Goal: Information Seeking & Learning: Learn about a topic

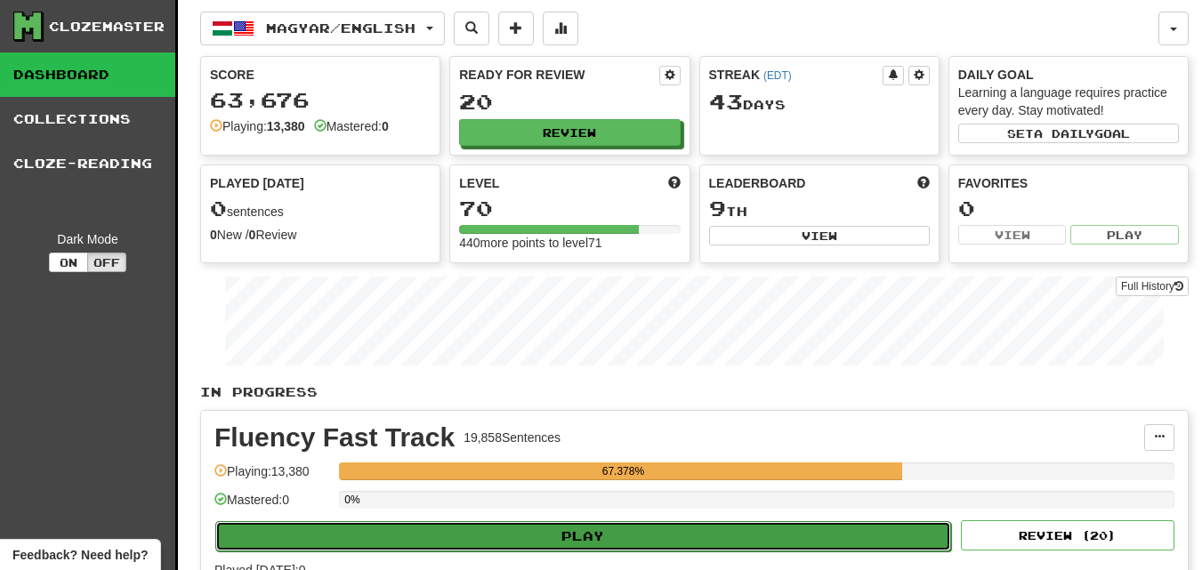
click at [473, 540] on button "Play" at bounding box center [583, 536] width 736 height 30
select select "********"
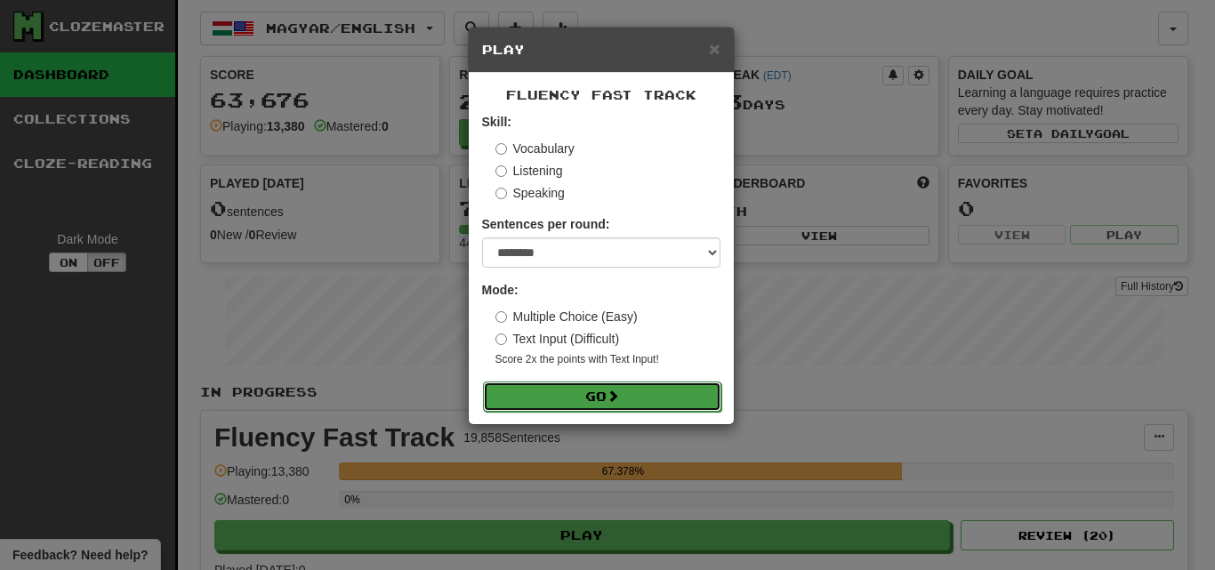
click at [598, 405] on button "Go" at bounding box center [602, 397] width 238 height 30
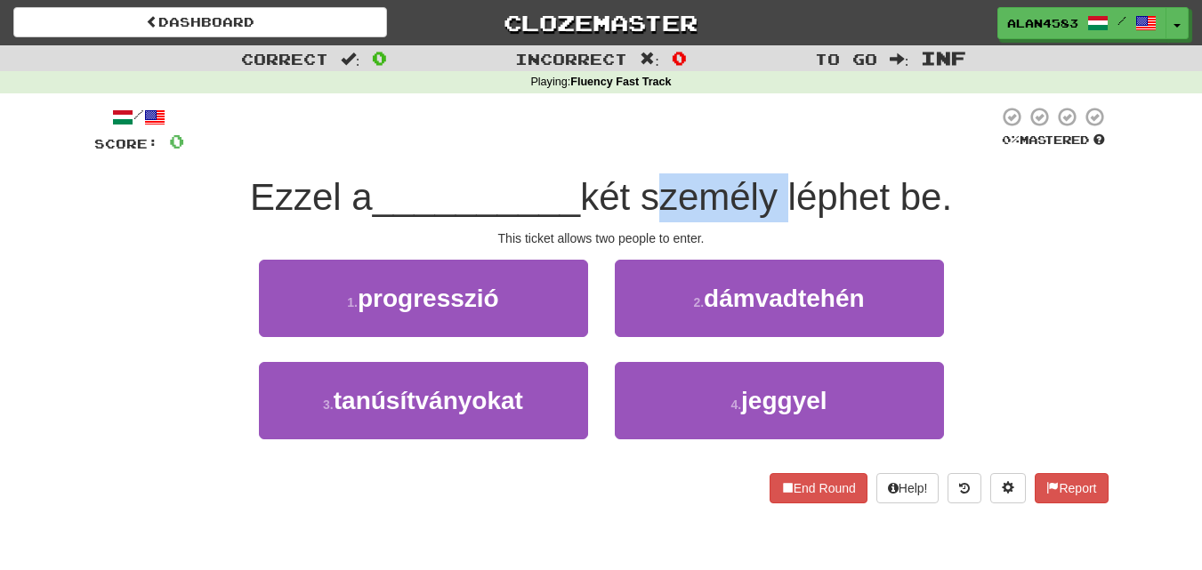
drag, startPoint x: 651, startPoint y: 194, endPoint x: 784, endPoint y: 190, distance: 132.6
click at [784, 190] on span "két személy léphet be." at bounding box center [766, 197] width 372 height 42
click at [772, 151] on div at bounding box center [772, 151] width 0 height 0
click at [804, 162] on div "/ Score: 0 0 % Mastered Ezzel a __________ két személy léphet be. This ticket a…" at bounding box center [601, 305] width 1014 height 398
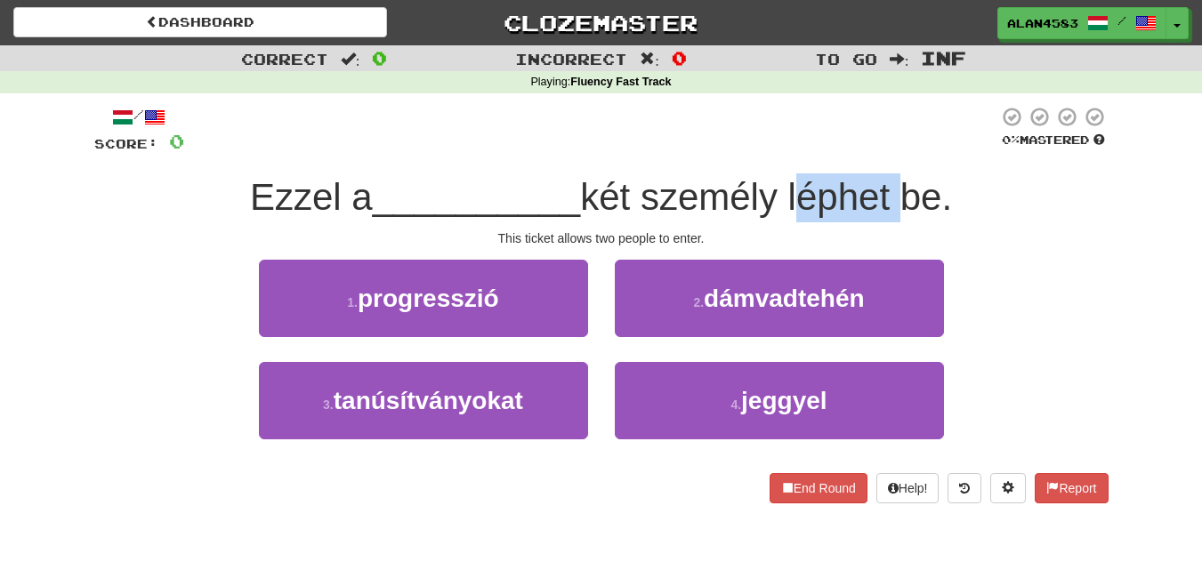
drag, startPoint x: 795, startPoint y: 196, endPoint x: 902, endPoint y: 182, distance: 108.6
click at [902, 182] on span "két személy léphet be." at bounding box center [766, 197] width 372 height 42
click at [891, 151] on div at bounding box center [891, 151] width 0 height 0
click at [929, 157] on div "/ Score: 0 0 % Mastered Ezzel a __________ két személy léphet be. This ticket a…" at bounding box center [601, 305] width 1014 height 398
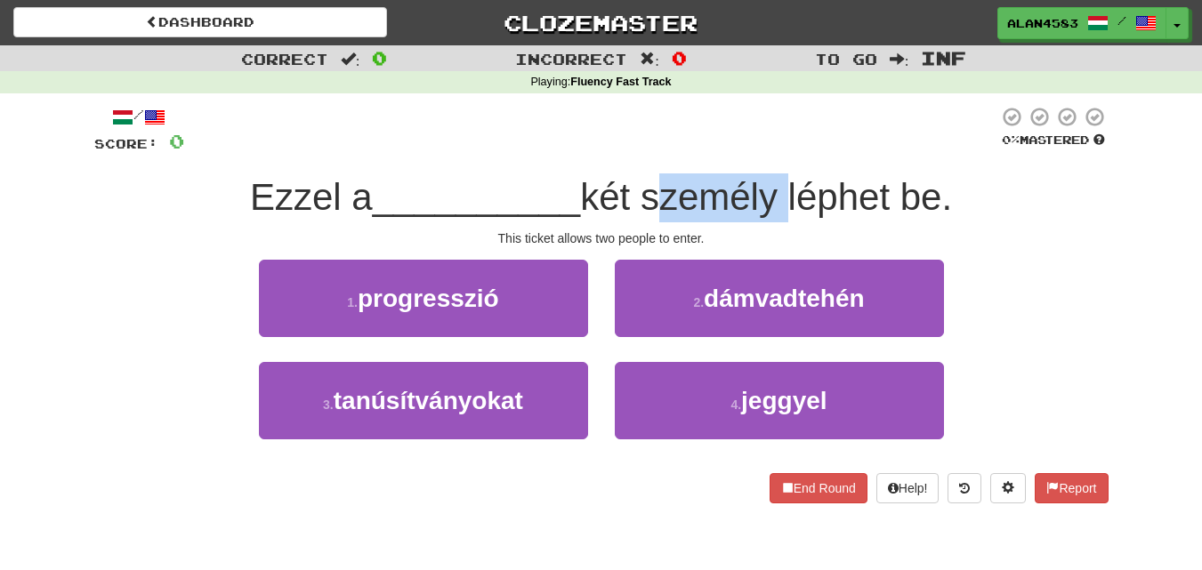
drag, startPoint x: 652, startPoint y: 198, endPoint x: 782, endPoint y: 195, distance: 130.0
click at [782, 195] on span "két személy léphet be." at bounding box center [766, 197] width 372 height 42
click at [771, 151] on div at bounding box center [771, 151] width 0 height 0
click at [799, 158] on div "/ Score: 0 0 % Mastered Ezzel a __________ két személy léphet be. This ticket a…" at bounding box center [601, 305] width 1014 height 398
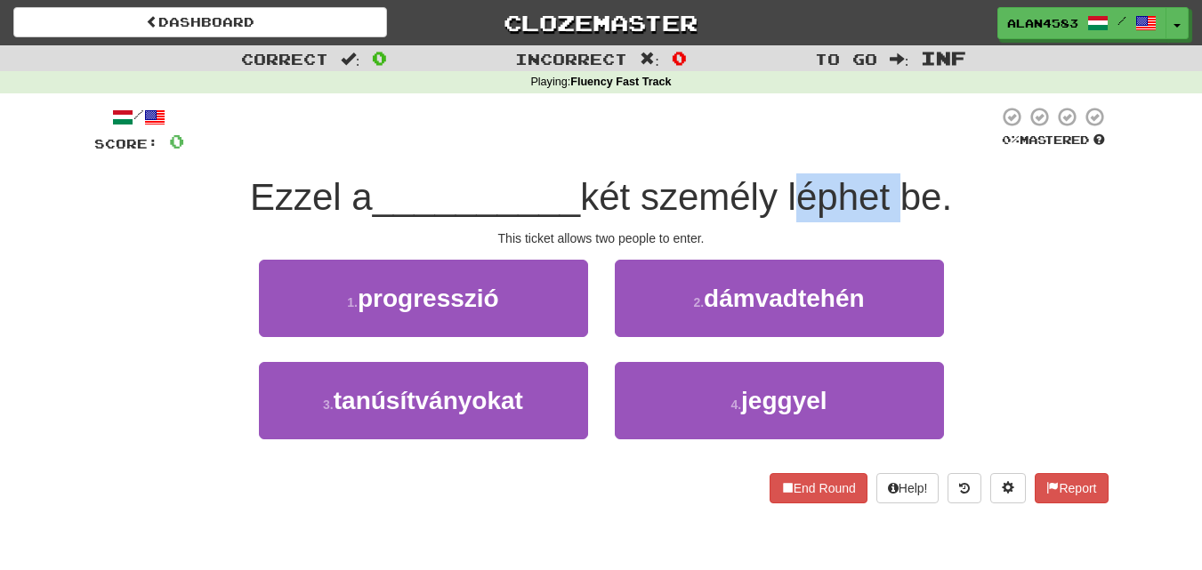
drag, startPoint x: 799, startPoint y: 189, endPoint x: 898, endPoint y: 182, distance: 99.0
click at [898, 182] on span "két személy léphet be." at bounding box center [766, 197] width 372 height 42
click at [886, 151] on div at bounding box center [886, 151] width 0 height 0
click at [917, 161] on div "/ Score: 0 0 % Mastered Ezzel a __________ két személy léphet be. This ticket a…" at bounding box center [601, 305] width 1014 height 398
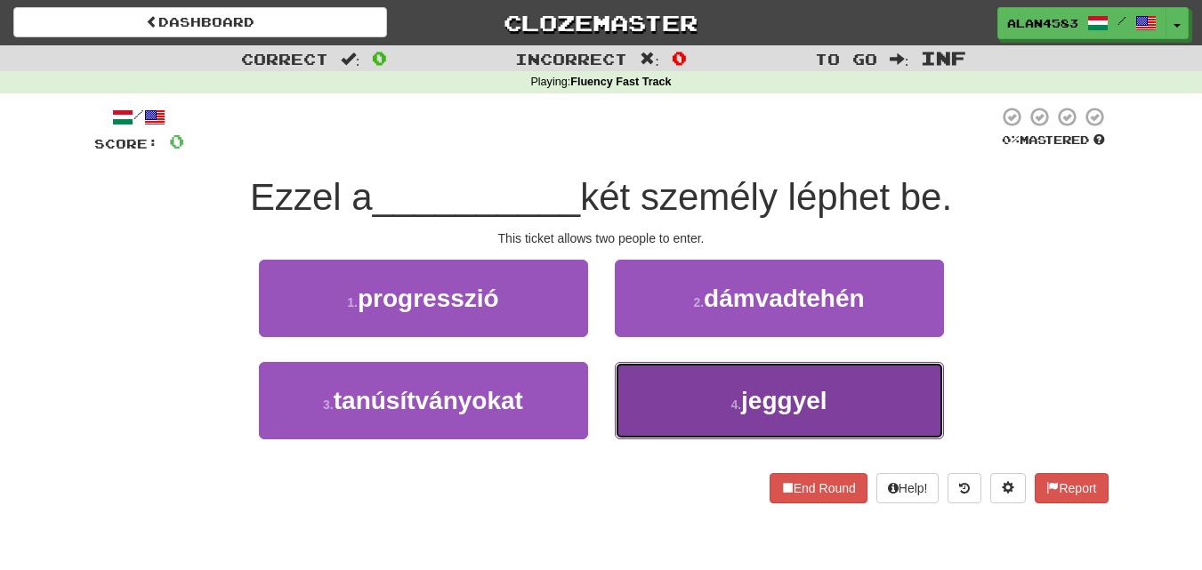
click at [816, 414] on span "jeggyel" at bounding box center [783, 401] width 85 height 28
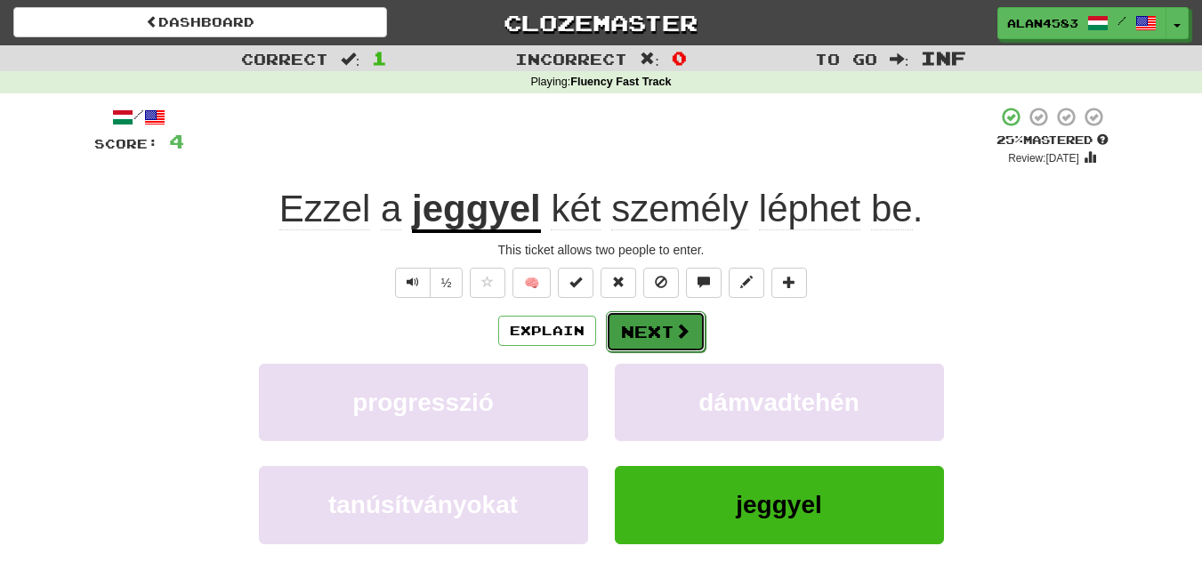
click at [678, 332] on span at bounding box center [682, 331] width 16 height 16
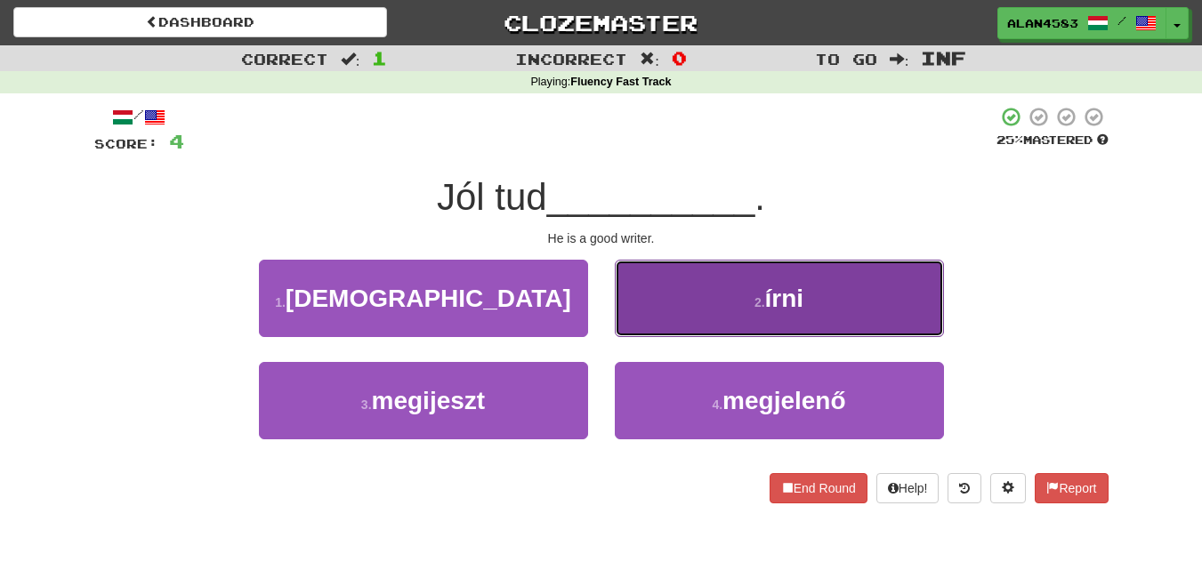
click at [748, 296] on button "2 . írni" at bounding box center [779, 298] width 329 height 77
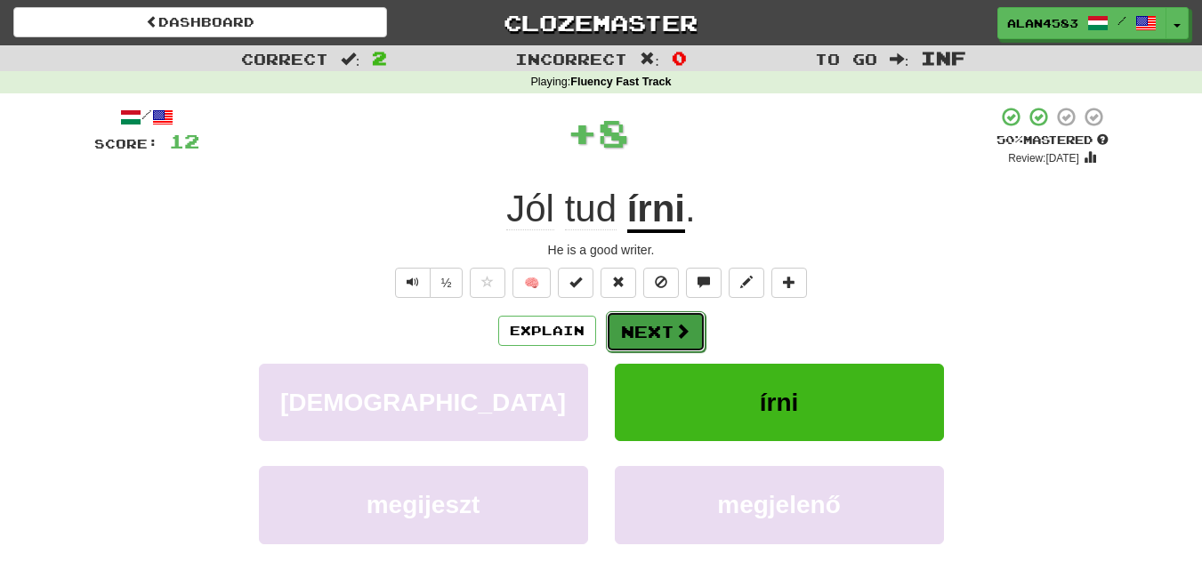
click at [674, 327] on span at bounding box center [682, 331] width 16 height 16
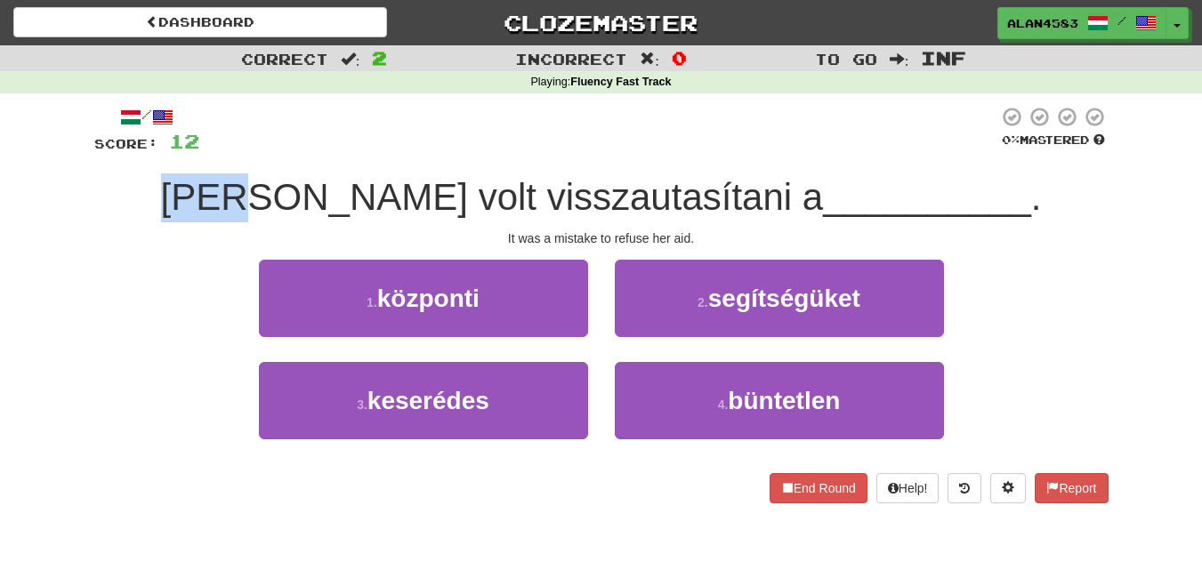
drag, startPoint x: 346, startPoint y: 196, endPoint x: 225, endPoint y: 187, distance: 121.3
click at [225, 187] on div "Hiba volt visszautasítani a __________ ." at bounding box center [601, 198] width 1014 height 49
click at [214, 151] on div at bounding box center [214, 151] width 0 height 0
click at [141, 228] on div "/ Score: 12 0 % Mastered [PERSON_NAME] volt visszautasítani a __________ . It w…" at bounding box center [601, 305] width 1014 height 398
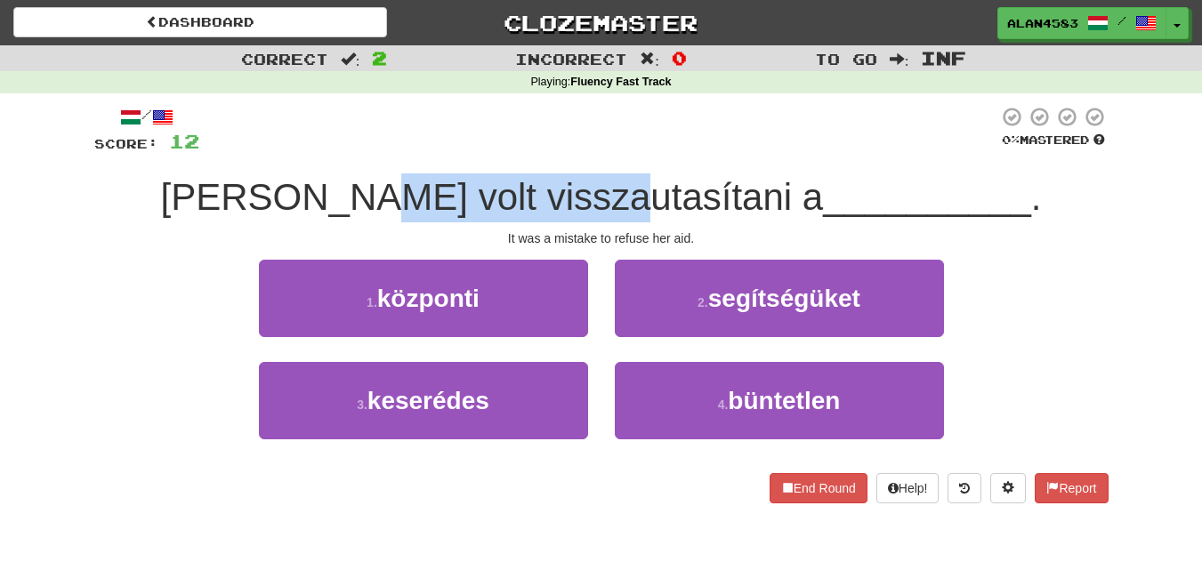
drag, startPoint x: 424, startPoint y: 195, endPoint x: 673, endPoint y: 180, distance: 249.6
click at [673, 180] on span "[PERSON_NAME] volt visszautasítani a" at bounding box center [492, 197] width 663 height 42
click at [661, 151] on div at bounding box center [661, 151] width 0 height 0
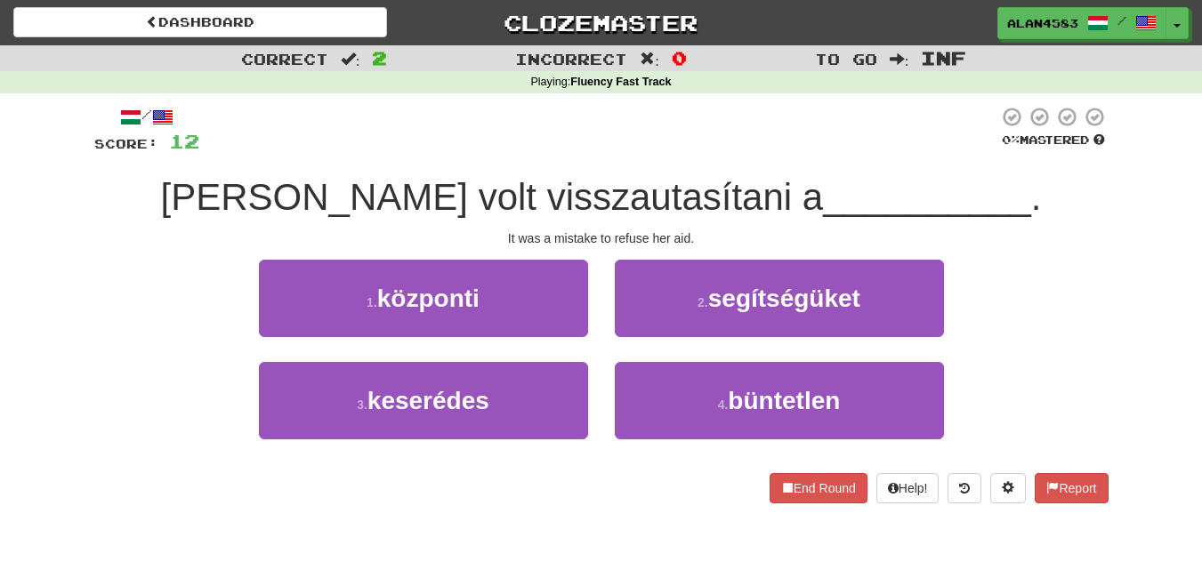
click at [710, 156] on div "/ Score: 12 0 % Mastered [PERSON_NAME] volt visszautasítani a __________ . It w…" at bounding box center [601, 305] width 1014 height 398
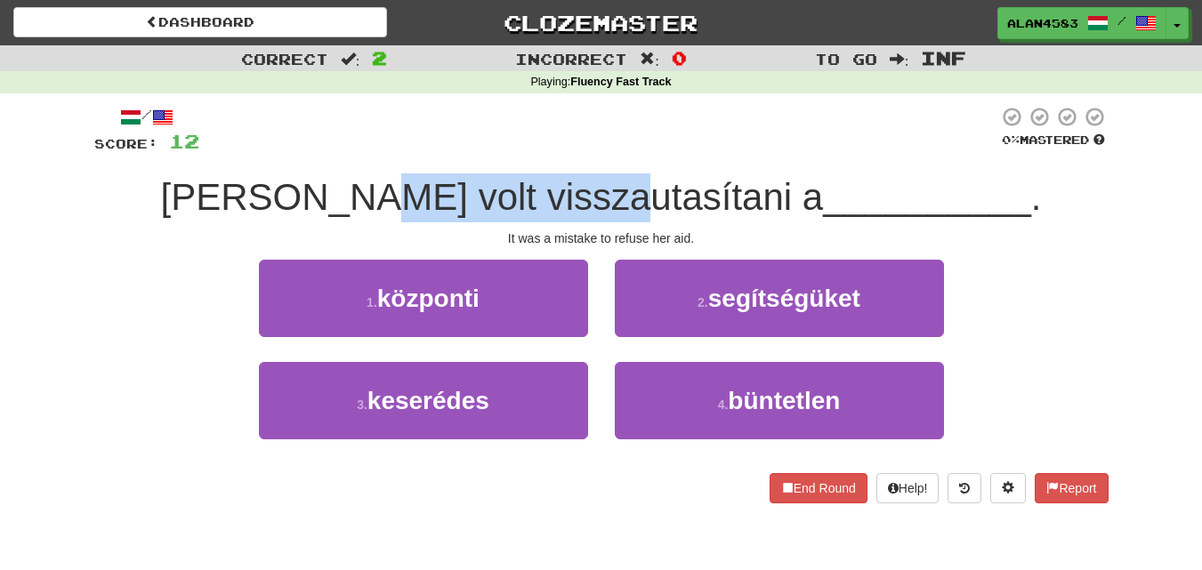
drag, startPoint x: 671, startPoint y: 189, endPoint x: 423, endPoint y: 193, distance: 248.3
click at [423, 193] on span "[PERSON_NAME] volt visszautasítani a" at bounding box center [492, 197] width 663 height 42
click at [411, 151] on div at bounding box center [411, 151] width 0 height 0
click at [646, 157] on div "/ Score: 12 0 % Mastered [PERSON_NAME] volt visszautasítani a __________ . It w…" at bounding box center [601, 305] width 1014 height 398
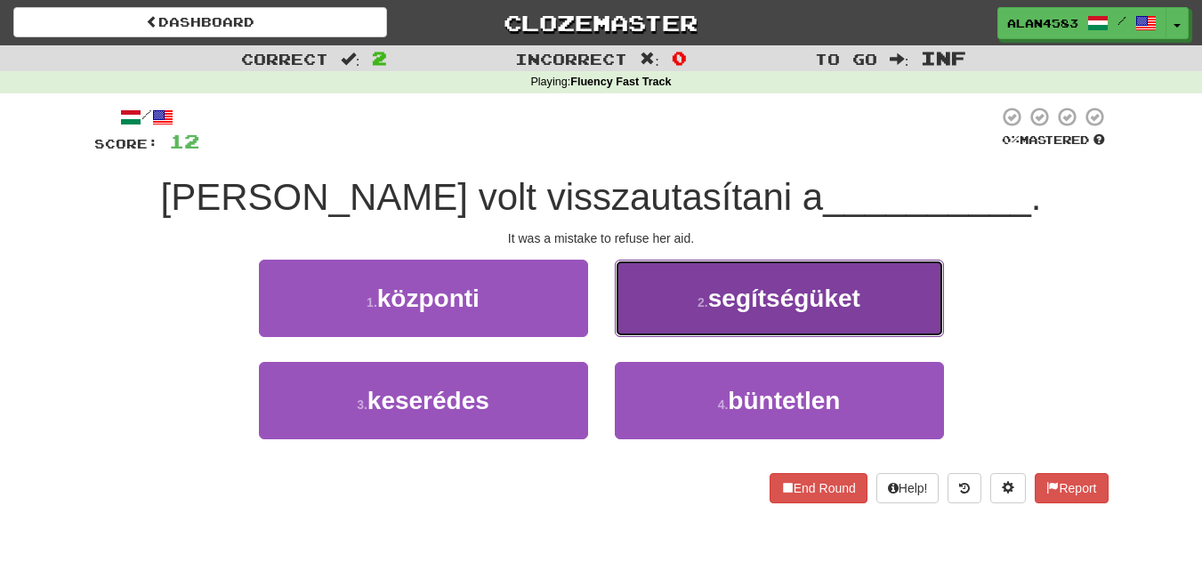
click at [816, 292] on span "segítségüket" at bounding box center [784, 299] width 152 height 28
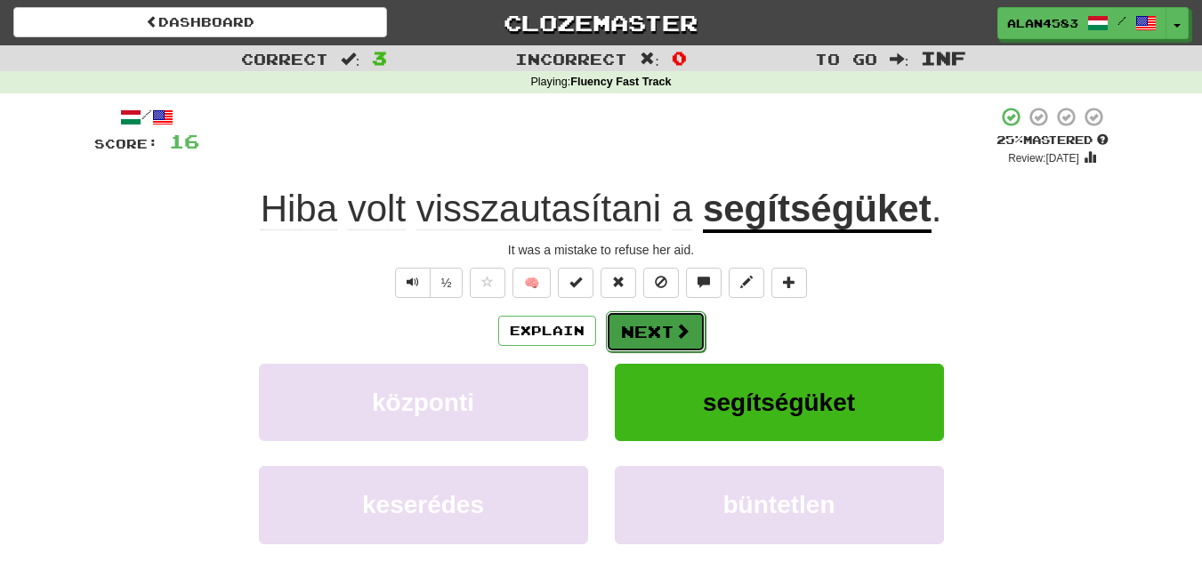
click at [657, 330] on button "Next" at bounding box center [656, 331] width 100 height 41
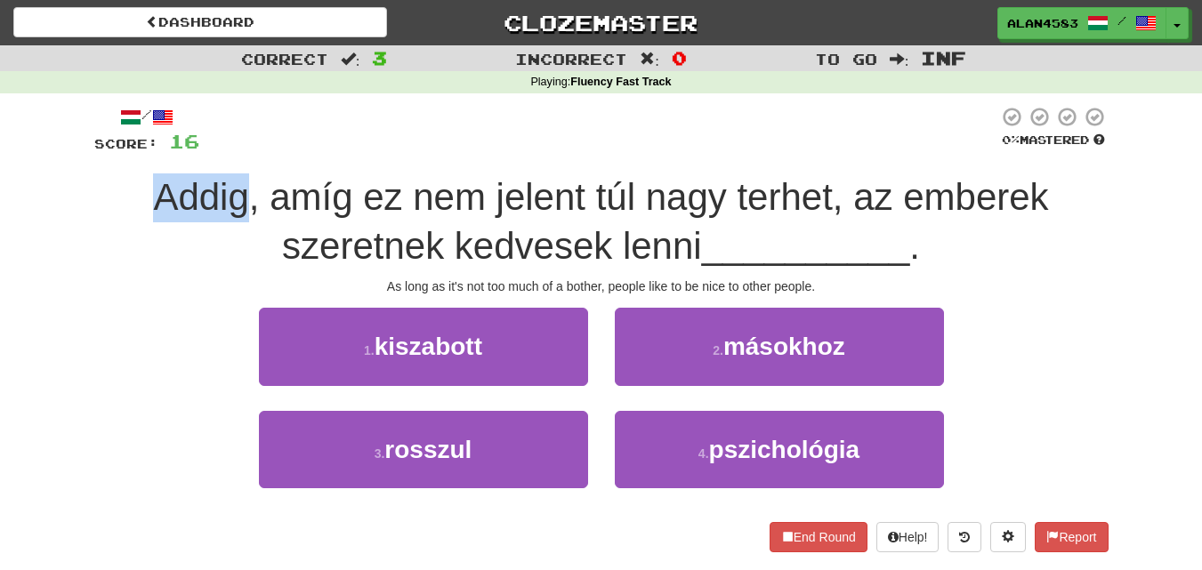
drag, startPoint x: 247, startPoint y: 190, endPoint x: 154, endPoint y: 185, distance: 93.6
click at [154, 185] on span "Addig, amíg ez nem jelent túl nagy terhet, az emberek szeretnek kedvesek lenni" at bounding box center [600, 221] width 895 height 91
click at [142, 151] on div at bounding box center [142, 151] width 0 height 0
click at [310, 133] on div at bounding box center [598, 130] width 799 height 49
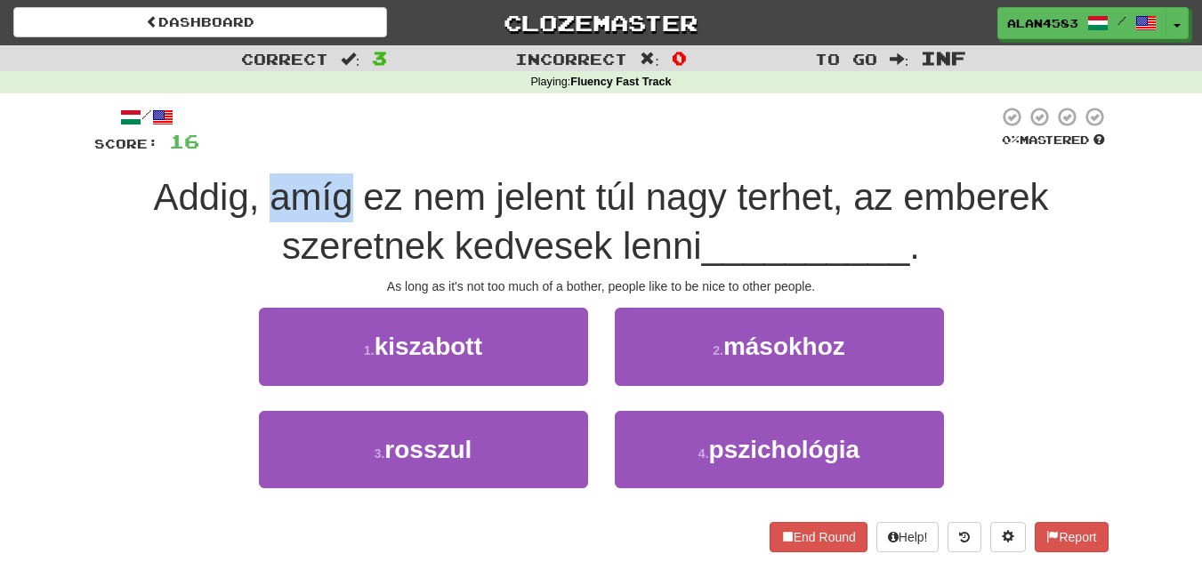
drag, startPoint x: 271, startPoint y: 192, endPoint x: 351, endPoint y: 190, distance: 80.1
click at [351, 190] on span "Addig, amíg ez nem jelent túl nagy terhet, az emberek szeretnek kedvesek lenni" at bounding box center [600, 221] width 895 height 91
click at [340, 151] on div at bounding box center [340, 151] width 0 height 0
click at [472, 160] on div "/ Score: 16 0 % Mastered Addig, amíg ez nem jelent túl nagy terhet, az emberek …" at bounding box center [601, 329] width 1014 height 446
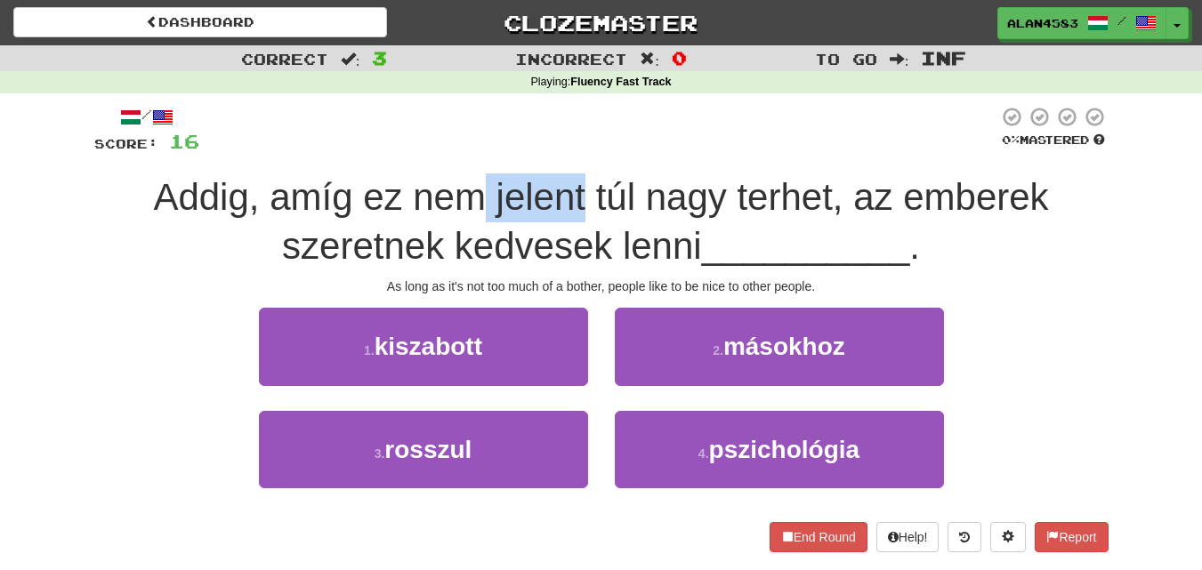
drag, startPoint x: 489, startPoint y: 181, endPoint x: 584, endPoint y: 182, distance: 94.3
click at [584, 182] on span "Addig, amíg ez nem jelent túl nagy terhet, az emberek szeretnek kedvesek lenni" at bounding box center [600, 221] width 895 height 91
click at [572, 151] on div at bounding box center [572, 151] width 0 height 0
click at [609, 165] on div "/ Score: 16 0 % Mastered Addig, amíg ez nem jelent túl nagy terhet, az emberek …" at bounding box center [601, 329] width 1014 height 446
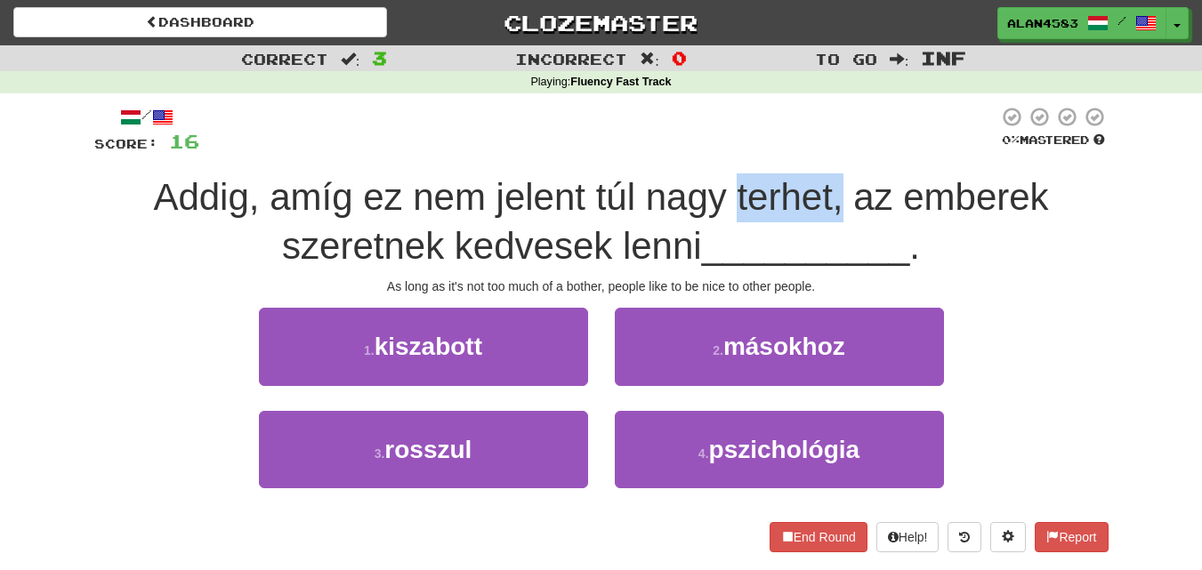
drag, startPoint x: 734, startPoint y: 186, endPoint x: 838, endPoint y: 180, distance: 104.3
click at [838, 180] on span "Addig, amíg ez nem jelent túl nagy terhet, az emberek szeretnek kedvesek lenni" at bounding box center [600, 221] width 895 height 91
click at [827, 191] on span "Addig, amíg ez nem jelent túl nagy terhet, az emberek szeretnek kedvesek lenni" at bounding box center [600, 221] width 895 height 91
drag, startPoint x: 734, startPoint y: 197, endPoint x: 833, endPoint y: 185, distance: 99.4
click at [833, 185] on span "Addig, amíg ez nem jelent túl nagy terhet, az emberek szeretnek kedvesek lenni" at bounding box center [600, 221] width 895 height 91
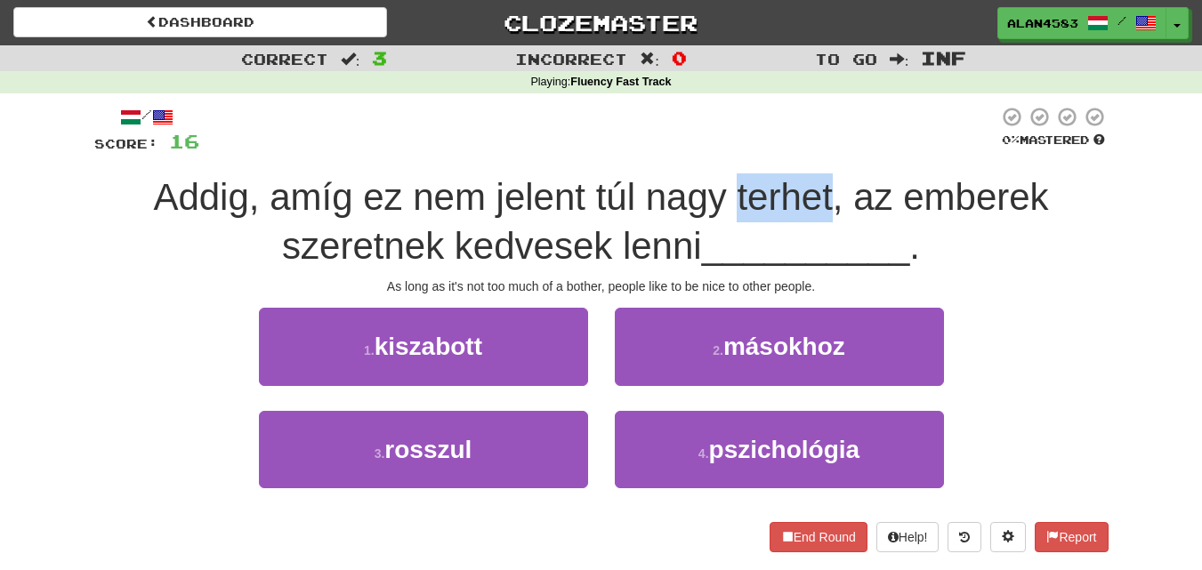
click at [821, 151] on div at bounding box center [821, 151] width 0 height 0
click at [884, 158] on div "/ Score: 16 0 % Mastered Addig, amíg ez nem jelent túl nagy terhet, az emberek …" at bounding box center [601, 329] width 1014 height 446
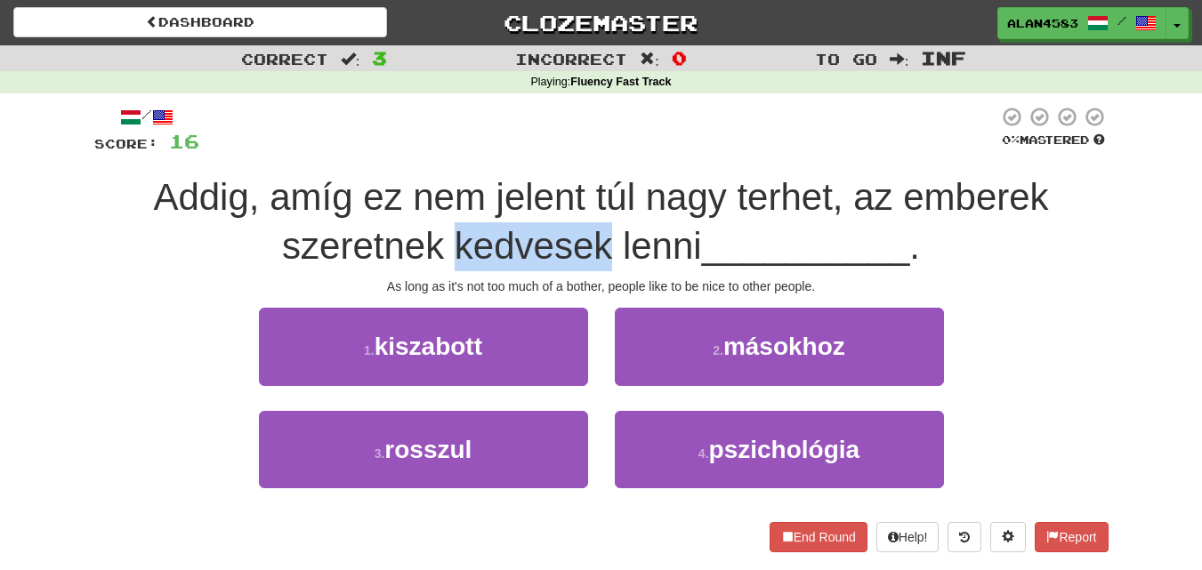
drag, startPoint x: 447, startPoint y: 249, endPoint x: 607, endPoint y: 242, distance: 160.3
click at [607, 242] on span "Addig, amíg ez nem jelent túl nagy terhet, az emberek szeretnek kedvesek lenni" at bounding box center [600, 221] width 895 height 91
click at [595, 200] on div at bounding box center [595, 200] width 0 height 0
click at [664, 226] on span "Addig, amíg ez nem jelent túl nagy terhet, az emberek szeretnek kedvesek lenni" at bounding box center [600, 221] width 895 height 91
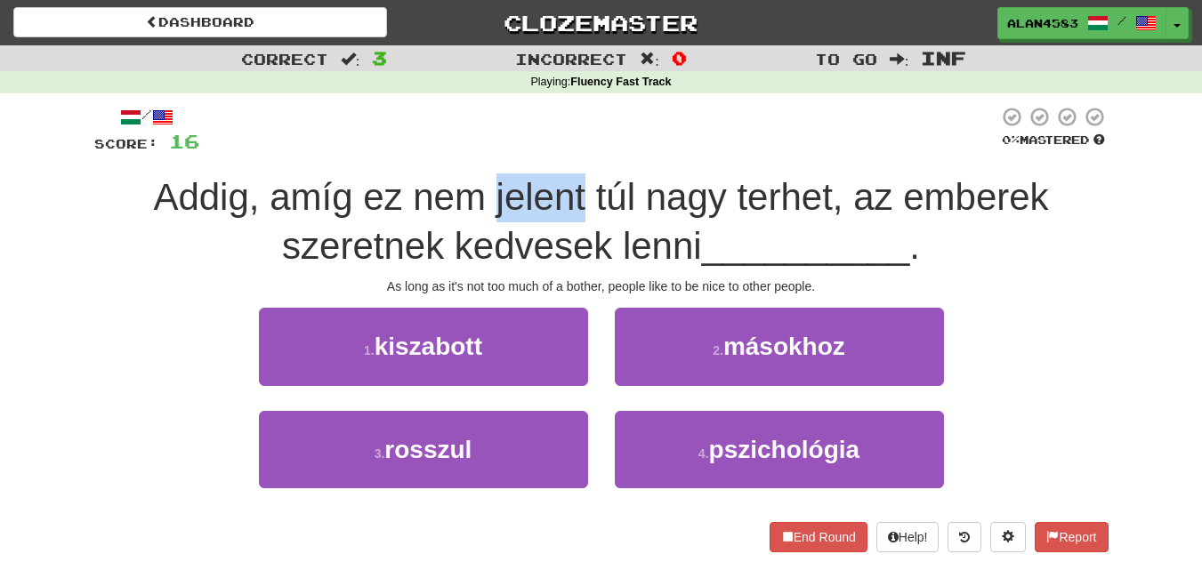
drag, startPoint x: 491, startPoint y: 201, endPoint x: 587, endPoint y: 190, distance: 96.7
click at [587, 190] on span "Addig, amíg ez nem jelent túl nagy terhet, az emberek szeretnek kedvesek lenni" at bounding box center [600, 221] width 895 height 91
click at [576, 151] on div at bounding box center [576, 151] width 0 height 0
click at [658, 186] on span "Addig, amíg ez nem jelent túl nagy terhet, az emberek szeretnek kedvesek lenni" at bounding box center [600, 221] width 895 height 91
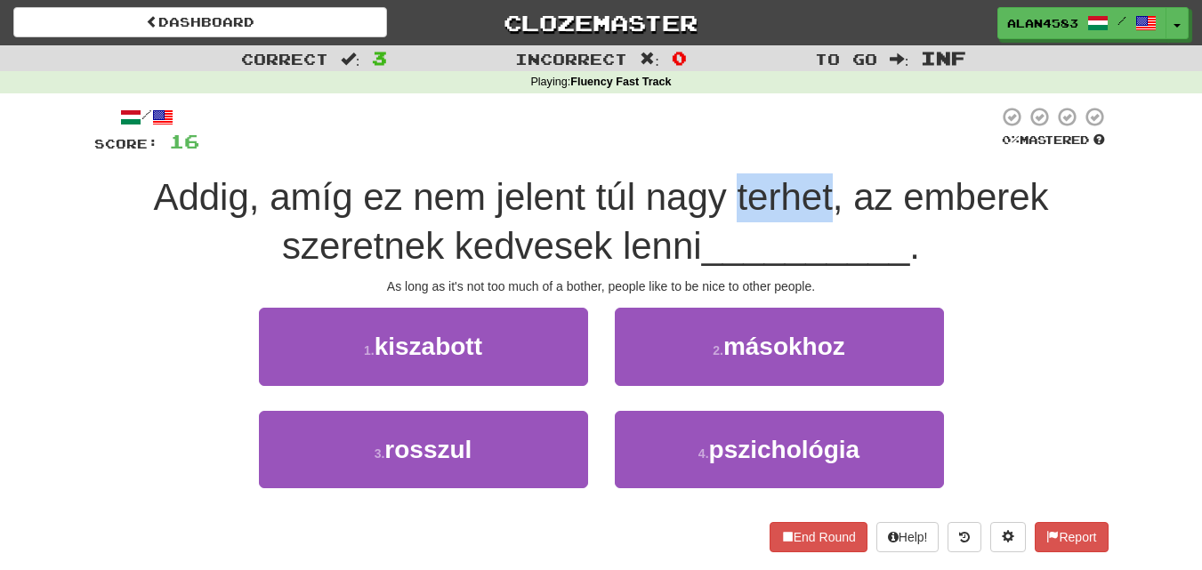
drag, startPoint x: 738, startPoint y: 189, endPoint x: 834, endPoint y: 183, distance: 96.2
click at [834, 183] on span "Addig, amíg ez nem jelent túl nagy terhet, az emberek szeretnek kedvesek lenni" at bounding box center [600, 221] width 895 height 91
click at [822, 151] on div at bounding box center [822, 151] width 0 height 0
click at [876, 164] on div "/ Score: 16 0 % Mastered Addig, amíg ez nem jelent túl nagy terhet, az emberek …" at bounding box center [601, 329] width 1014 height 446
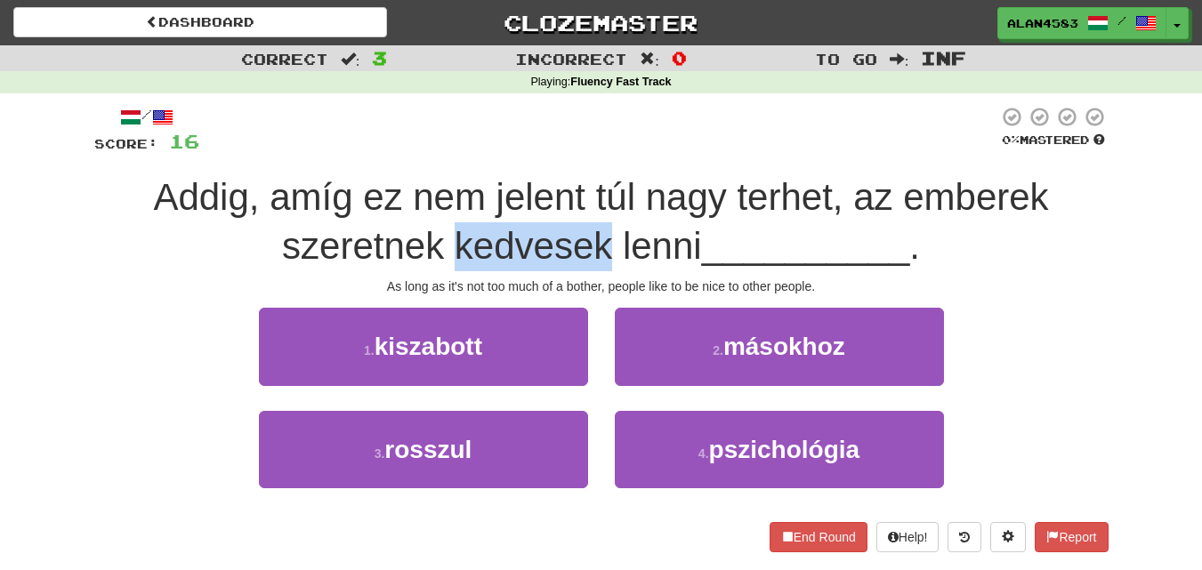
drag, startPoint x: 449, startPoint y: 243, endPoint x: 601, endPoint y: 238, distance: 152.2
click at [601, 238] on span "Addig, amíg ez nem jelent túl nagy terhet, az emberek szeretnek kedvesek lenni" at bounding box center [600, 221] width 895 height 91
click at [590, 200] on div at bounding box center [590, 200] width 0 height 0
click at [658, 215] on span "Addig, amíg ez nem jelent túl nagy terhet, az emberek szeretnek kedvesek lenni" at bounding box center [600, 221] width 895 height 91
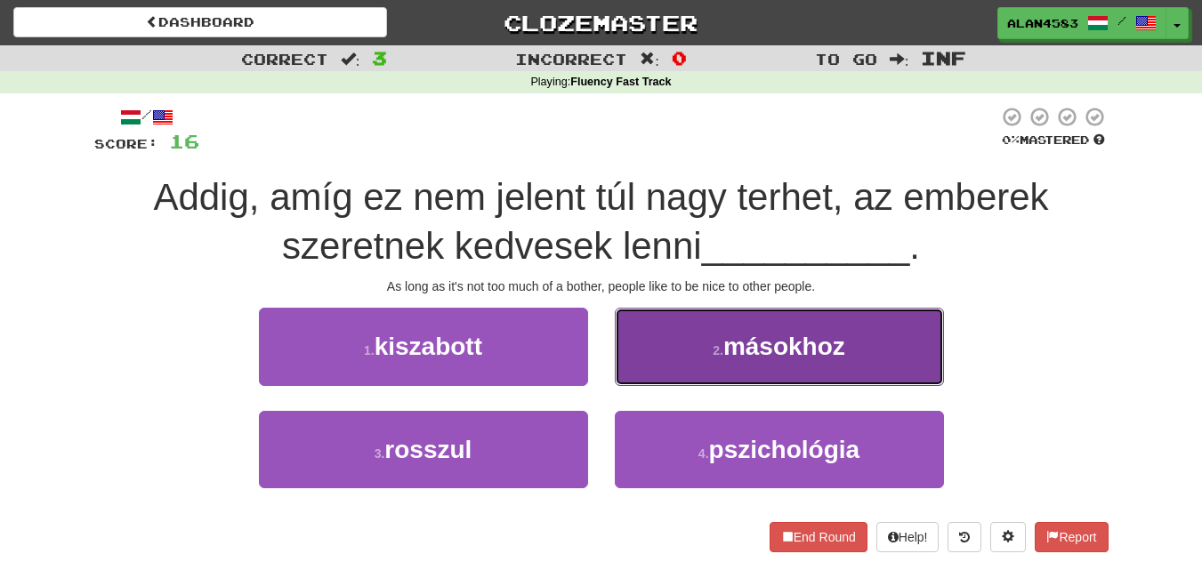
click at [903, 375] on button "2 . másokhoz" at bounding box center [779, 346] width 329 height 77
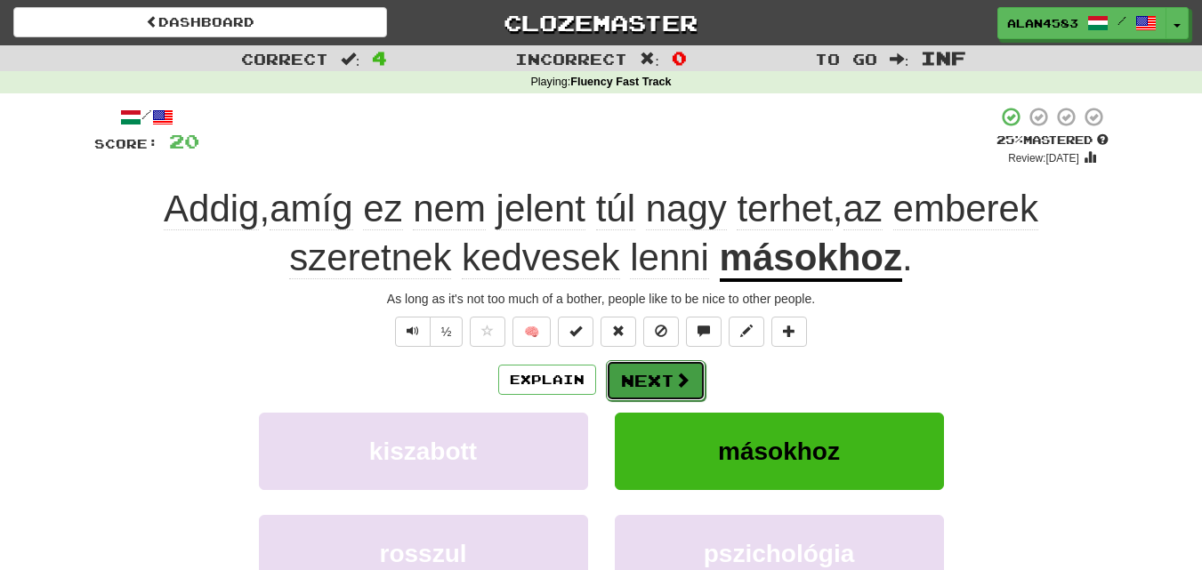
click at [658, 378] on button "Next" at bounding box center [656, 380] width 100 height 41
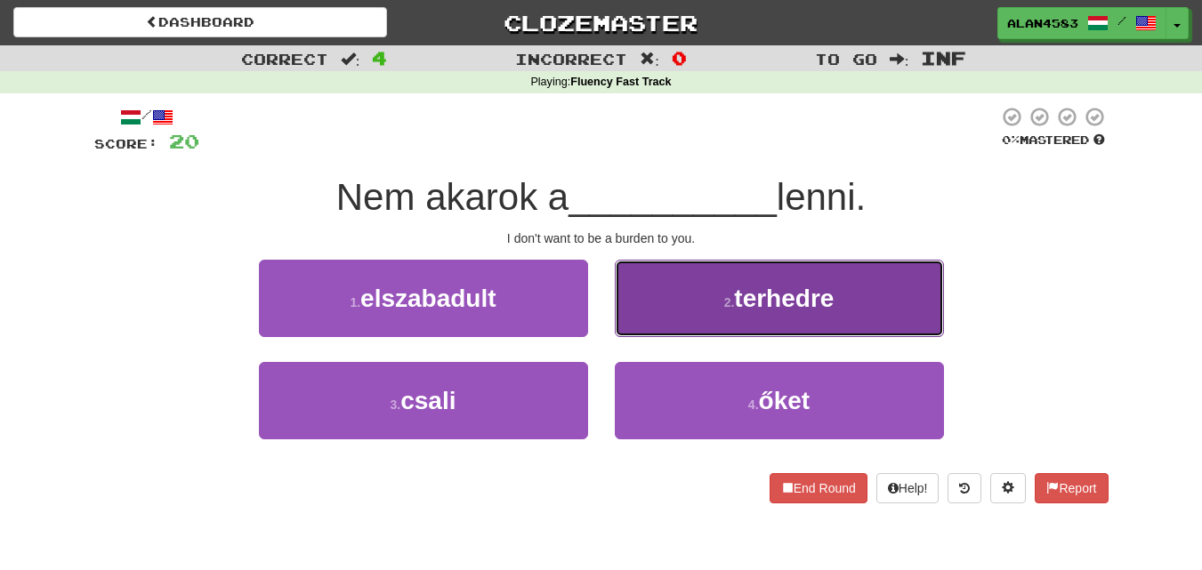
click at [795, 276] on button "2 . terhedre" at bounding box center [779, 298] width 329 height 77
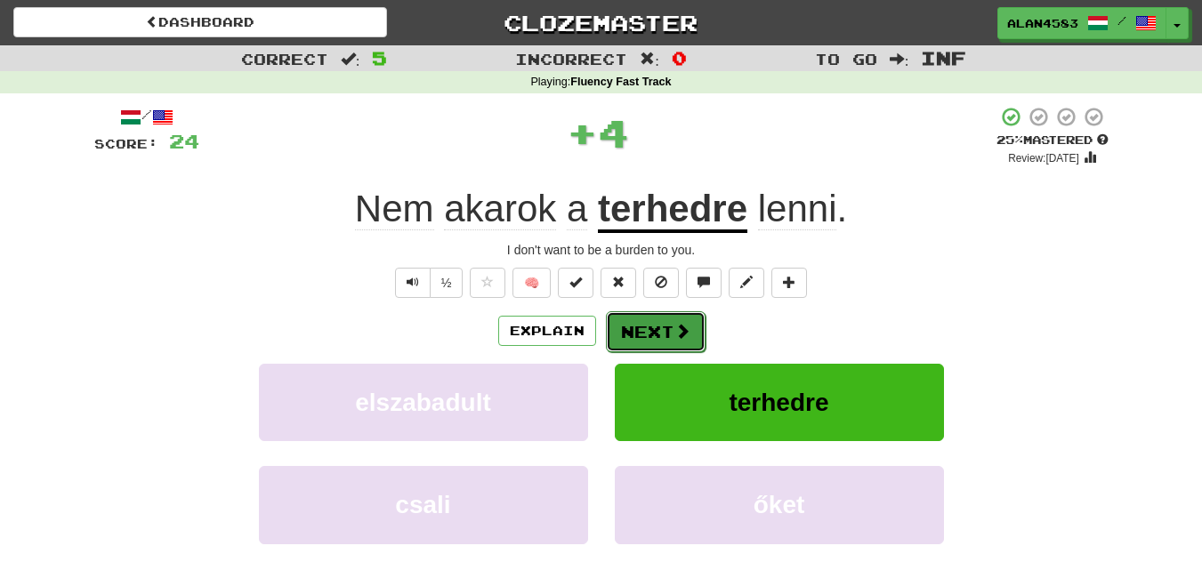
click at [655, 327] on button "Next" at bounding box center [656, 331] width 100 height 41
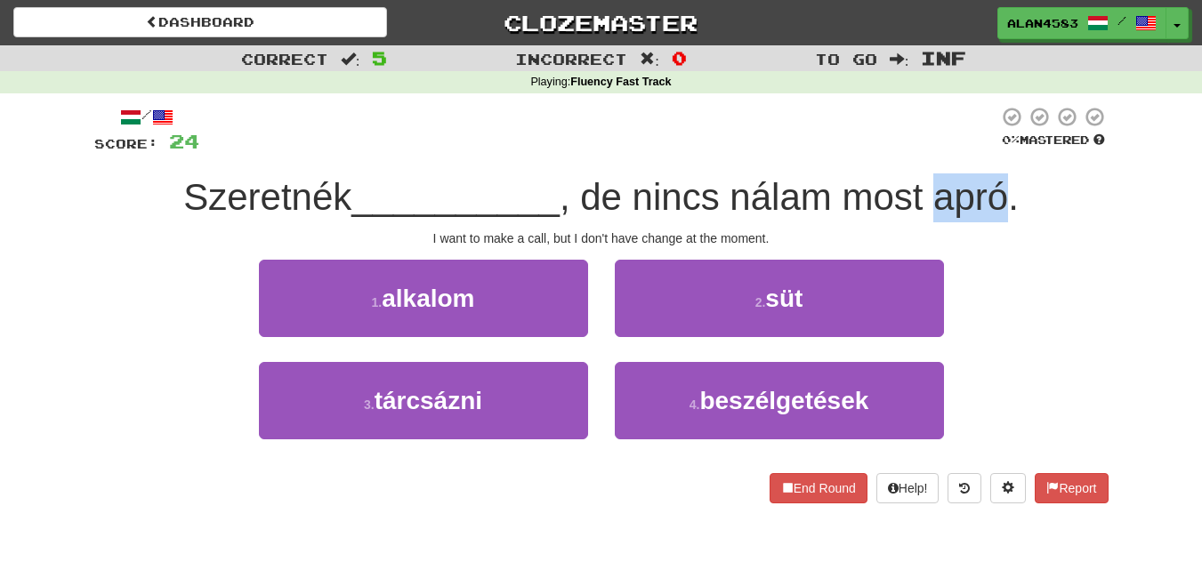
drag, startPoint x: 937, startPoint y: 193, endPoint x: 1012, endPoint y: 187, distance: 75.0
click at [1012, 187] on span ", de nincs nálam most apró." at bounding box center [789, 197] width 459 height 42
click at [1000, 151] on div at bounding box center [1000, 151] width 0 height 0
click at [1098, 197] on div "Szeretnék __________ , de nincs nálam most apró." at bounding box center [601, 198] width 1014 height 49
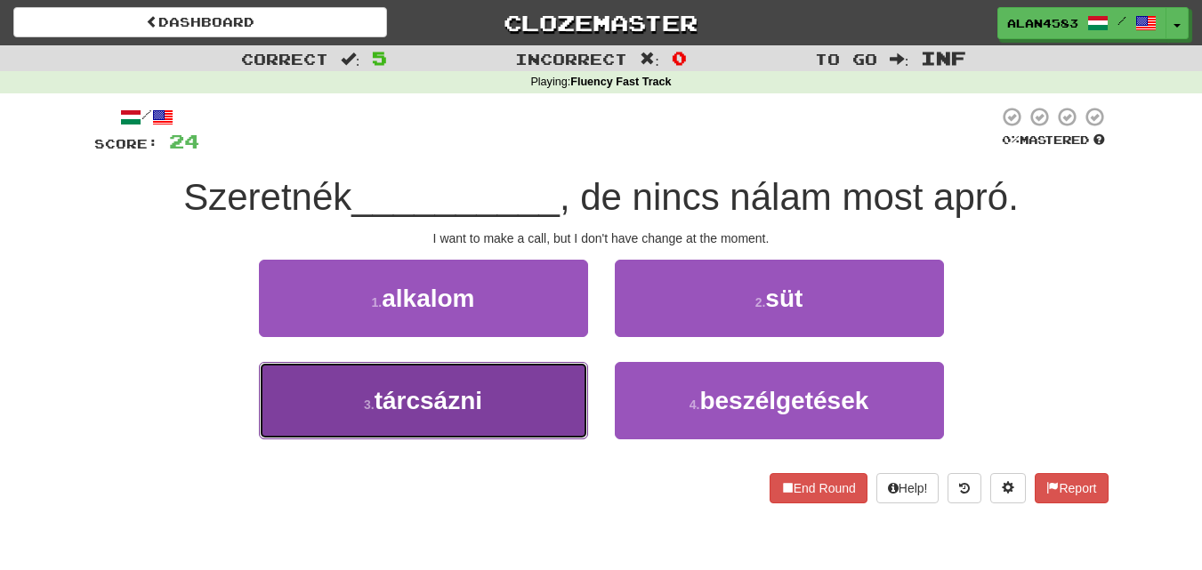
click at [424, 387] on span "tárcsázni" at bounding box center [429, 401] width 108 height 28
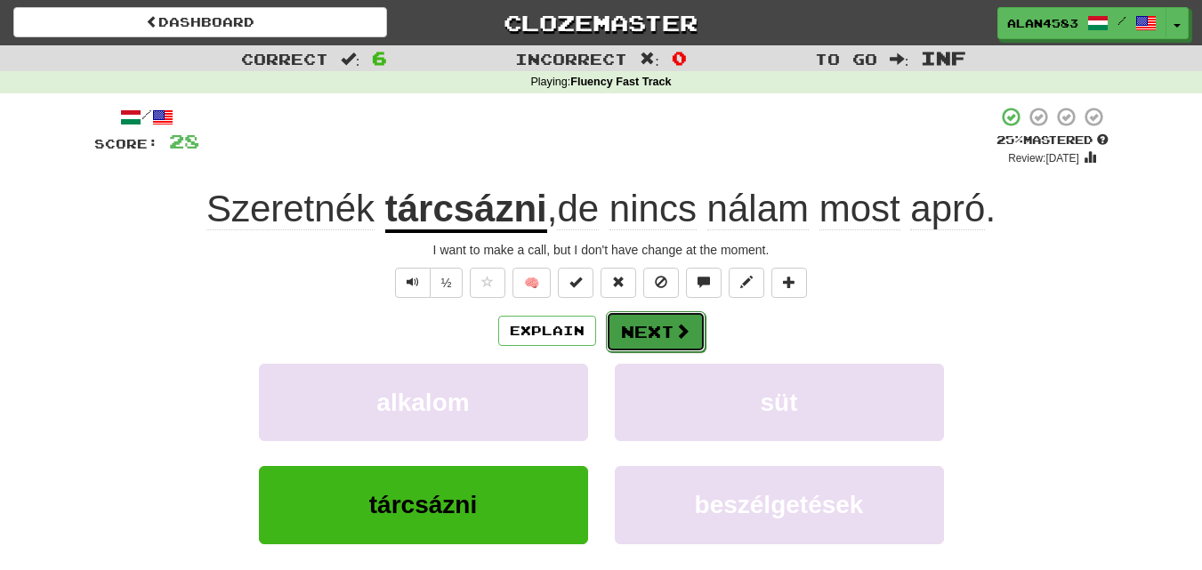
click at [637, 330] on button "Next" at bounding box center [656, 331] width 100 height 41
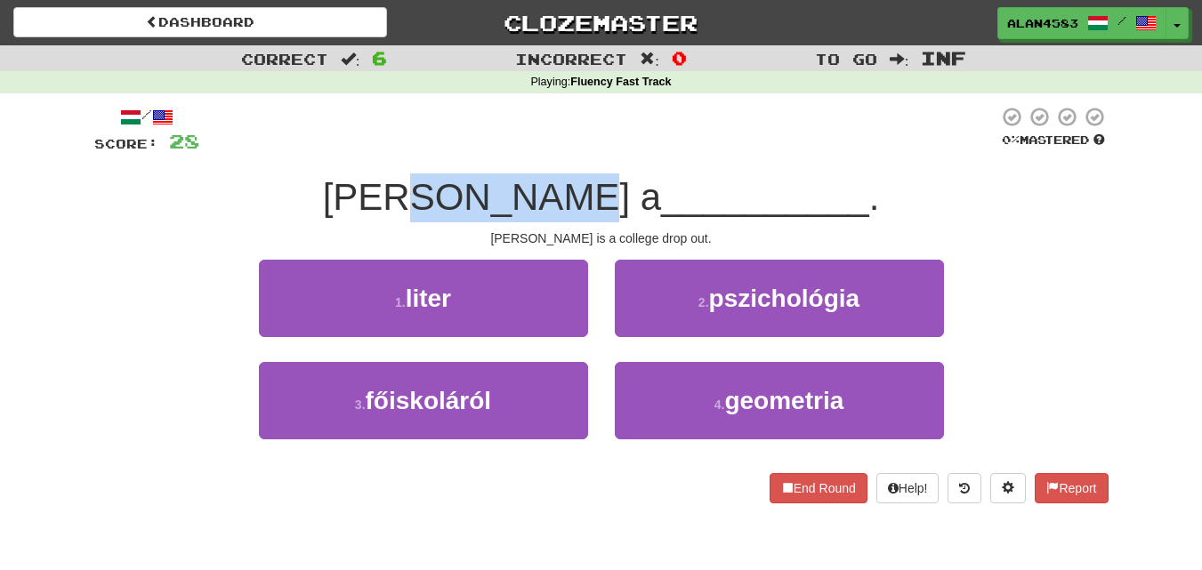
drag, startPoint x: 442, startPoint y: 194, endPoint x: 585, endPoint y: 186, distance: 143.5
click at [585, 186] on span "[PERSON_NAME] a" at bounding box center [492, 197] width 338 height 42
click at [574, 151] on div at bounding box center [574, 151] width 0 height 0
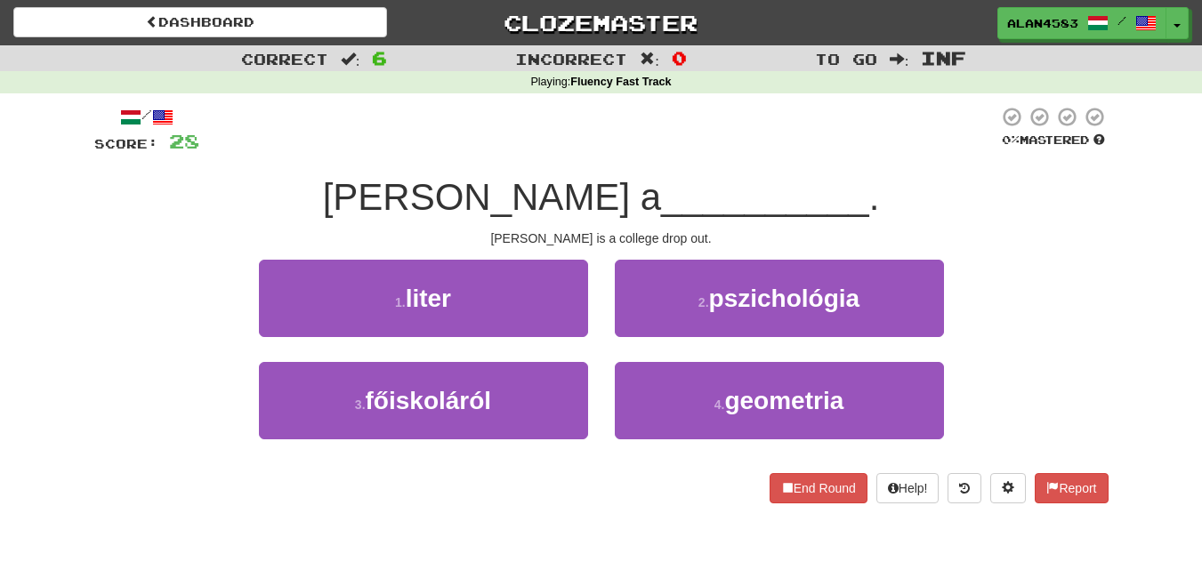
click at [661, 190] on span "__________" at bounding box center [765, 197] width 208 height 42
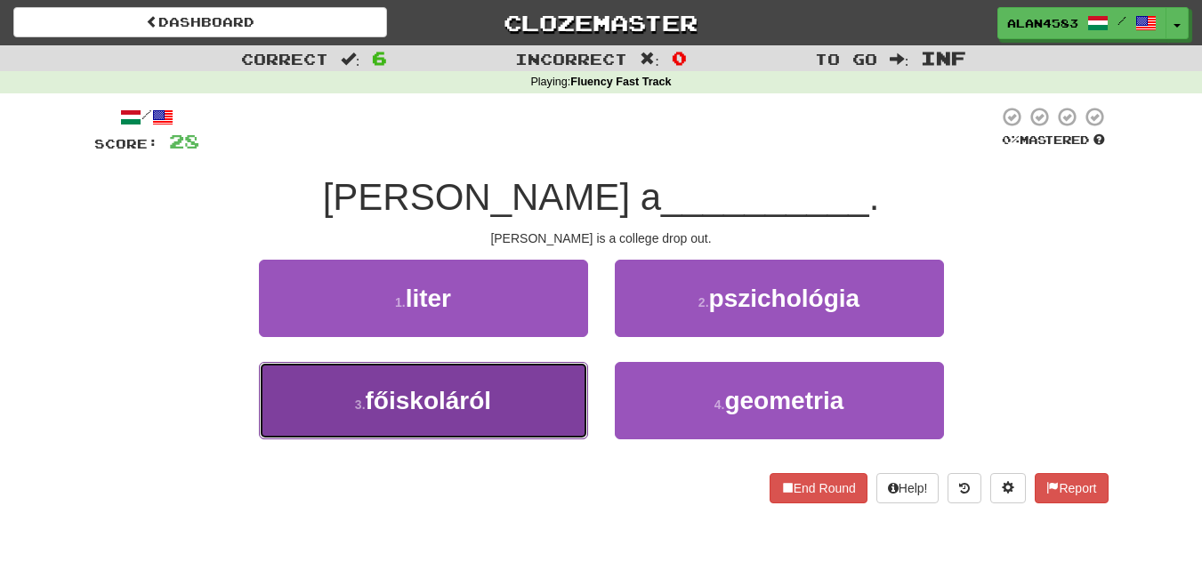
click at [470, 392] on span "főiskoláról" at bounding box center [429, 401] width 126 height 28
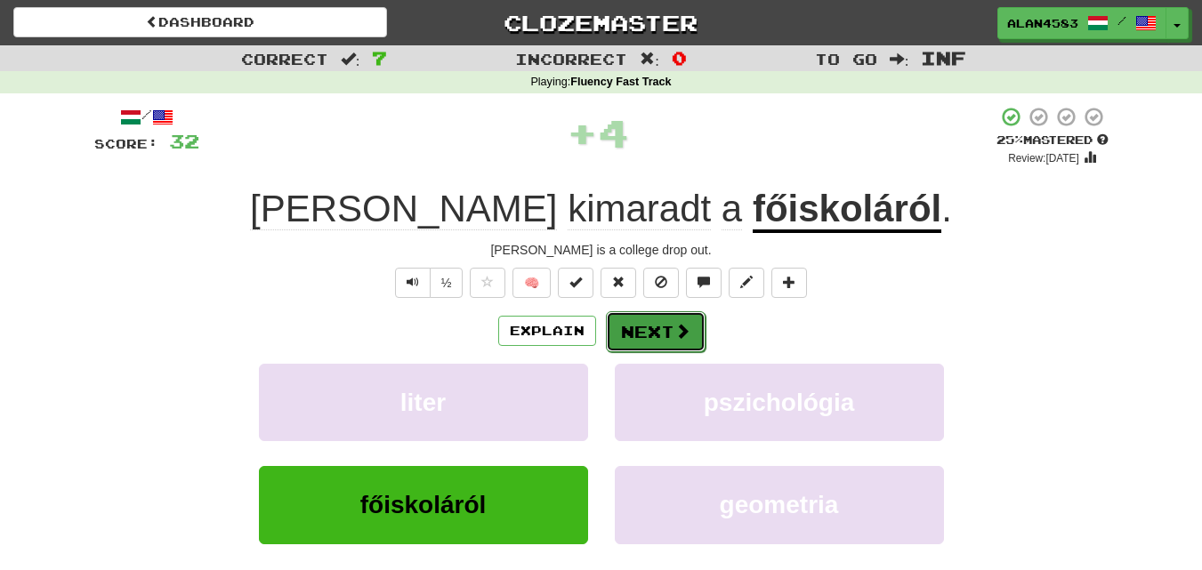
click at [651, 319] on button "Next" at bounding box center [656, 331] width 100 height 41
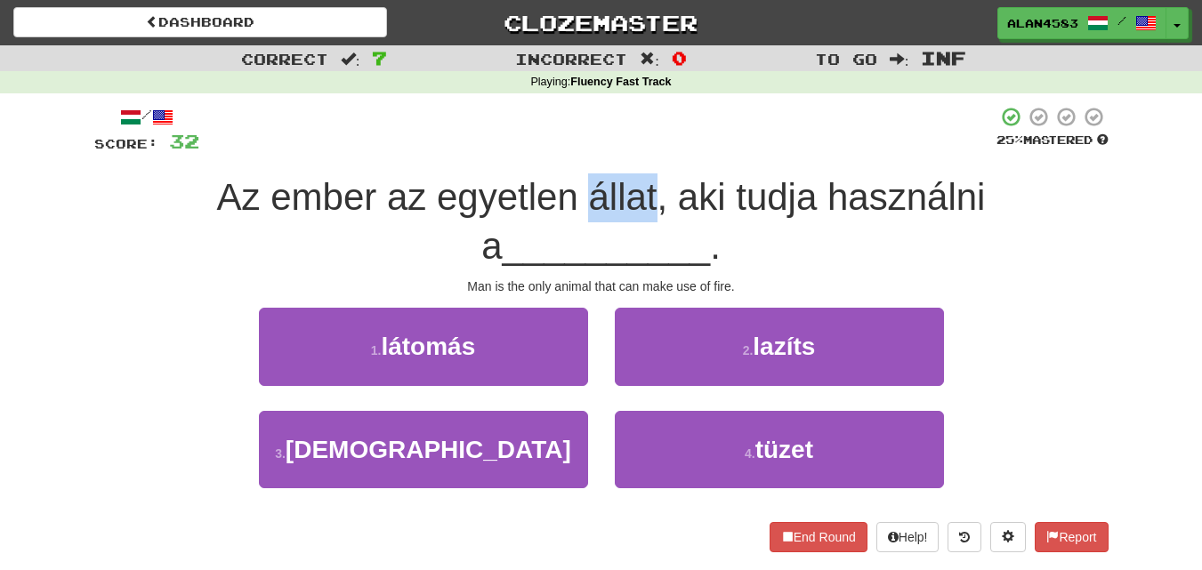
drag, startPoint x: 570, startPoint y: 196, endPoint x: 646, endPoint y: 181, distance: 77.1
click at [646, 181] on span "Az ember az egyetlen állat, aki tudja használni a" at bounding box center [601, 221] width 769 height 91
click at [634, 151] on div at bounding box center [634, 151] width 0 height 0
click at [681, 154] on div at bounding box center [597, 130] width 797 height 49
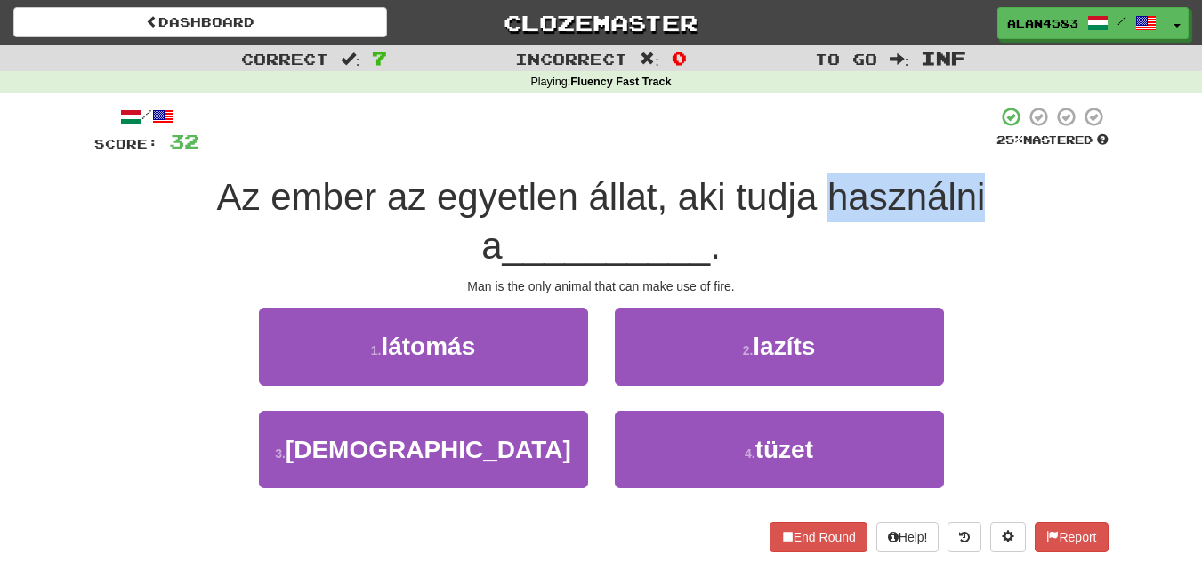
drag, startPoint x: 811, startPoint y: 187, endPoint x: 972, endPoint y: 185, distance: 161.1
click at [972, 185] on span "Az ember az egyetlen állat, aki tudja használni a" at bounding box center [601, 221] width 769 height 91
click at [960, 151] on div at bounding box center [960, 151] width 0 height 0
click at [1040, 207] on div "Az ember az egyetlen állat, aki tudja használni a __________ ." at bounding box center [601, 222] width 1014 height 97
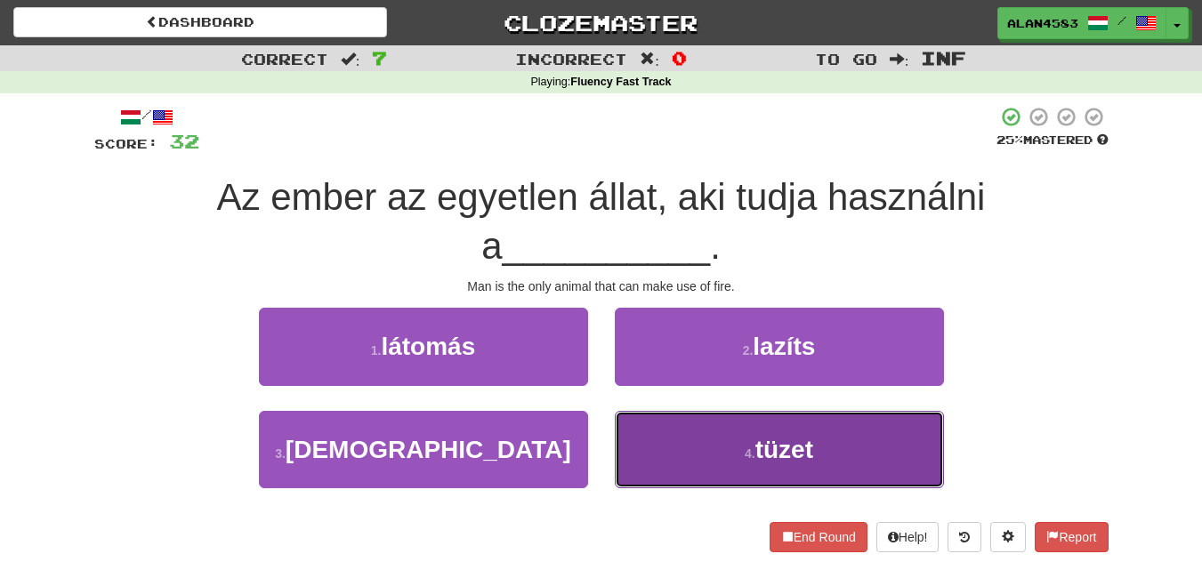
click at [916, 469] on button "4 . tüzet" at bounding box center [779, 449] width 329 height 77
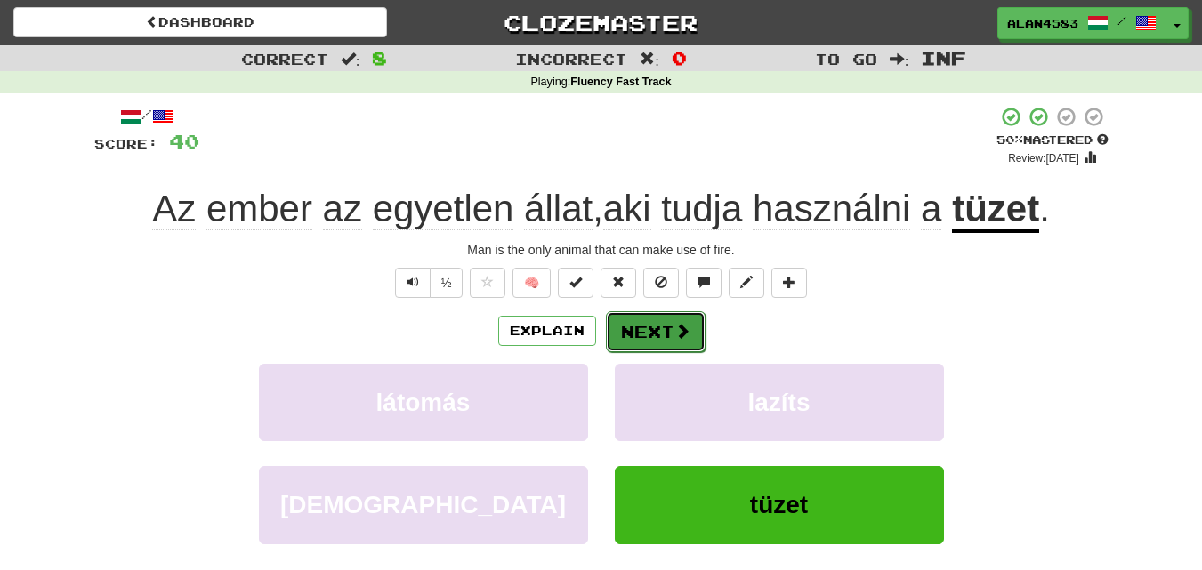
click at [659, 326] on button "Next" at bounding box center [656, 331] width 100 height 41
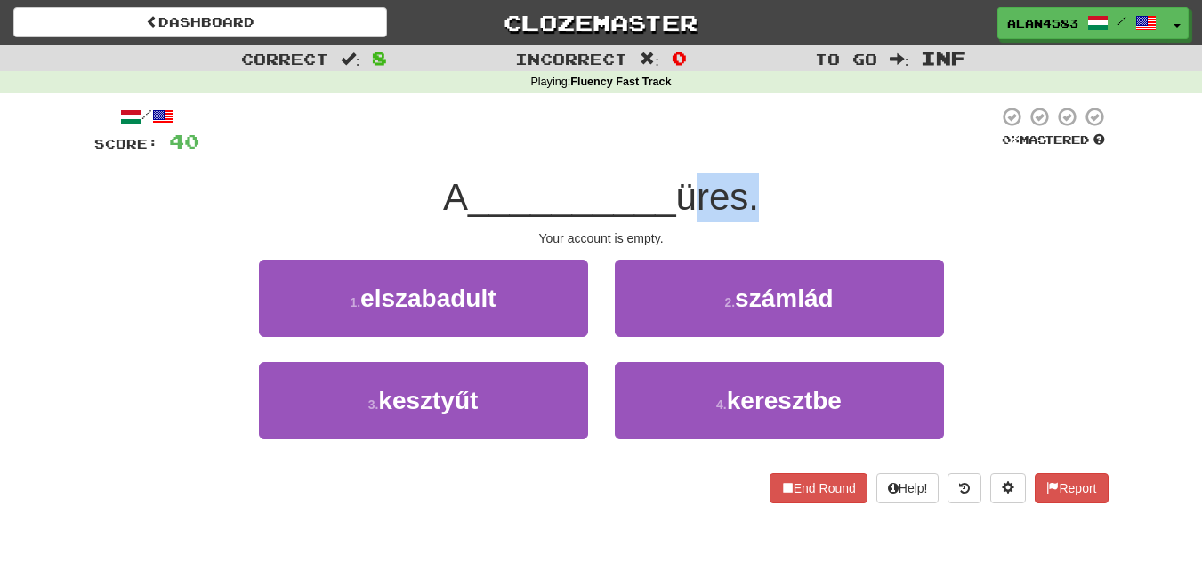
drag, startPoint x: 682, startPoint y: 198, endPoint x: 760, endPoint y: 187, distance: 79.2
click at [759, 187] on span "üres." at bounding box center [717, 197] width 83 height 42
click at [748, 151] on div at bounding box center [748, 151] width 0 height 0
click at [856, 185] on div "A __________ üres." at bounding box center [601, 198] width 1014 height 49
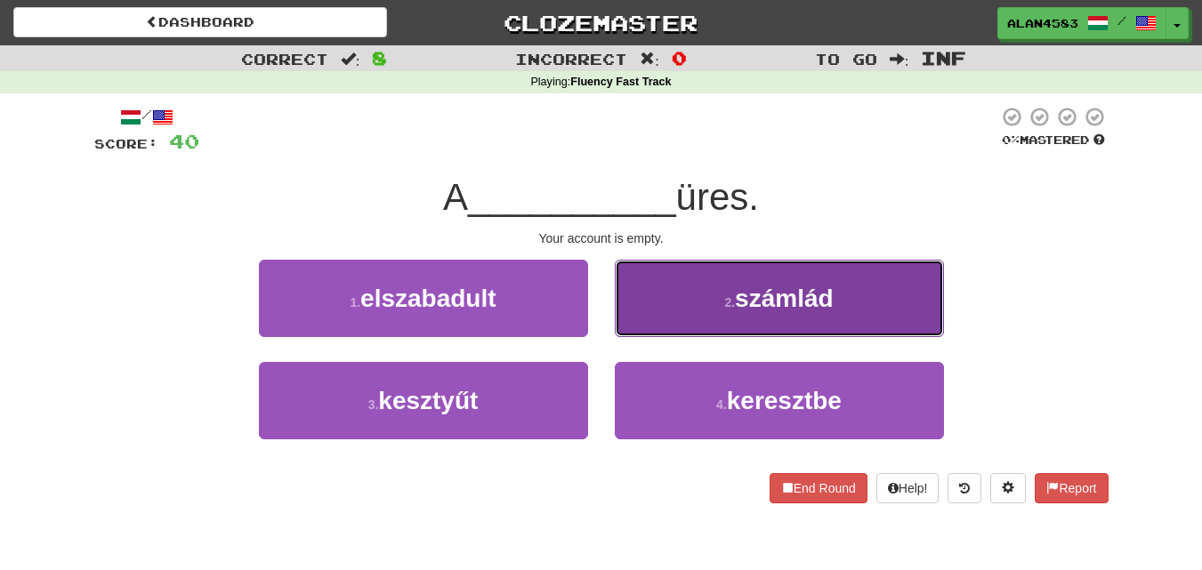
click at [884, 277] on button "2 . számlád" at bounding box center [779, 298] width 329 height 77
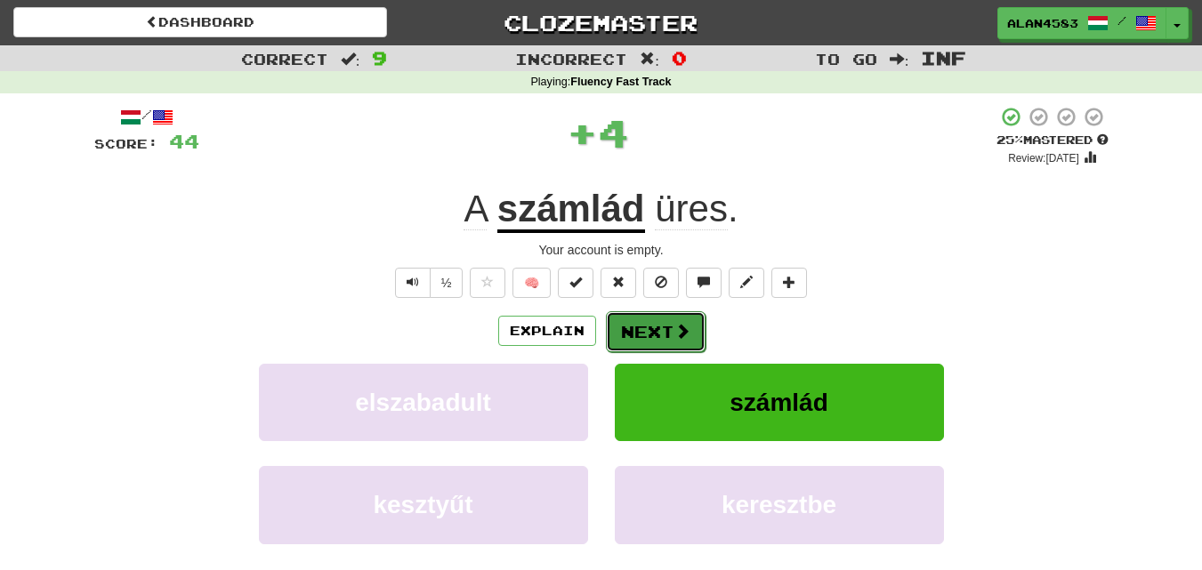
click at [651, 330] on button "Next" at bounding box center [656, 331] width 100 height 41
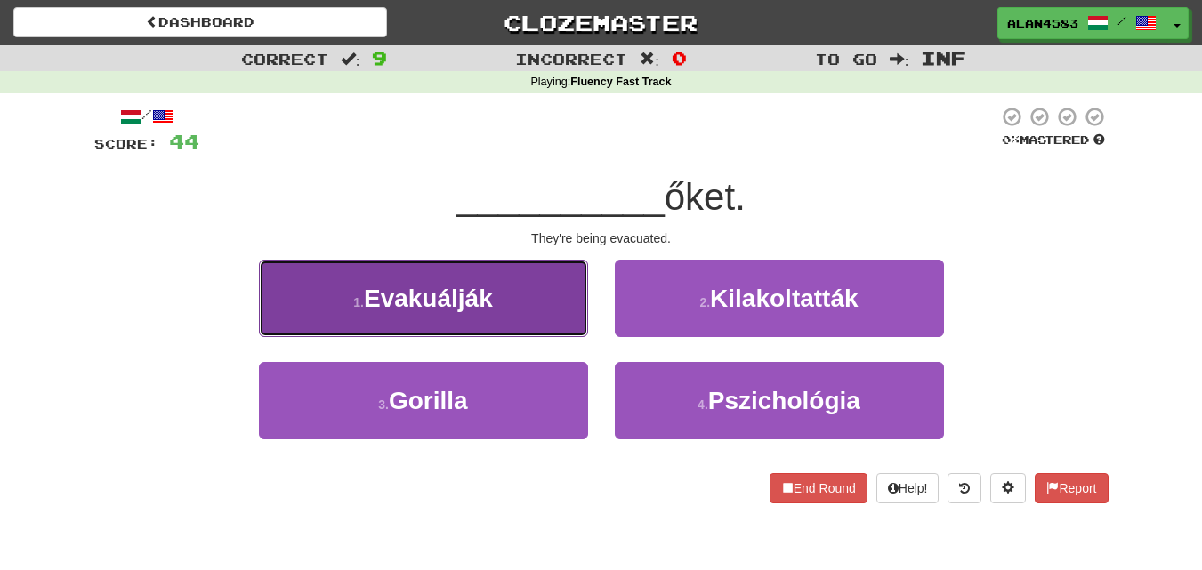
click at [542, 299] on button "1 . Evakuálják" at bounding box center [423, 298] width 329 height 77
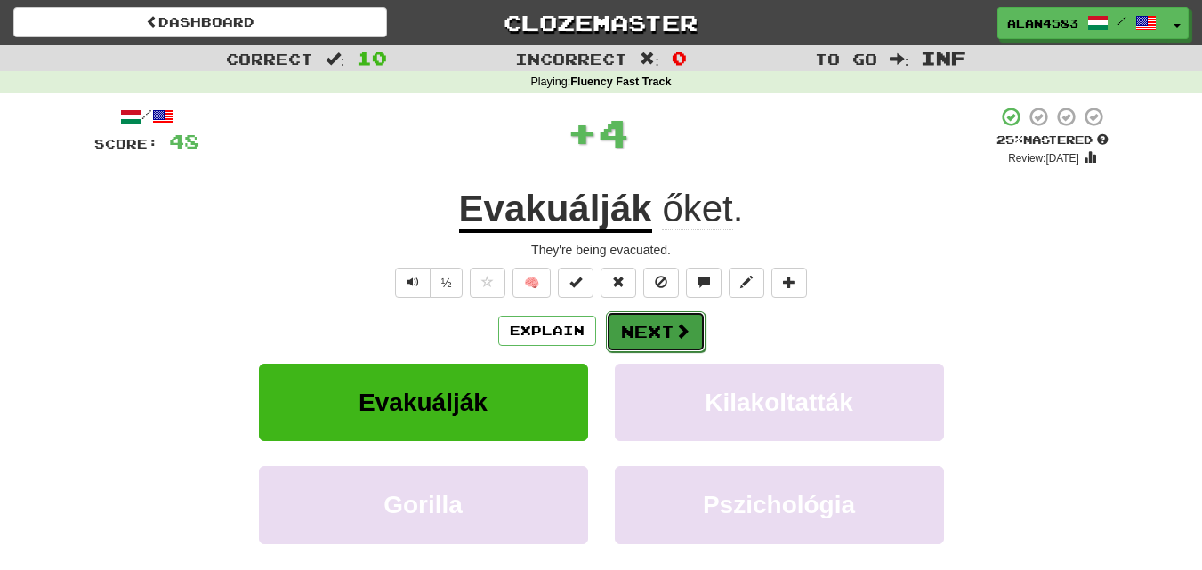
click at [641, 332] on button "Next" at bounding box center [656, 331] width 100 height 41
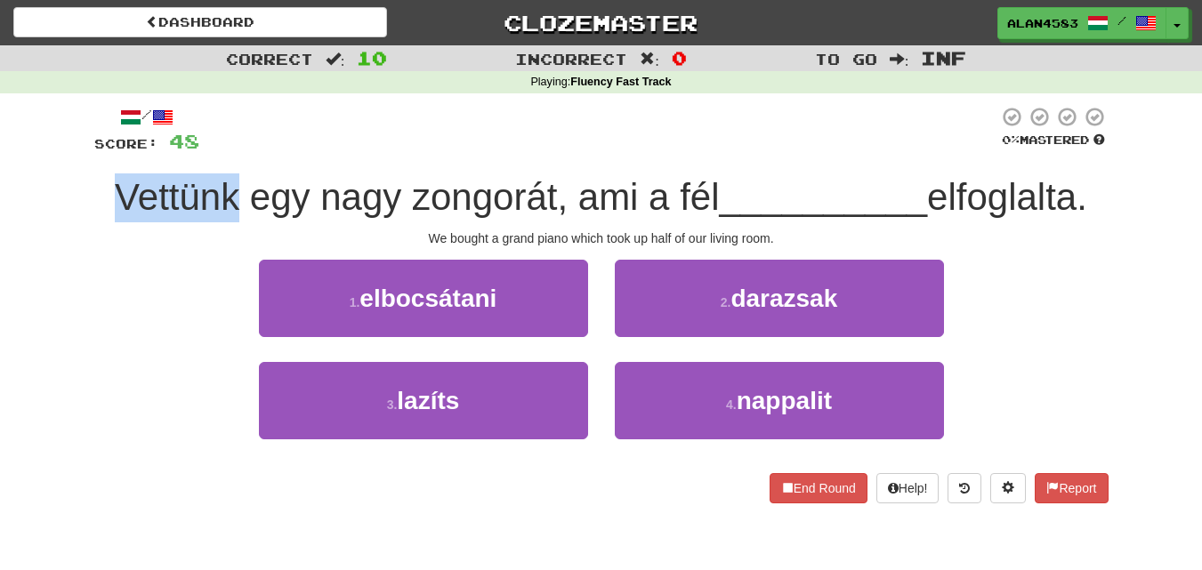
drag, startPoint x: 230, startPoint y: 194, endPoint x: 97, endPoint y: 191, distance: 133.5
click at [97, 191] on div "Vettünk egy nagy zongorát, ami a fél __________ elfoglalta." at bounding box center [601, 198] width 1014 height 49
click at [85, 151] on div at bounding box center [85, 151] width 0 height 0
click at [370, 142] on div at bounding box center [598, 130] width 799 height 49
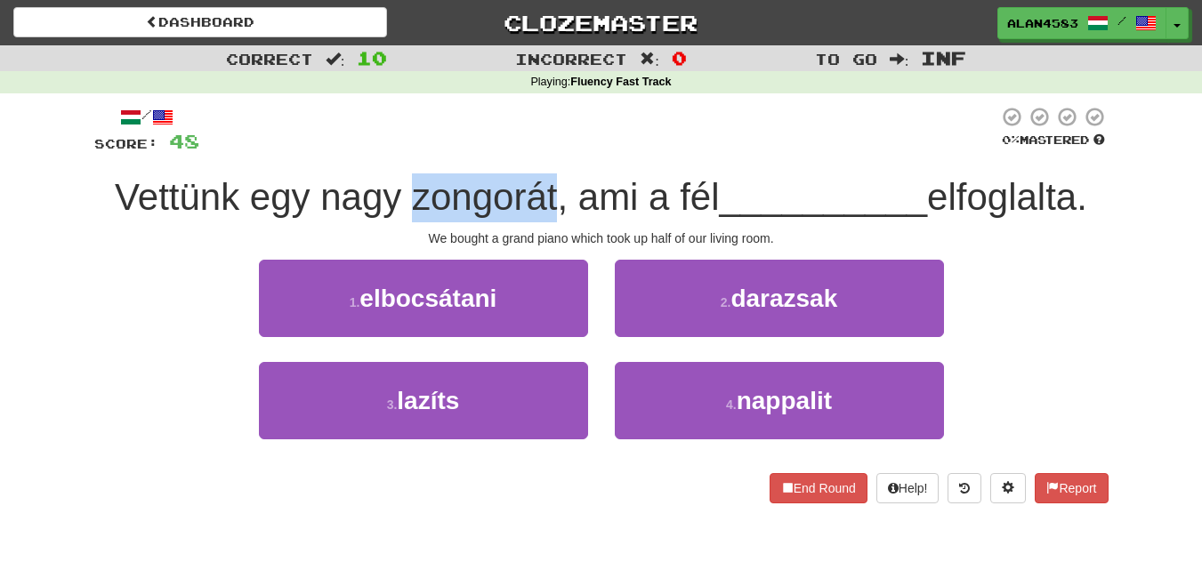
drag, startPoint x: 403, startPoint y: 194, endPoint x: 548, endPoint y: 191, distance: 145.1
click at [548, 191] on span "Vettünk egy nagy zongorát, ami a fél" at bounding box center [417, 197] width 604 height 42
click at [537, 151] on div at bounding box center [537, 151] width 0 height 0
click at [608, 164] on div "/ Score: 48 0 % Mastered Vettünk egy nagy zongorát, ami a fél __________ elfogl…" at bounding box center [601, 305] width 1014 height 398
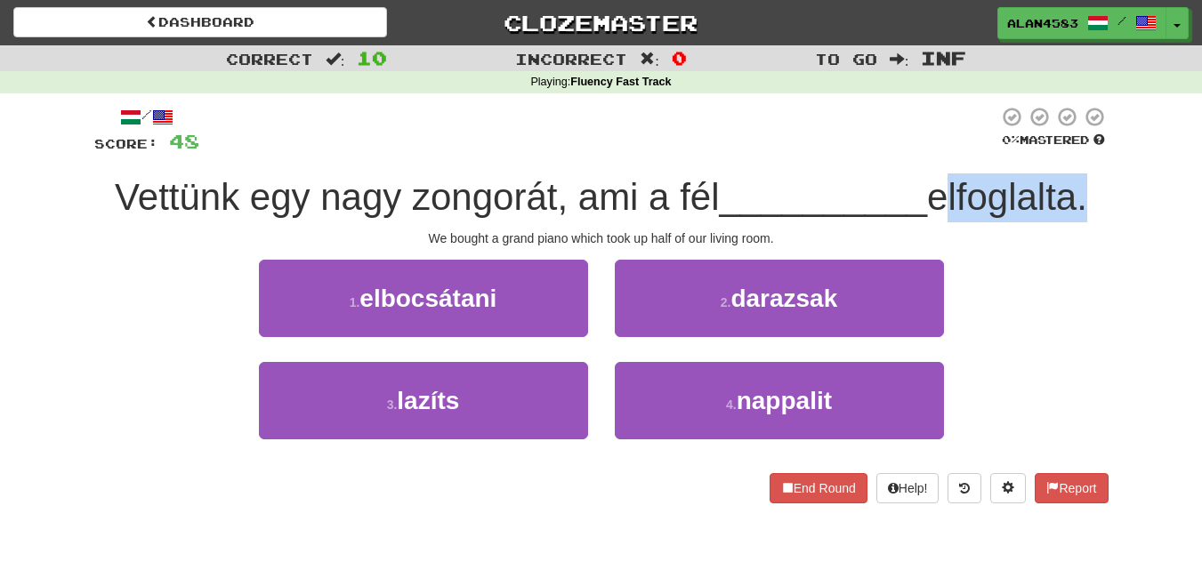
drag, startPoint x: 937, startPoint y: 198, endPoint x: 1086, endPoint y: 190, distance: 149.7
click at [1086, 190] on span "elfoglalta." at bounding box center [1007, 197] width 160 height 42
click at [1075, 151] on div at bounding box center [1075, 151] width 0 height 0
click at [1119, 166] on div "/ Score: 48 0 % Mastered Vettünk egy nagy zongorát, ami a fél __________ elfogl…" at bounding box center [601, 310] width 1041 height 435
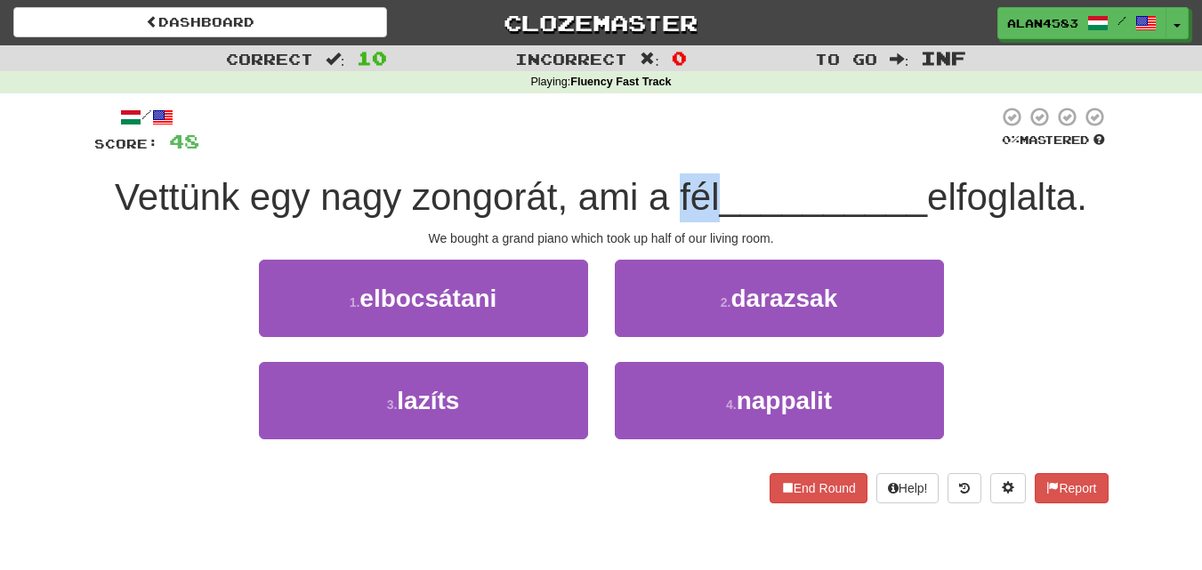
drag, startPoint x: 710, startPoint y: 189, endPoint x: 672, endPoint y: 188, distance: 38.3
click at [672, 188] on span "Vettünk egy nagy zongorát, ami a fél" at bounding box center [417, 197] width 604 height 42
click at [660, 151] on div at bounding box center [660, 151] width 0 height 0
click at [770, 163] on div "/ Score: 48 0 % Mastered Vettünk egy nagy zongorát, ami a fél __________ elfogl…" at bounding box center [601, 305] width 1014 height 398
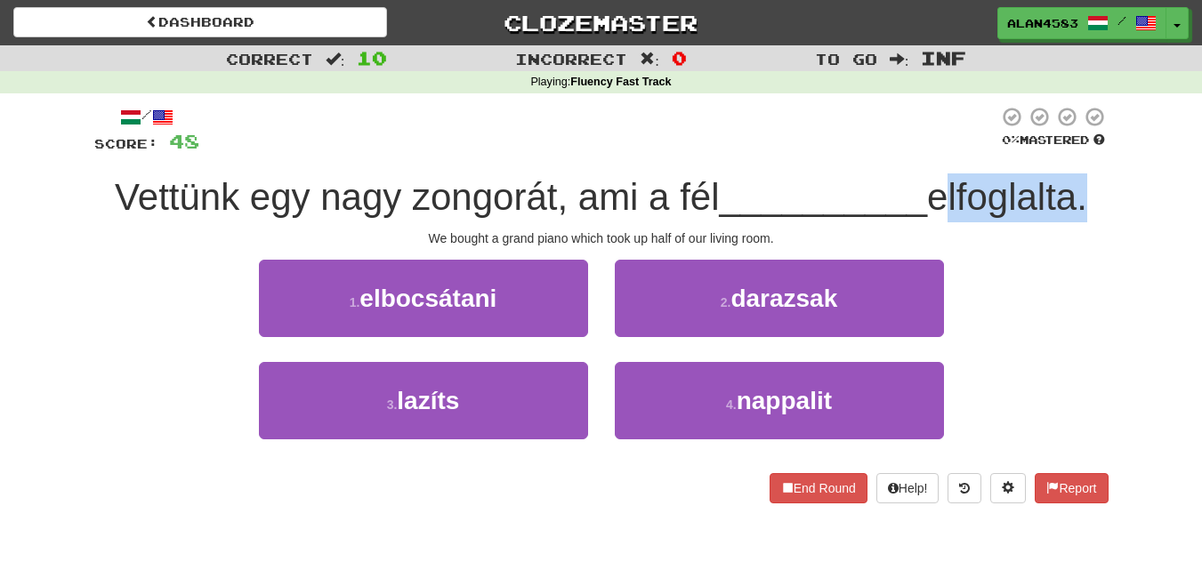
drag, startPoint x: 935, startPoint y: 190, endPoint x: 1088, endPoint y: 184, distance: 153.2
click at [1087, 184] on span "elfoglalta." at bounding box center [1007, 197] width 160 height 42
click at [1077, 151] on div at bounding box center [1077, 151] width 0 height 0
click at [1116, 165] on div "/ Score: 48 0 % Mastered Vettünk egy nagy zongorát, ami a fél __________ elfogl…" at bounding box center [601, 310] width 1041 height 435
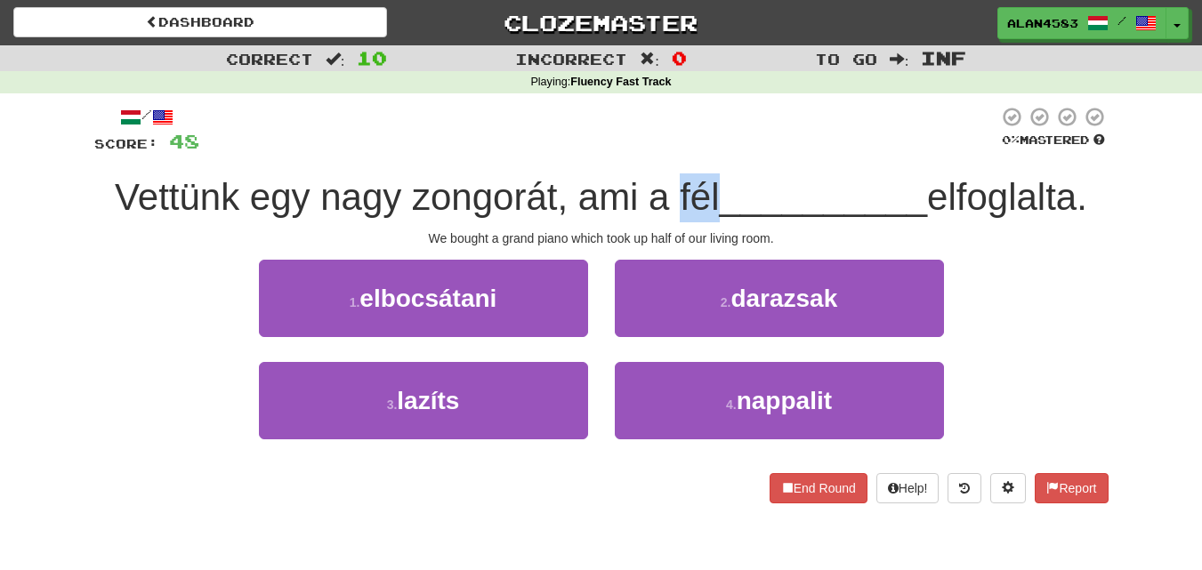
drag, startPoint x: 668, startPoint y: 184, endPoint x: 707, endPoint y: 184, distance: 39.2
click at [707, 184] on span "Vettünk egy nagy zongorát, ami a fél" at bounding box center [417, 197] width 604 height 42
click at [696, 151] on div at bounding box center [696, 151] width 0 height 0
click at [789, 149] on div at bounding box center [598, 130] width 799 height 49
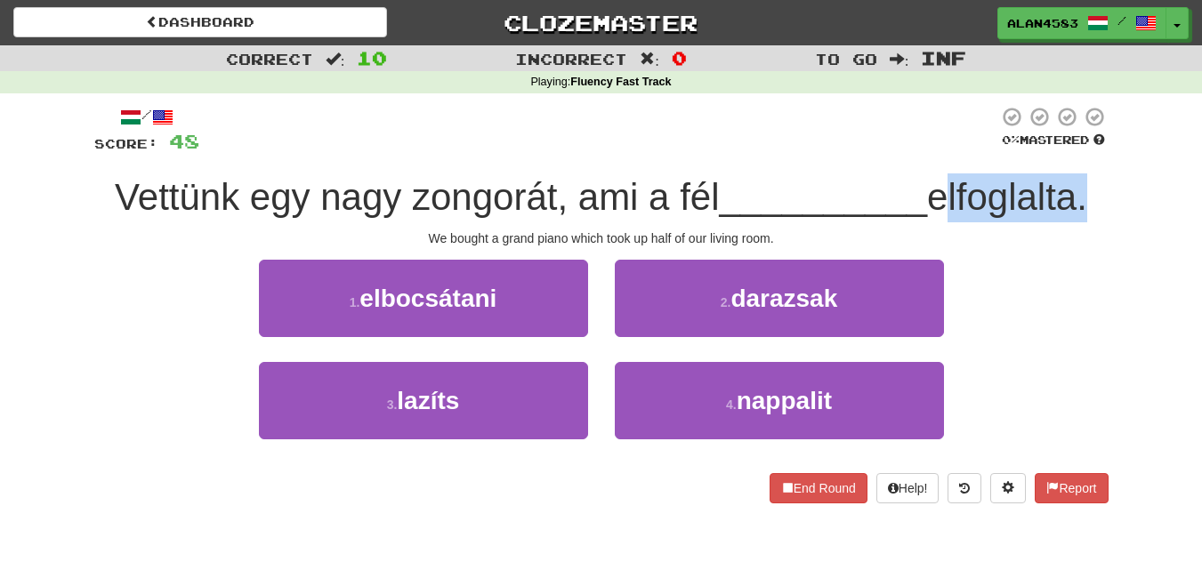
drag, startPoint x: 936, startPoint y: 190, endPoint x: 1084, endPoint y: 184, distance: 147.8
click at [1084, 184] on span "elfoglalta." at bounding box center [1007, 197] width 160 height 42
click at [1072, 151] on div at bounding box center [1072, 151] width 0 height 0
click at [1123, 163] on div "Correct : 10 Incorrect : 0 To go : Inf Playing : Fluency Fast Track / Score: 48…" at bounding box center [601, 286] width 1202 height 483
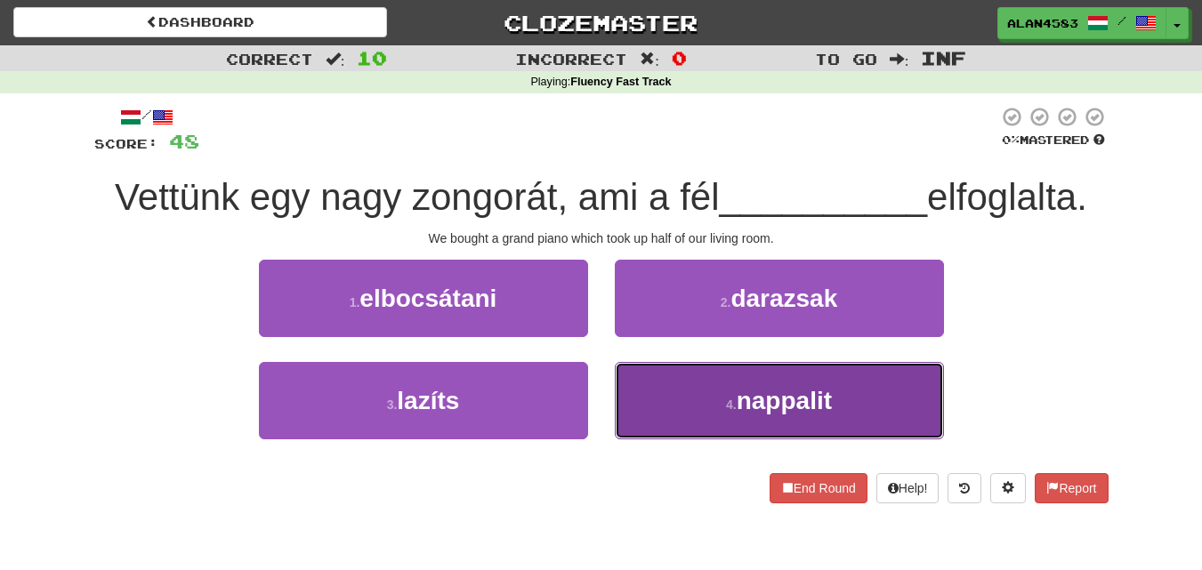
click at [756, 410] on span "nappalit" at bounding box center [784, 401] width 95 height 28
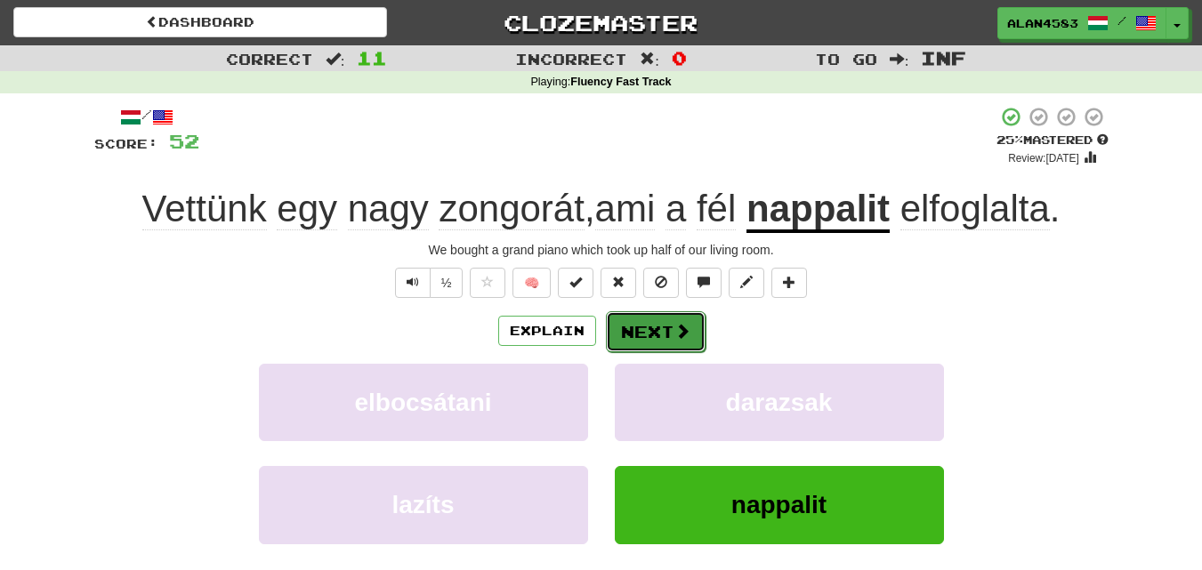
click at [630, 328] on button "Next" at bounding box center [656, 331] width 100 height 41
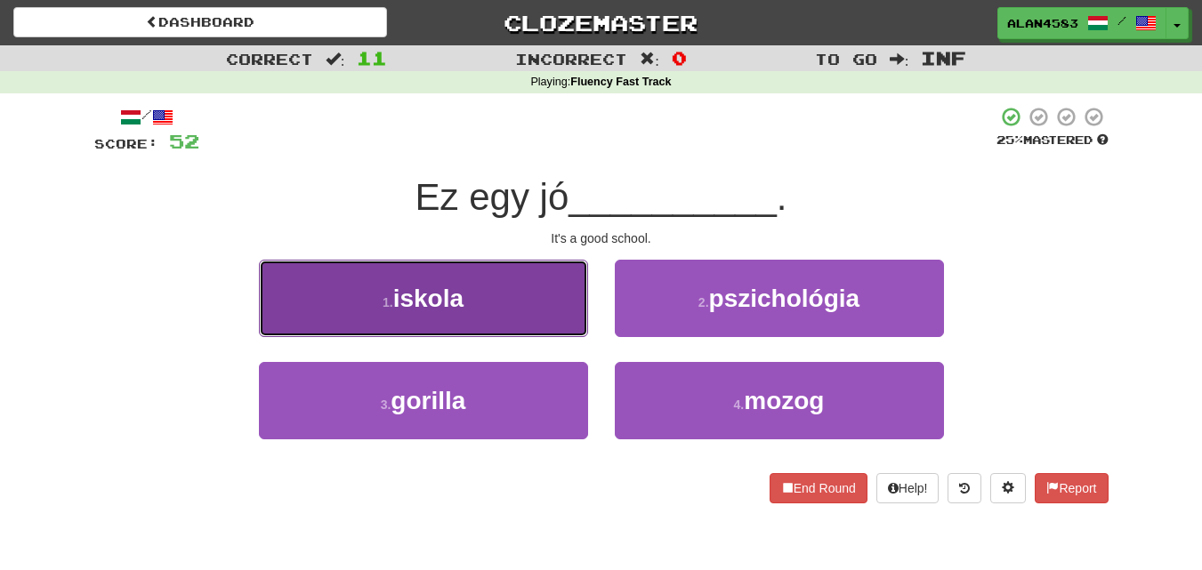
click at [575, 301] on button "1 . iskola" at bounding box center [423, 298] width 329 height 77
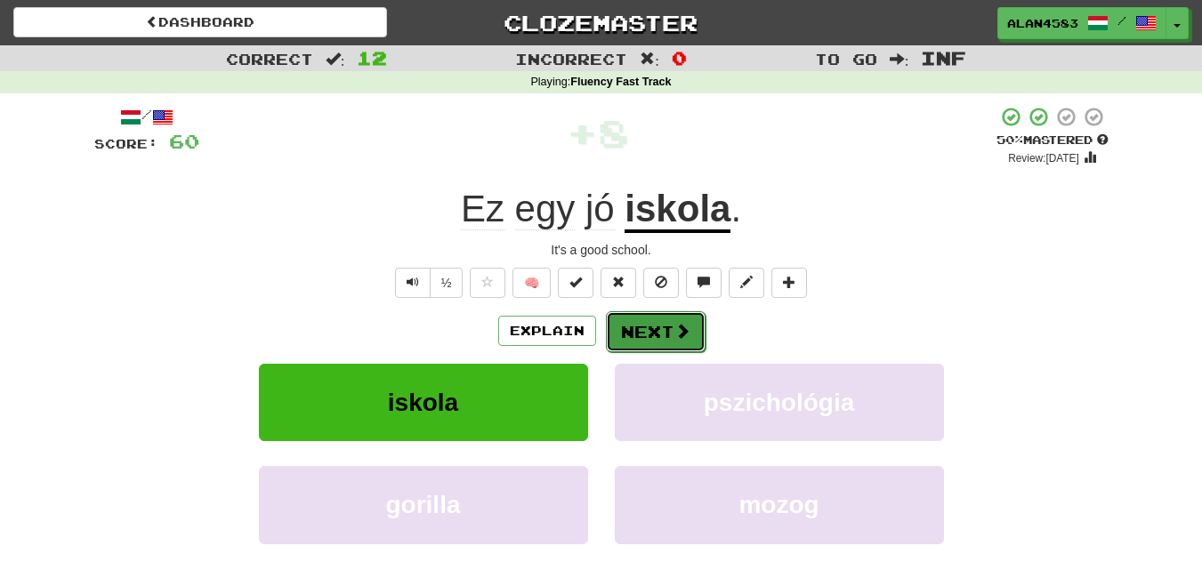
click at [642, 325] on button "Next" at bounding box center [656, 331] width 100 height 41
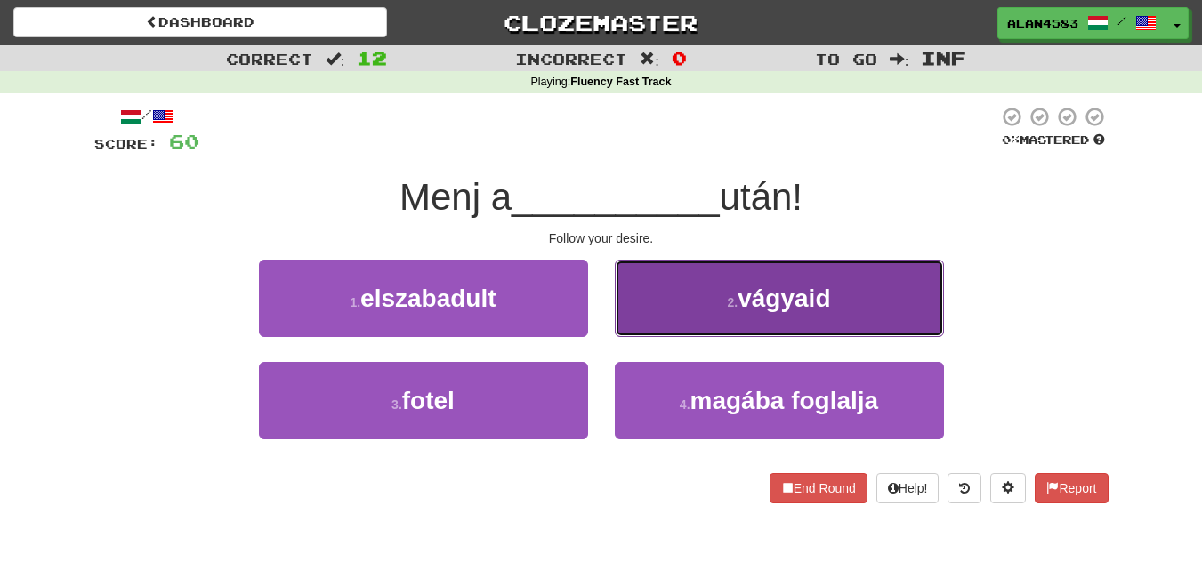
click at [680, 295] on button "2 . vágyaid" at bounding box center [779, 298] width 329 height 77
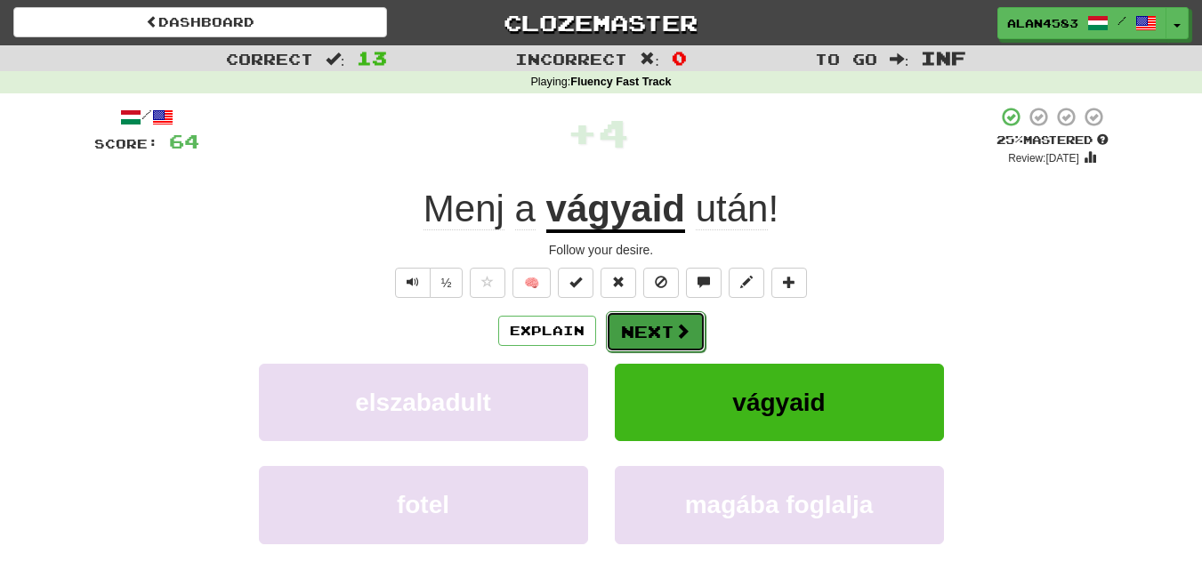
click at [640, 329] on button "Next" at bounding box center [656, 331] width 100 height 41
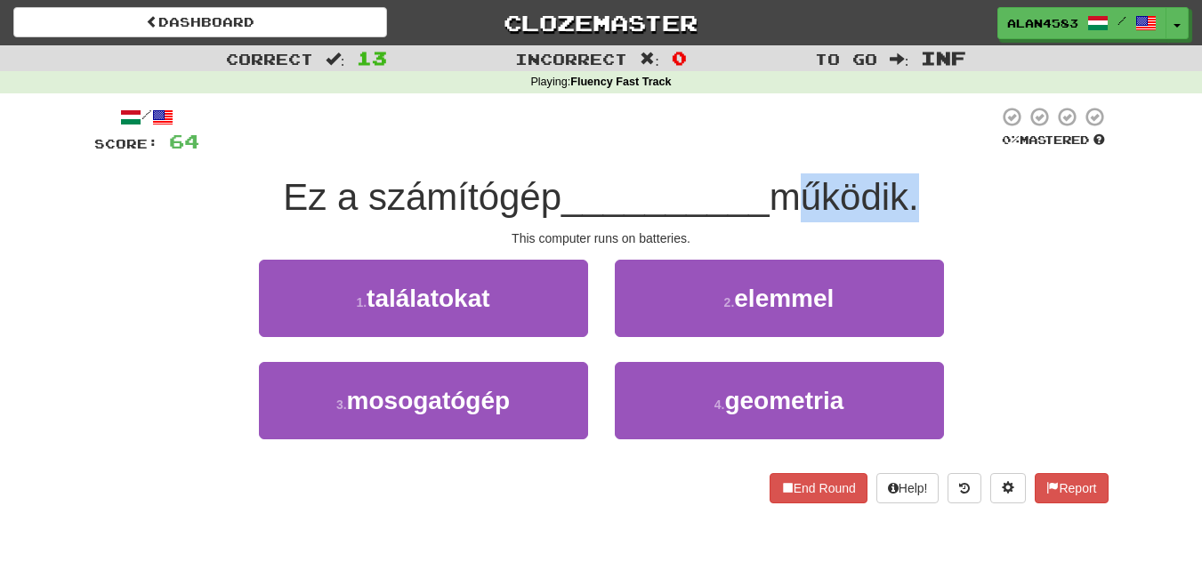
drag, startPoint x: 779, startPoint y: 186, endPoint x: 922, endPoint y: 182, distance: 143.3
click at [919, 182] on span "működik." at bounding box center [844, 197] width 149 height 42
click at [910, 151] on div at bounding box center [910, 151] width 0 height 0
click at [986, 196] on div "Ez a számítógép __________ működik." at bounding box center [601, 198] width 1014 height 49
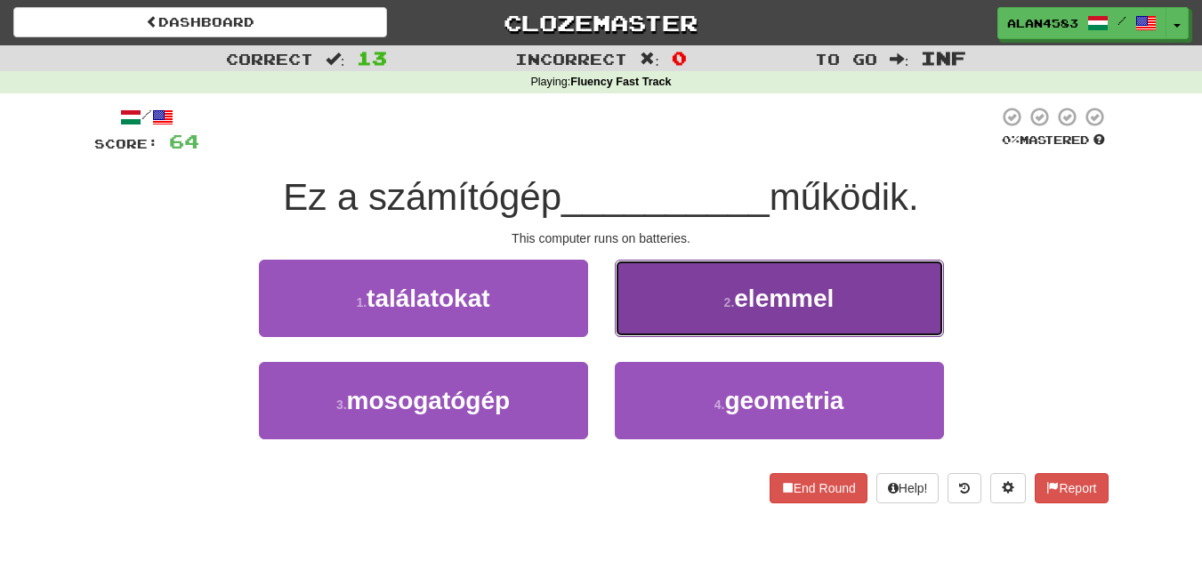
click at [759, 299] on span "elemmel" at bounding box center [784, 299] width 100 height 28
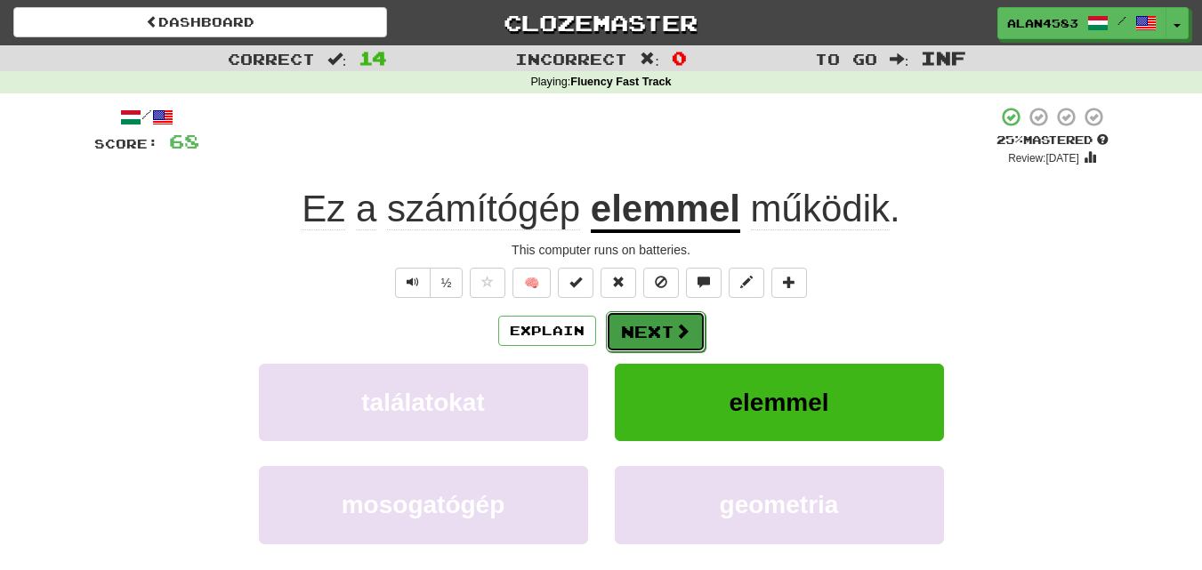
click at [637, 322] on button "Next" at bounding box center [656, 331] width 100 height 41
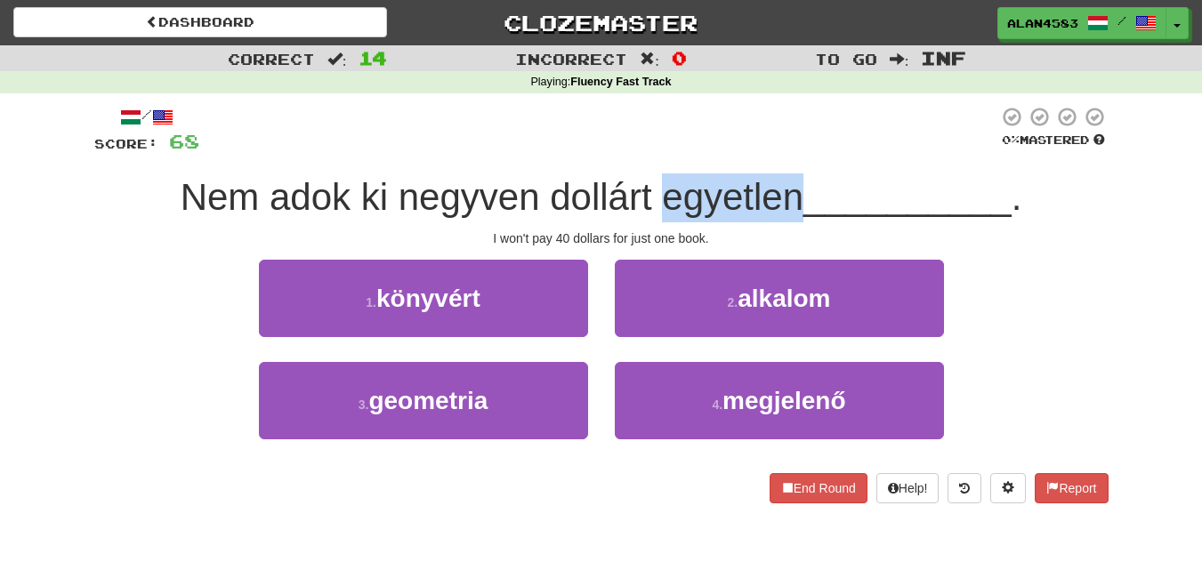
drag, startPoint x: 658, startPoint y: 194, endPoint x: 803, endPoint y: 179, distance: 146.7
click at [803, 179] on span "Nem adok ki negyven dollárt egyetlen" at bounding box center [492, 197] width 623 height 42
click at [792, 151] on div at bounding box center [792, 151] width 0 height 0
click at [844, 160] on div "/ Score: 68 0 % Mastered Nem adok ki negyven dollárt egyetlen __________ . I wo…" at bounding box center [601, 305] width 1014 height 398
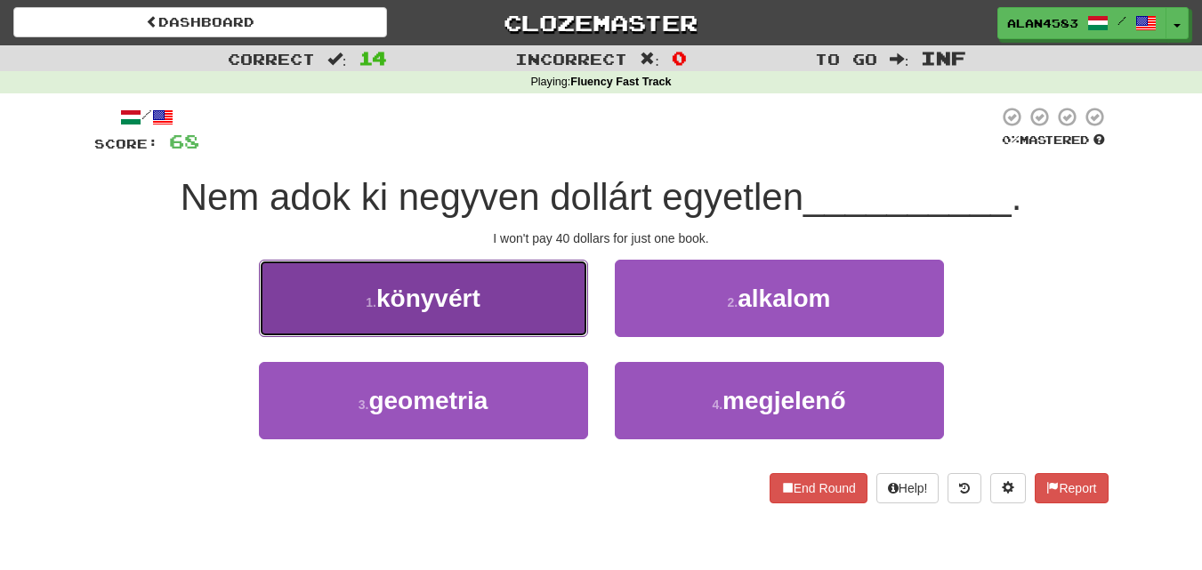
click at [529, 306] on button "1 . könyvért" at bounding box center [423, 298] width 329 height 77
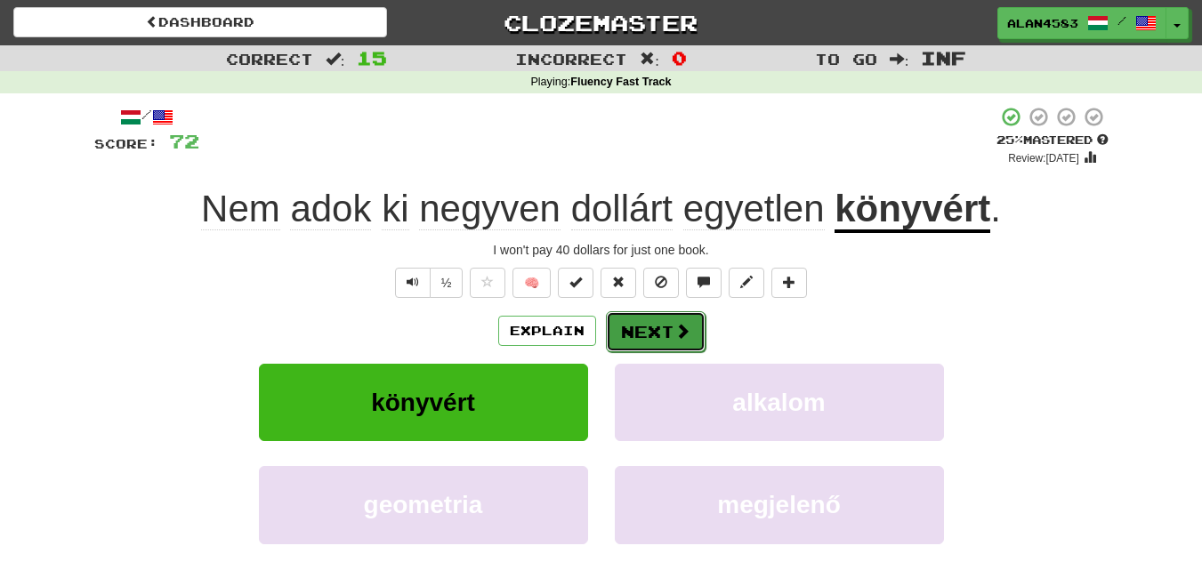
click at [630, 321] on button "Next" at bounding box center [656, 331] width 100 height 41
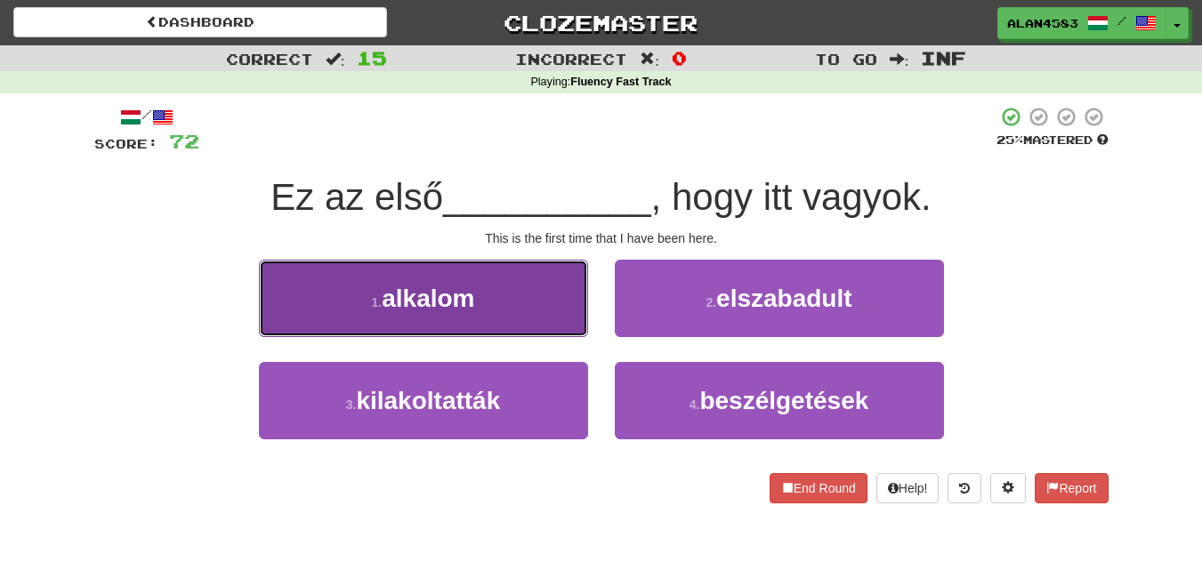
click at [513, 284] on button "1 . alkalom" at bounding box center [423, 298] width 329 height 77
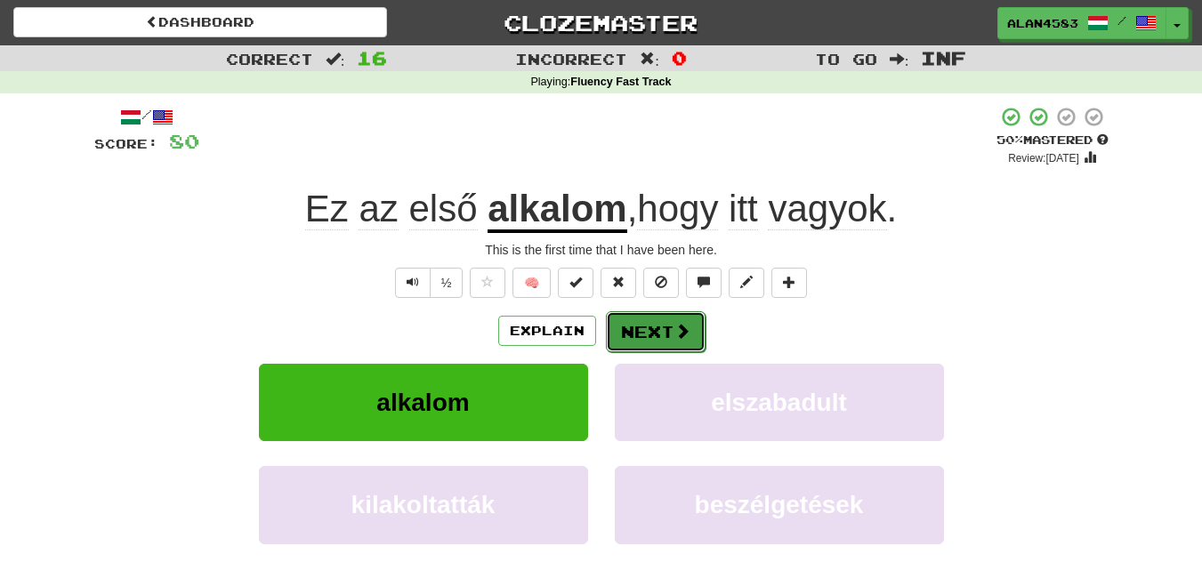
click at [639, 322] on button "Next" at bounding box center [656, 331] width 100 height 41
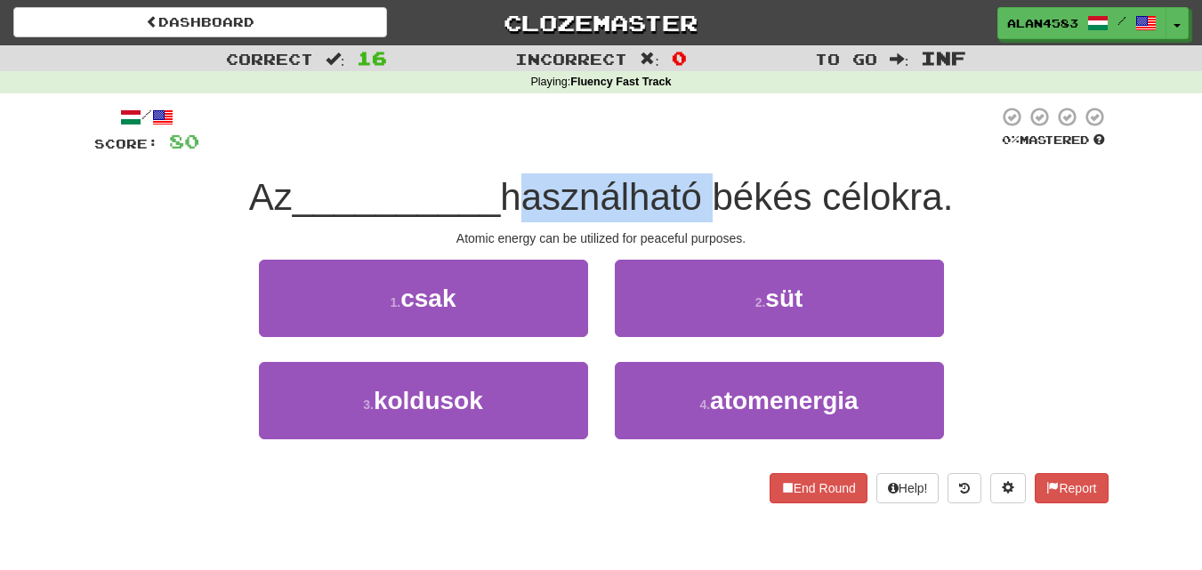
drag, startPoint x: 513, startPoint y: 195, endPoint x: 715, endPoint y: 188, distance: 203.0
click at [715, 188] on span "használható békés célokra." at bounding box center [726, 197] width 453 height 42
click at [704, 151] on div at bounding box center [704, 151] width 0 height 0
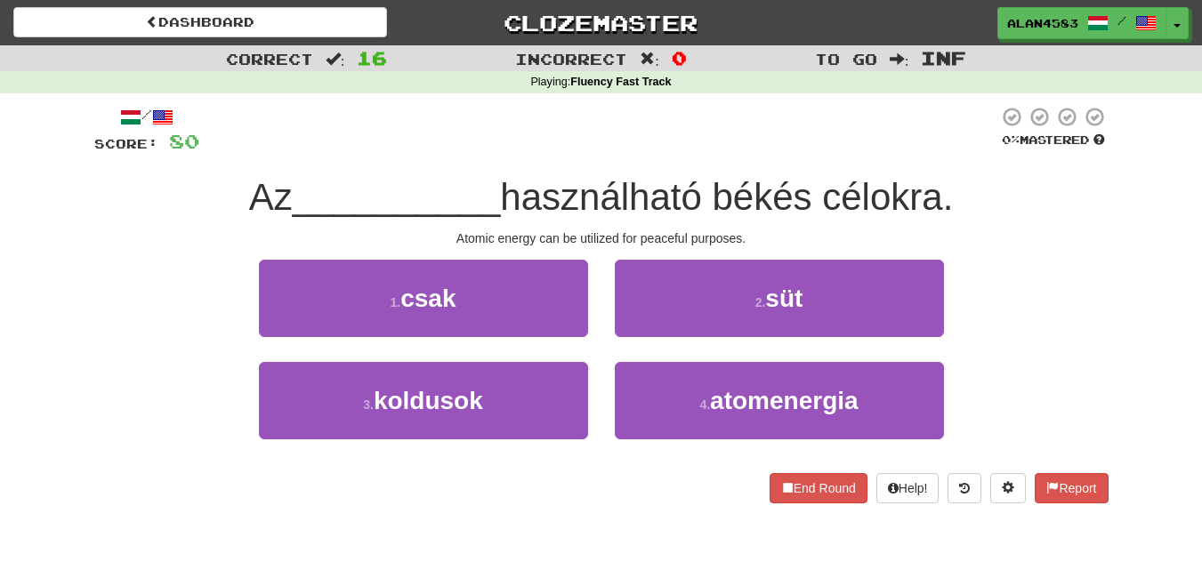
click at [736, 156] on div "/ Score: 80 0 % Mastered Az __________ használható békés célokra. Atomic energy…" at bounding box center [601, 305] width 1014 height 398
drag, startPoint x: 727, startPoint y: 191, endPoint x: 823, endPoint y: 182, distance: 96.5
click at [823, 182] on span "használható békés célokra." at bounding box center [726, 197] width 453 height 42
click at [811, 151] on div at bounding box center [811, 151] width 0 height 0
click at [839, 149] on div at bounding box center [598, 130] width 799 height 49
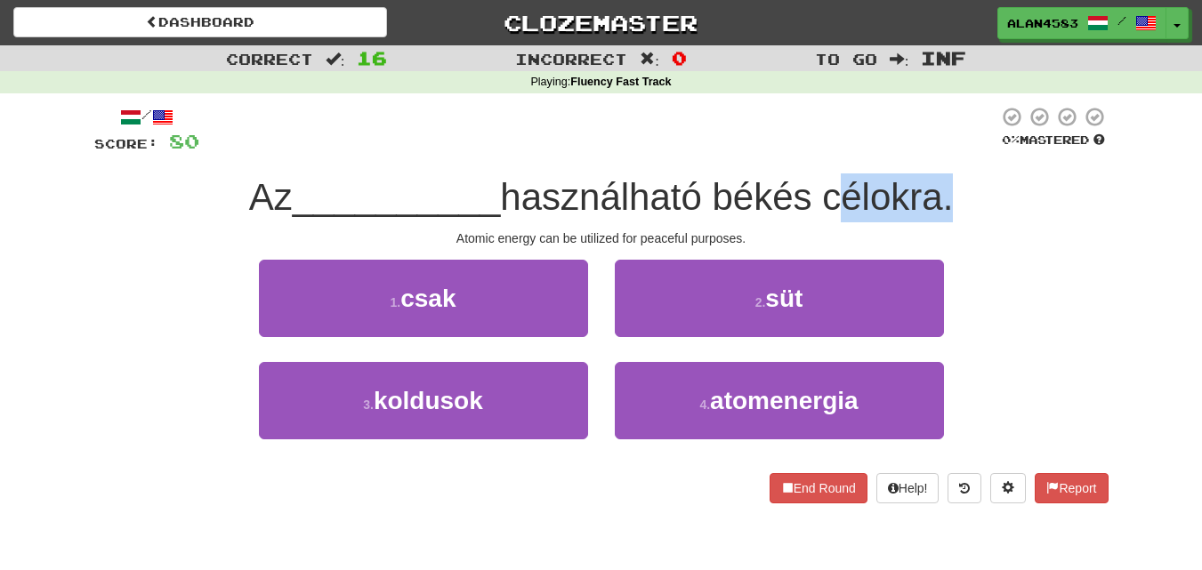
drag, startPoint x: 836, startPoint y: 190, endPoint x: 949, endPoint y: 187, distance: 113.0
click at [949, 187] on span "használható békés célokra." at bounding box center [726, 197] width 453 height 42
click at [938, 151] on div at bounding box center [938, 151] width 0 height 0
click at [1024, 176] on div "Az __________ használható békés célokra." at bounding box center [601, 198] width 1014 height 49
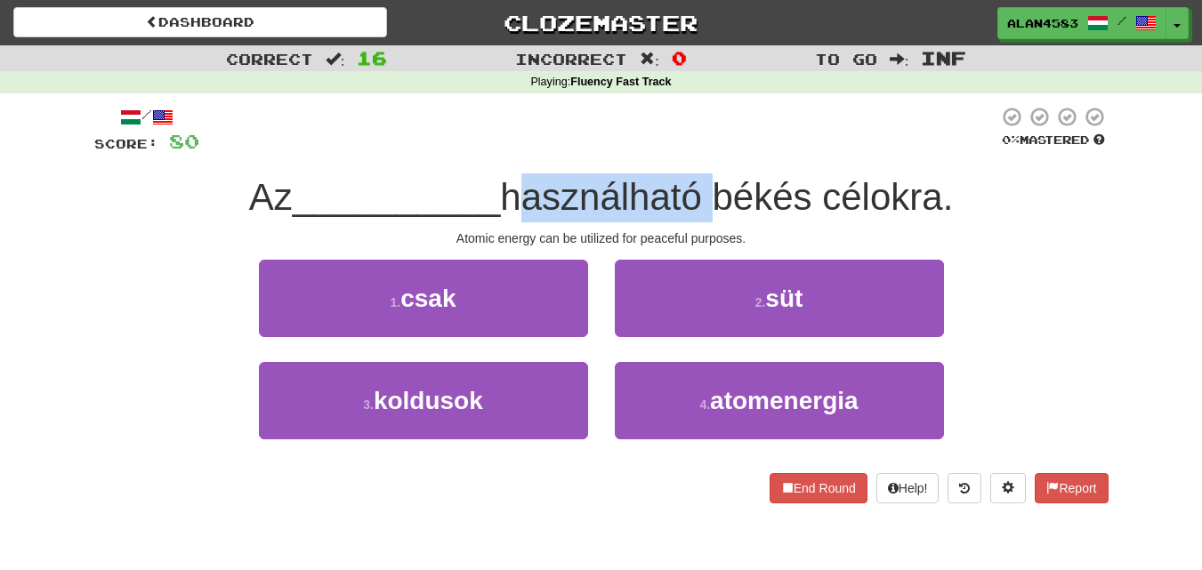
drag, startPoint x: 514, startPoint y: 198, endPoint x: 714, endPoint y: 192, distance: 200.3
click at [714, 192] on span "használható békés célokra." at bounding box center [726, 197] width 453 height 42
click at [703, 151] on div at bounding box center [703, 151] width 0 height 0
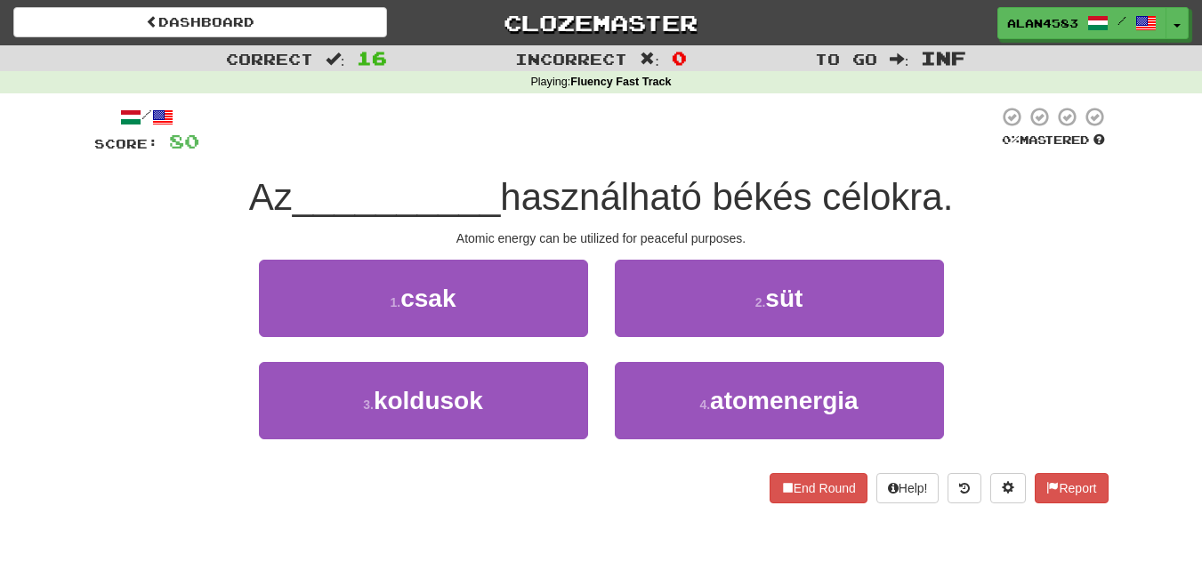
click at [734, 156] on div "/ Score: 80 0 % Mastered Az __________ használható békés célokra. Atomic energy…" at bounding box center [601, 305] width 1014 height 398
drag, startPoint x: 722, startPoint y: 188, endPoint x: 821, endPoint y: 187, distance: 99.7
click at [821, 187] on span "használható békés célokra." at bounding box center [726, 197] width 453 height 42
click at [810, 151] on div at bounding box center [810, 151] width 0 height 0
click at [855, 148] on div at bounding box center [598, 130] width 799 height 49
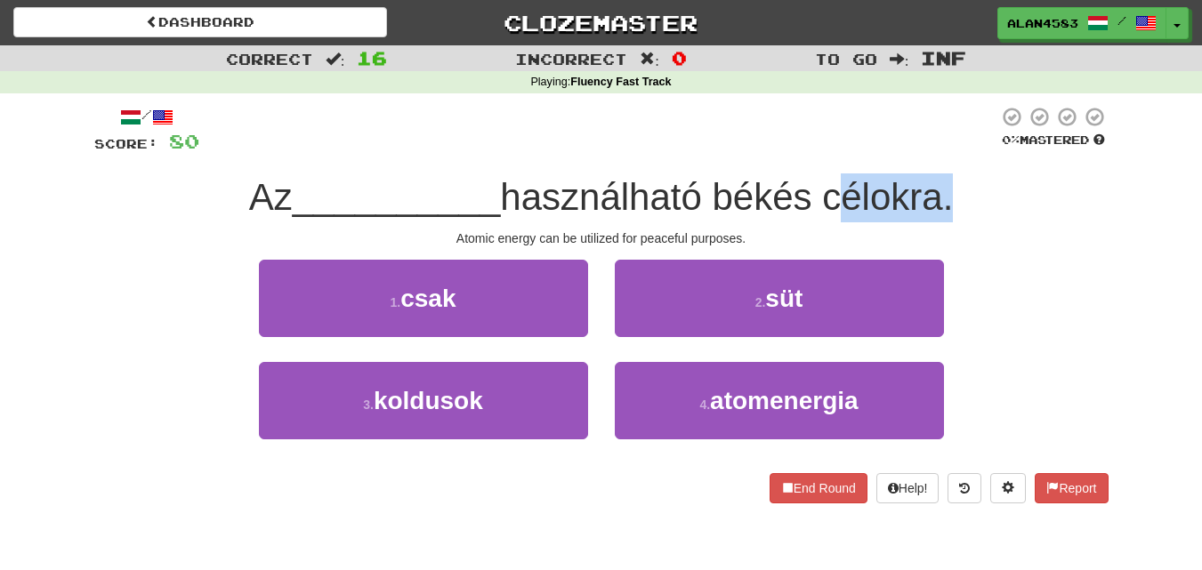
drag, startPoint x: 835, startPoint y: 190, endPoint x: 956, endPoint y: 181, distance: 121.3
click at [953, 181] on span "használható békés célokra." at bounding box center [726, 197] width 453 height 42
click at [944, 151] on div at bounding box center [944, 151] width 0 height 0
click at [1006, 168] on div "/ Score: 80 0 % Mastered Az __________ használható békés célokra. Atomic energy…" at bounding box center [601, 305] width 1014 height 398
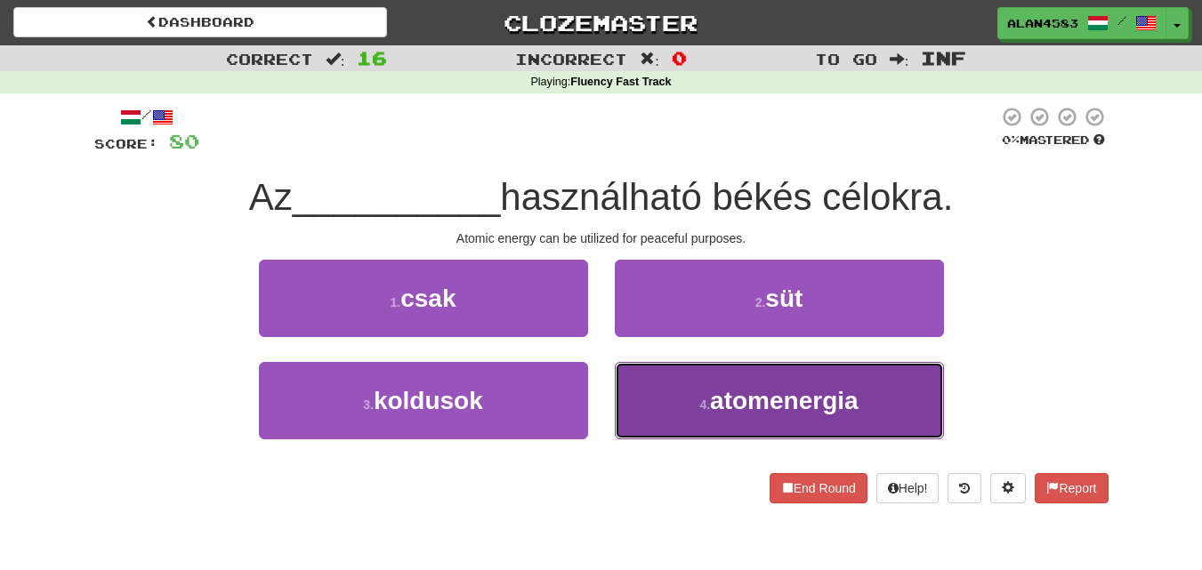
click at [732, 395] on span "atomenergia" at bounding box center [784, 401] width 149 height 28
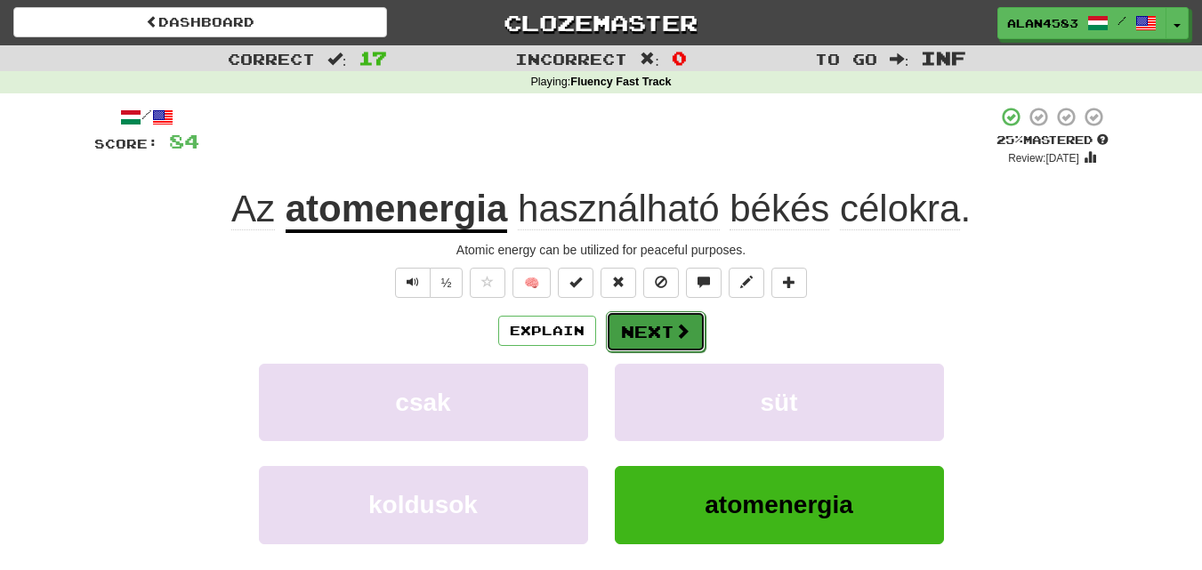
click at [651, 335] on button "Next" at bounding box center [656, 331] width 100 height 41
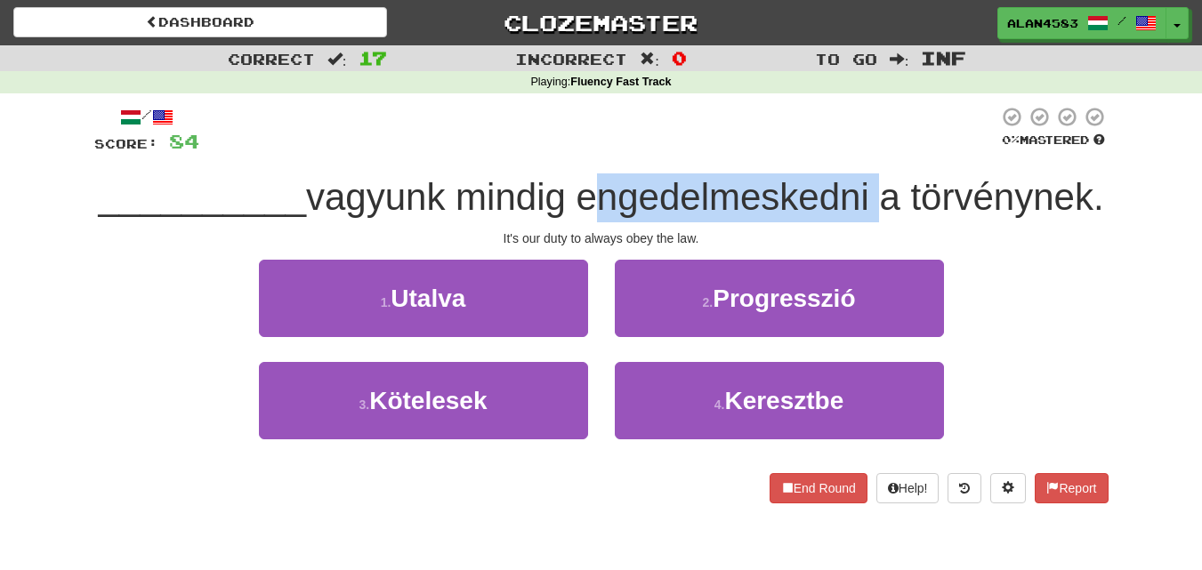
drag, startPoint x: 682, startPoint y: 206, endPoint x: 975, endPoint y: 198, distance: 293.7
click at [975, 198] on span "vagyunk mindig engedelmeskedni a törvénynek." at bounding box center [705, 197] width 798 height 42
click at [964, 219] on div at bounding box center [964, 219] width 0 height 0
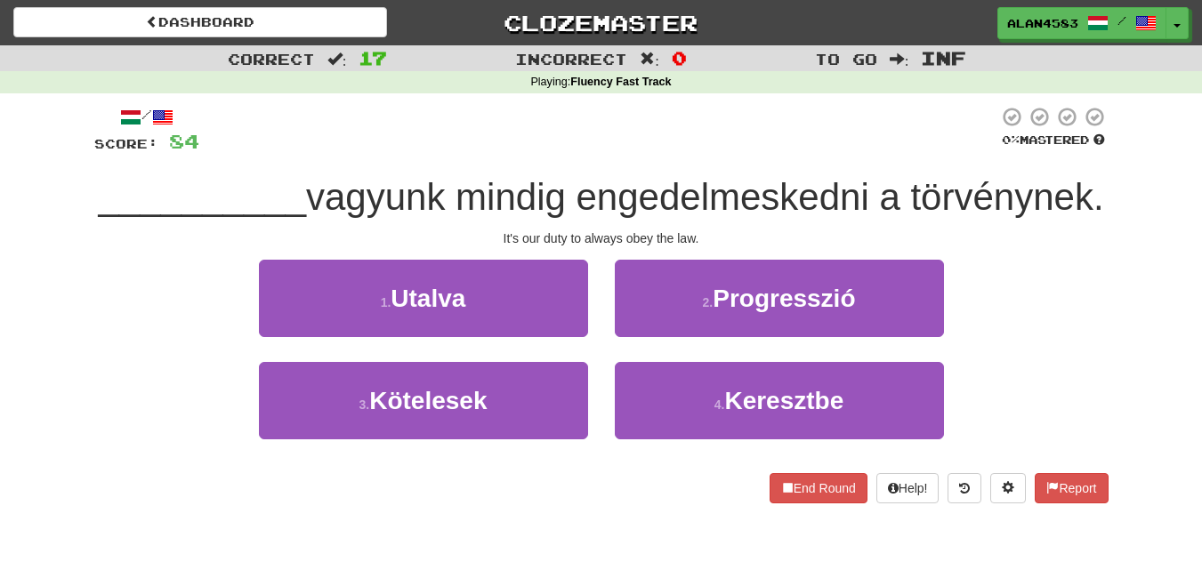
click at [989, 222] on div "__________ vagyunk mindig engedelmeskedni a törvénynek." at bounding box center [601, 198] width 1014 height 49
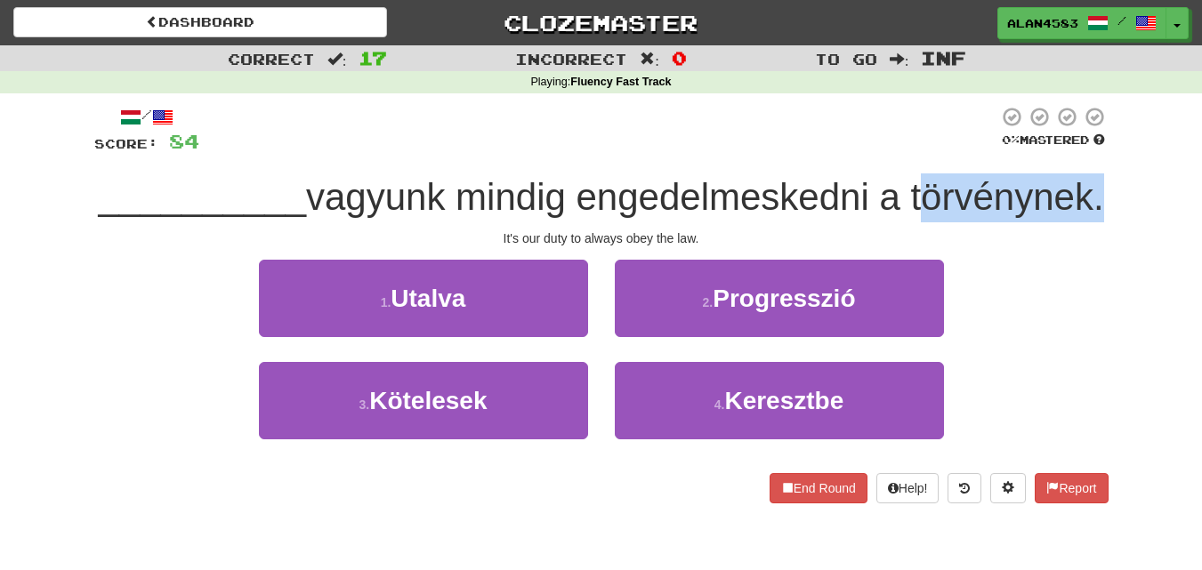
drag, startPoint x: 505, startPoint y: 243, endPoint x: 682, endPoint y: 234, distance: 176.4
click at [682, 218] on span "vagyunk mindig engedelmeskedni a törvénynek." at bounding box center [705, 197] width 798 height 42
click at [670, 200] on div at bounding box center [670, 200] width 0 height 0
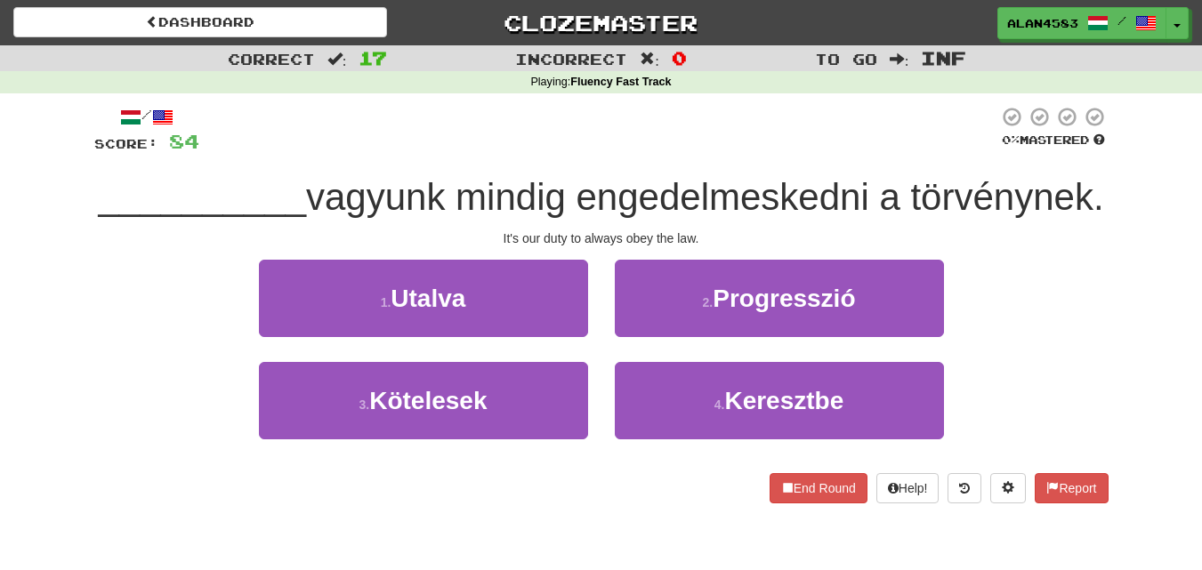
click at [751, 222] on div "__________ vagyunk mindig engedelmeskedni a törvénynek." at bounding box center [601, 198] width 1014 height 49
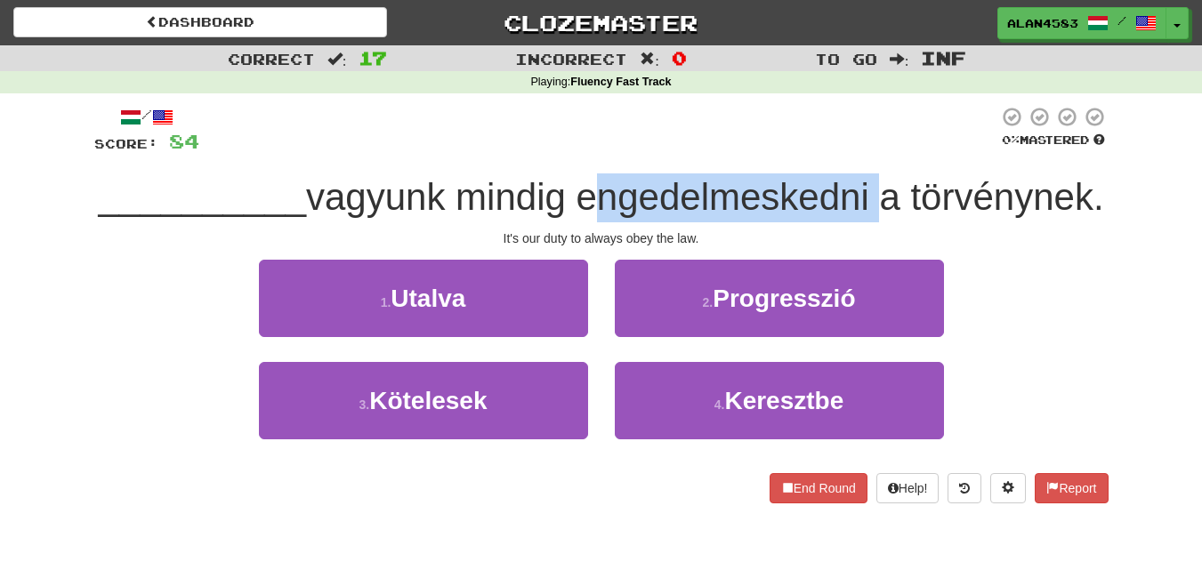
drag, startPoint x: 679, startPoint y: 201, endPoint x: 980, endPoint y: 197, distance: 300.8
click at [980, 197] on span "vagyunk mindig engedelmeskedni a törvénynek." at bounding box center [705, 197] width 798 height 42
click at [968, 151] on div at bounding box center [968, 151] width 0 height 0
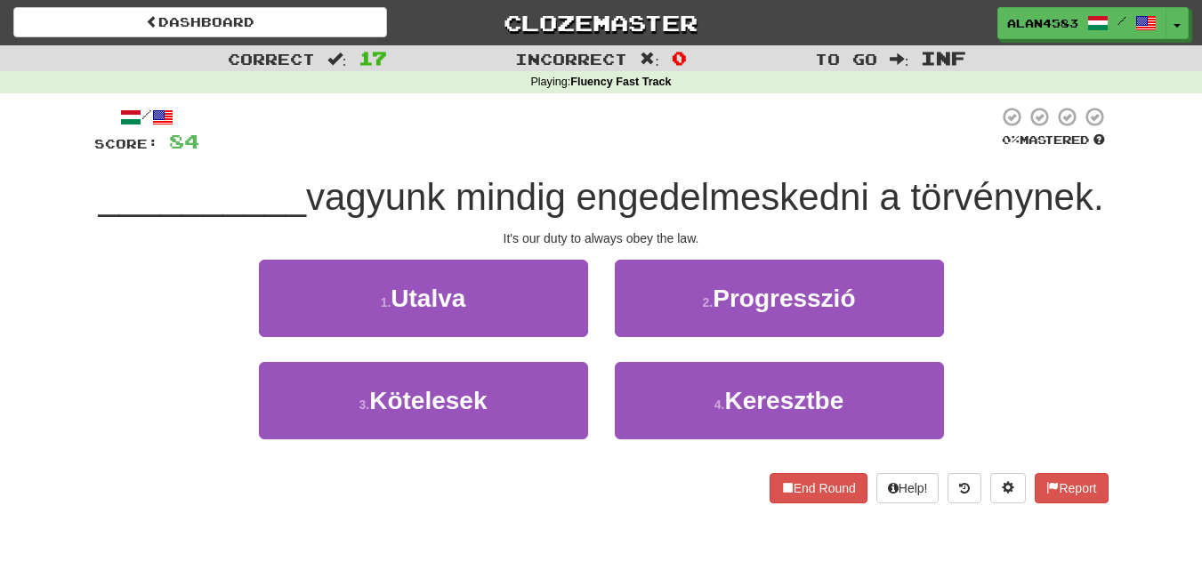
click at [1008, 190] on div "__________ vagyunk mindig engedelmeskedni a törvénynek." at bounding box center [601, 198] width 1014 height 49
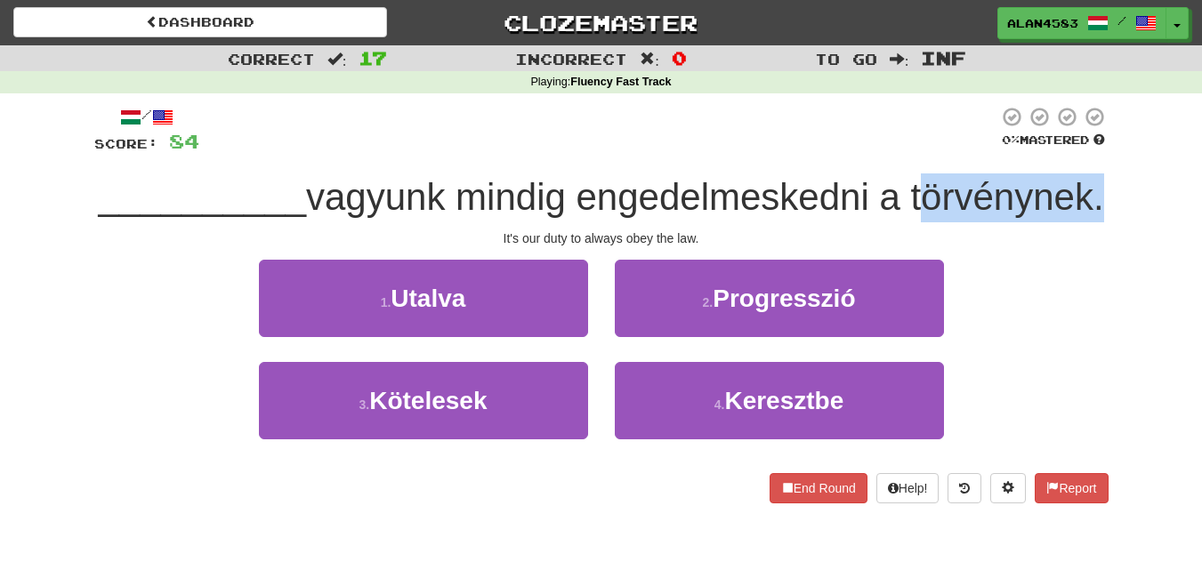
drag, startPoint x: 505, startPoint y: 256, endPoint x: 685, endPoint y: 254, distance: 180.6
click at [685, 218] on span "vagyunk mindig engedelmeskedni a törvénynek." at bounding box center [705, 197] width 798 height 42
click at [674, 268] on div at bounding box center [674, 268] width 0 height 0
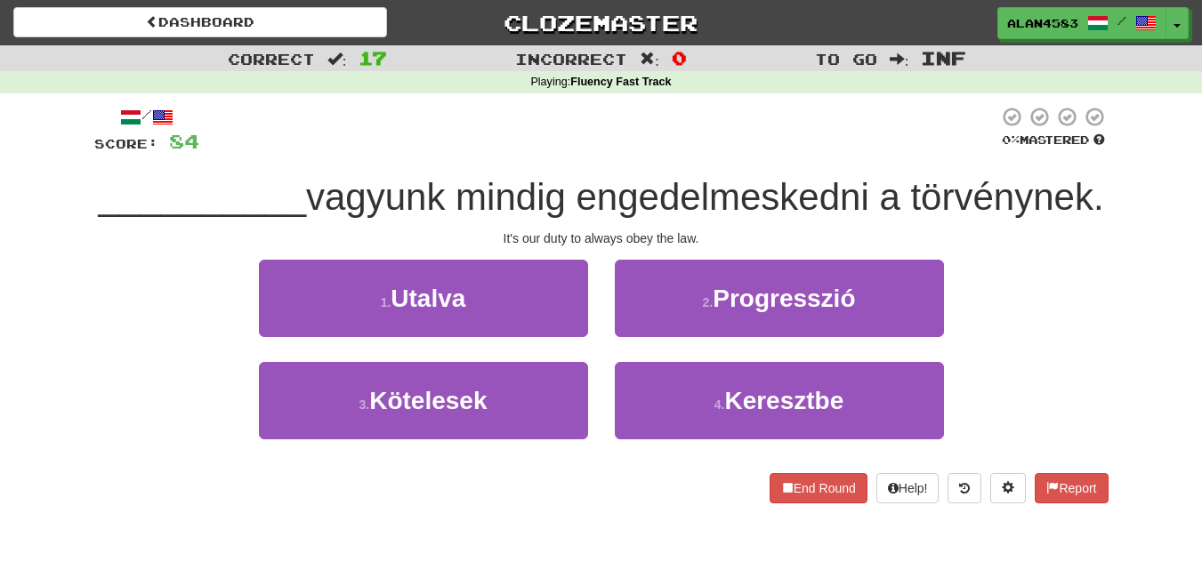
click at [770, 222] on div "__________ vagyunk mindig engedelmeskedni a törvénynek." at bounding box center [601, 198] width 1014 height 49
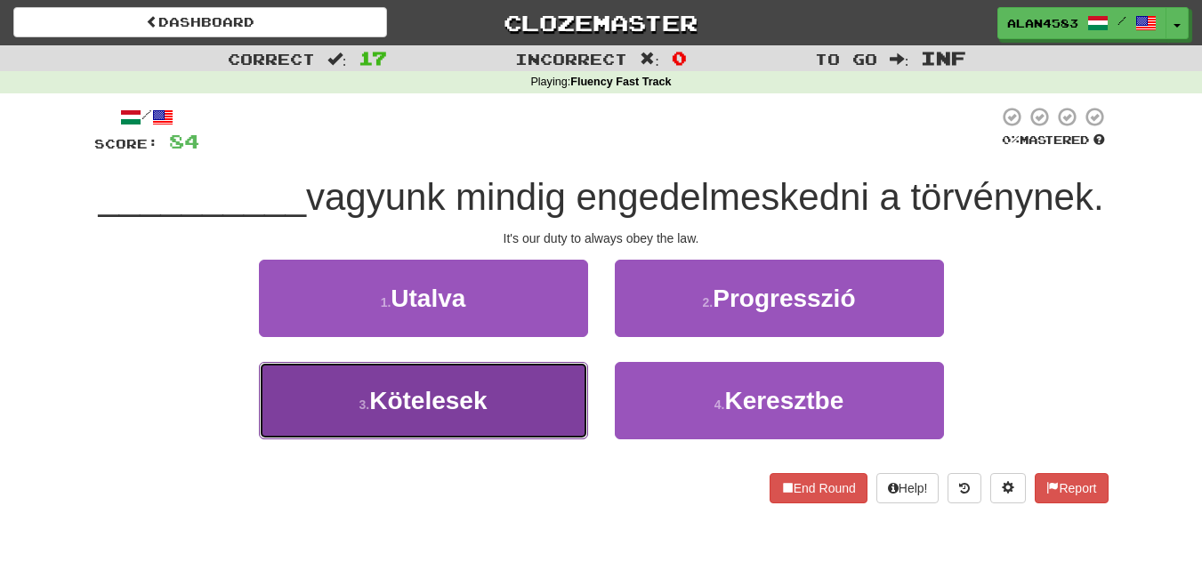
click at [401, 415] on span "Kötelesek" at bounding box center [427, 401] width 117 height 28
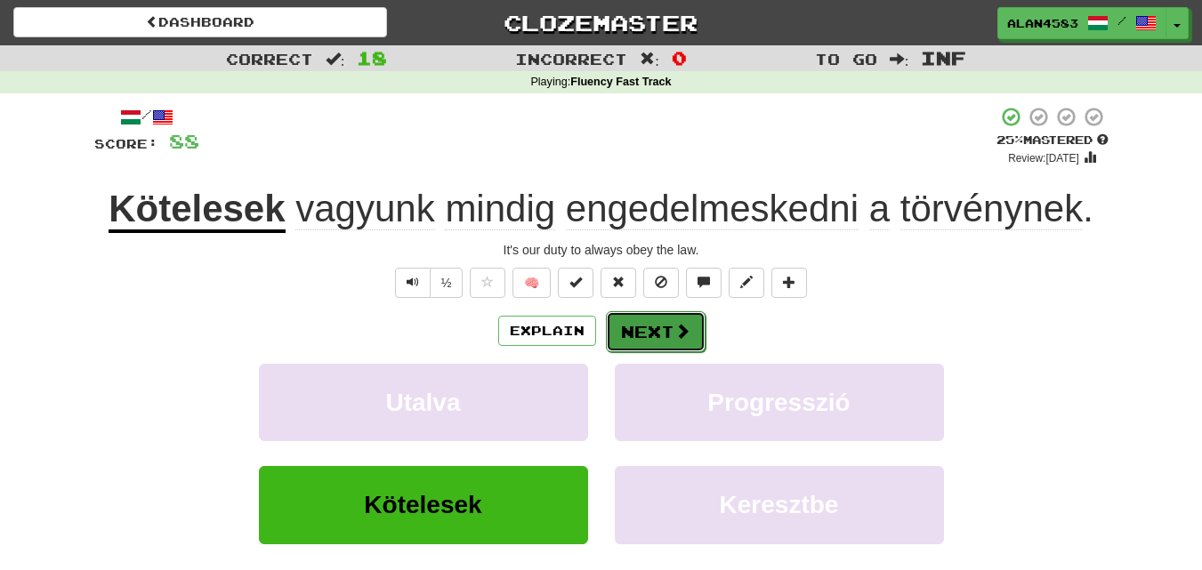
click at [651, 331] on button "Next" at bounding box center [656, 331] width 100 height 41
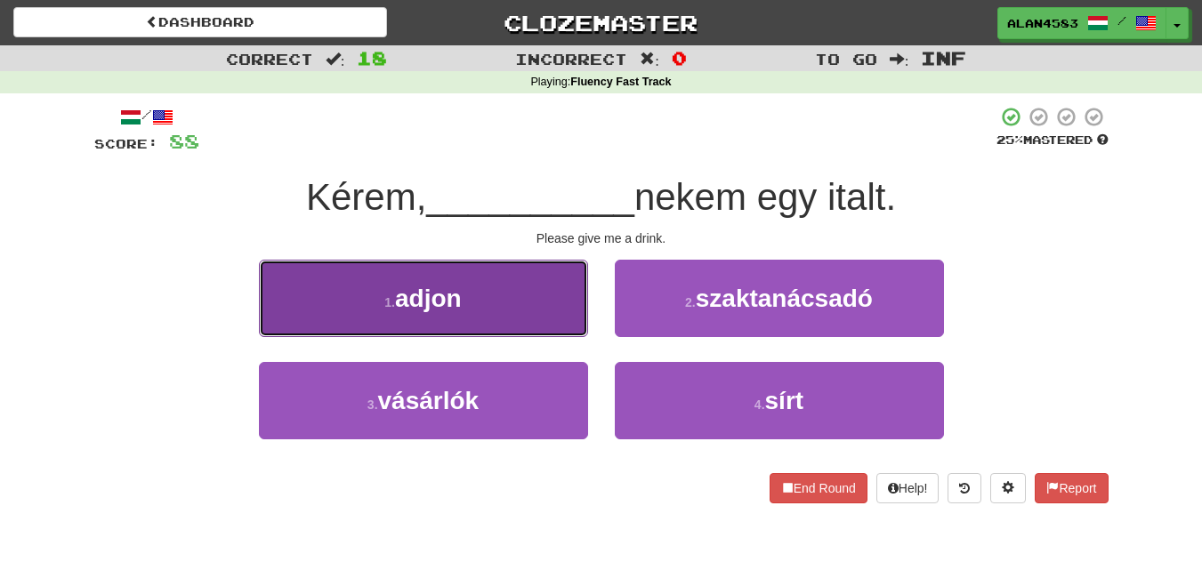
click at [559, 292] on button "1 . adjon" at bounding box center [423, 298] width 329 height 77
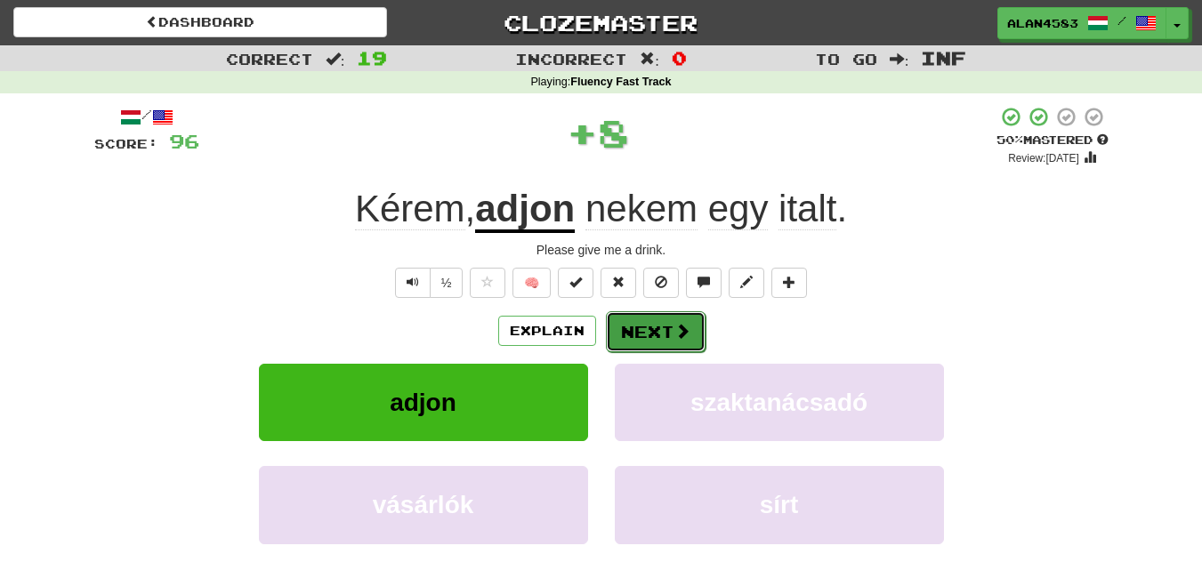
click at [642, 325] on button "Next" at bounding box center [656, 331] width 100 height 41
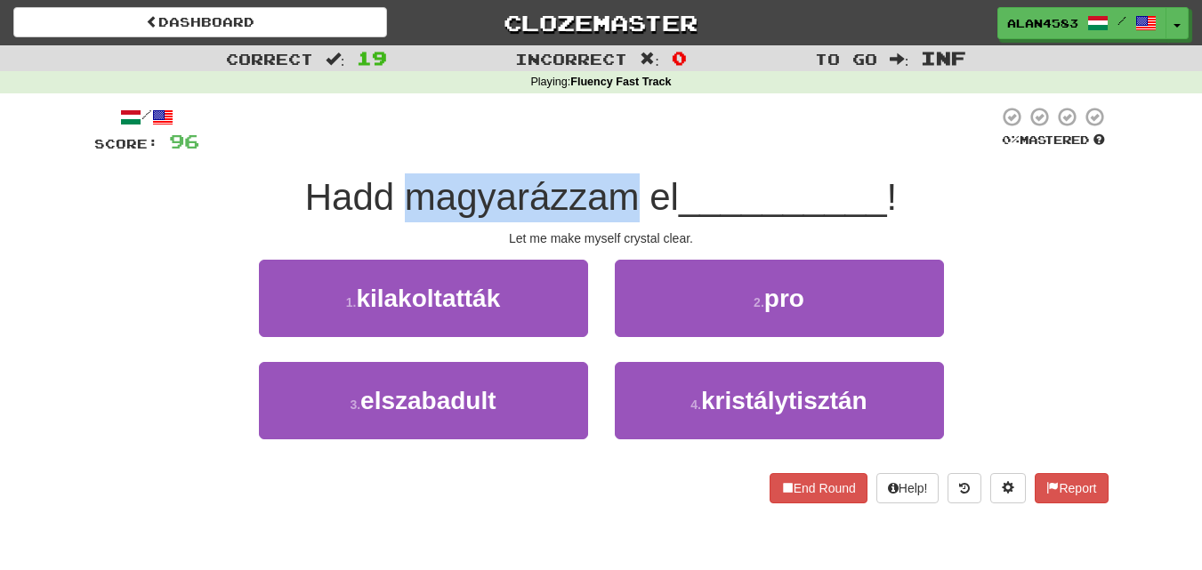
drag, startPoint x: 402, startPoint y: 194, endPoint x: 639, endPoint y: 190, distance: 236.7
click at [639, 190] on span "Hadd magyarázzam el" at bounding box center [492, 197] width 374 height 42
click at [627, 151] on div at bounding box center [627, 151] width 0 height 0
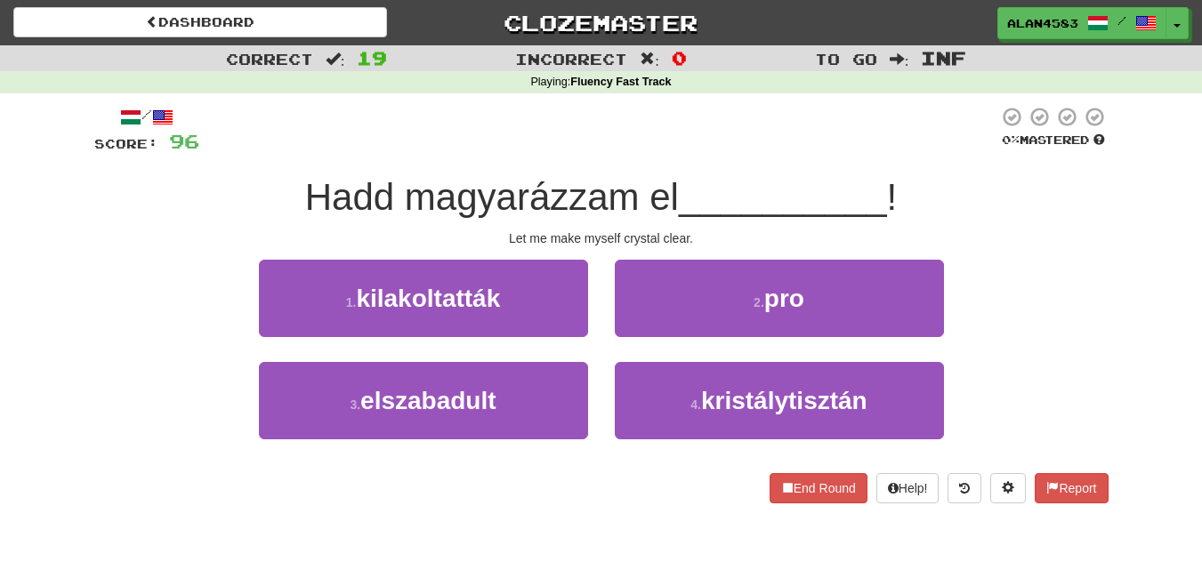
click at [710, 157] on div "/ Score: 96 0 % Mastered Hadd magyarázzam el __________ ! Let me make myself cr…" at bounding box center [601, 305] width 1014 height 398
drag, startPoint x: 389, startPoint y: 190, endPoint x: 277, endPoint y: 190, distance: 112.1
click at [277, 190] on div "Hadd magyarázzam el __________ !" at bounding box center [601, 198] width 1014 height 49
click at [265, 151] on div at bounding box center [265, 151] width 0 height 0
click at [409, 147] on div at bounding box center [598, 130] width 799 height 49
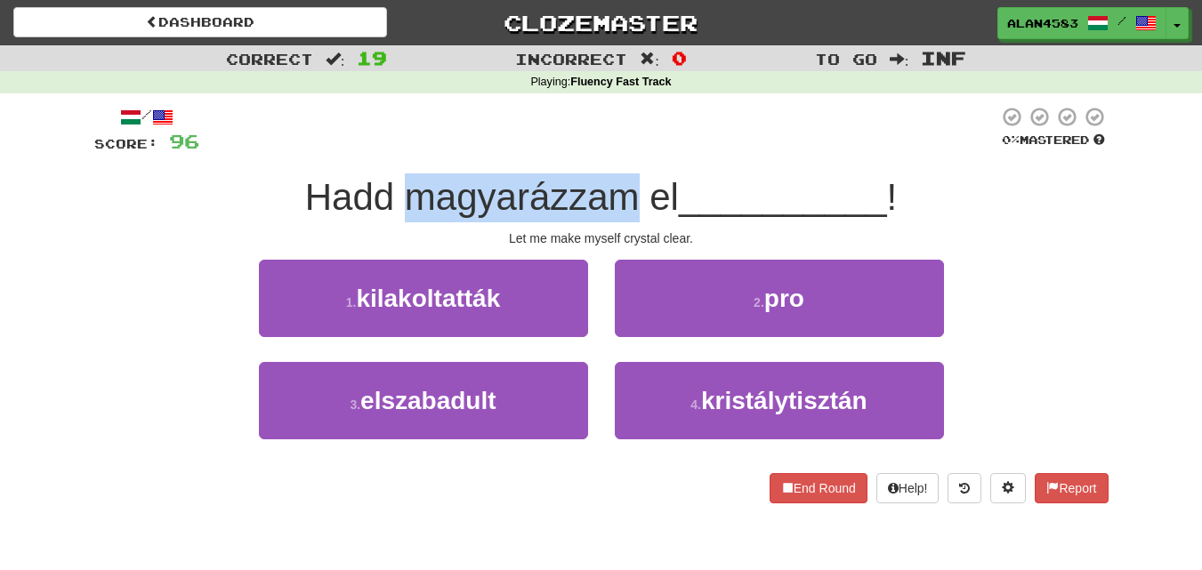
drag, startPoint x: 397, startPoint y: 186, endPoint x: 634, endPoint y: 187, distance: 236.7
click at [634, 187] on span "Hadd magyarázzam el" at bounding box center [492, 197] width 374 height 42
click at [622, 151] on div at bounding box center [622, 151] width 0 height 0
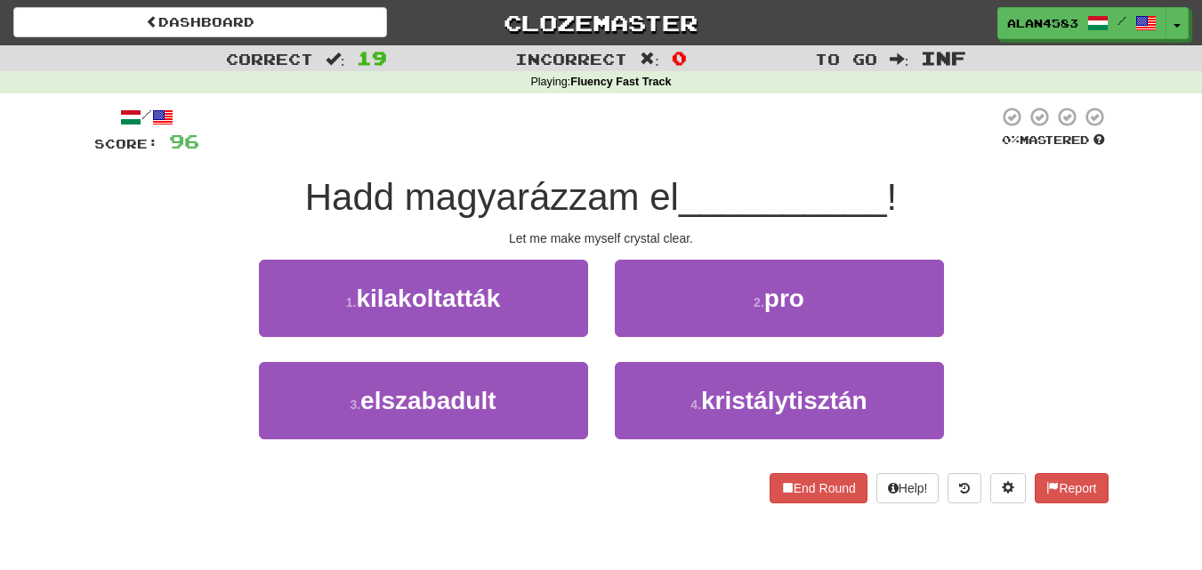
click at [674, 214] on span "Hadd magyarázzam el" at bounding box center [492, 197] width 374 height 42
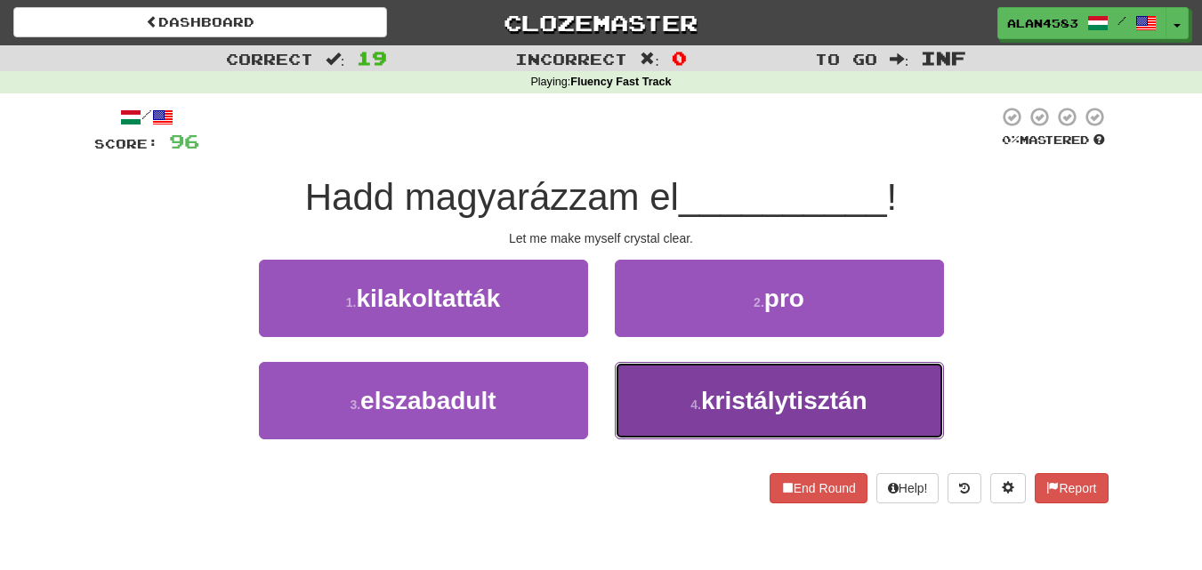
click at [802, 396] on span "kristálytisztán" at bounding box center [784, 401] width 166 height 28
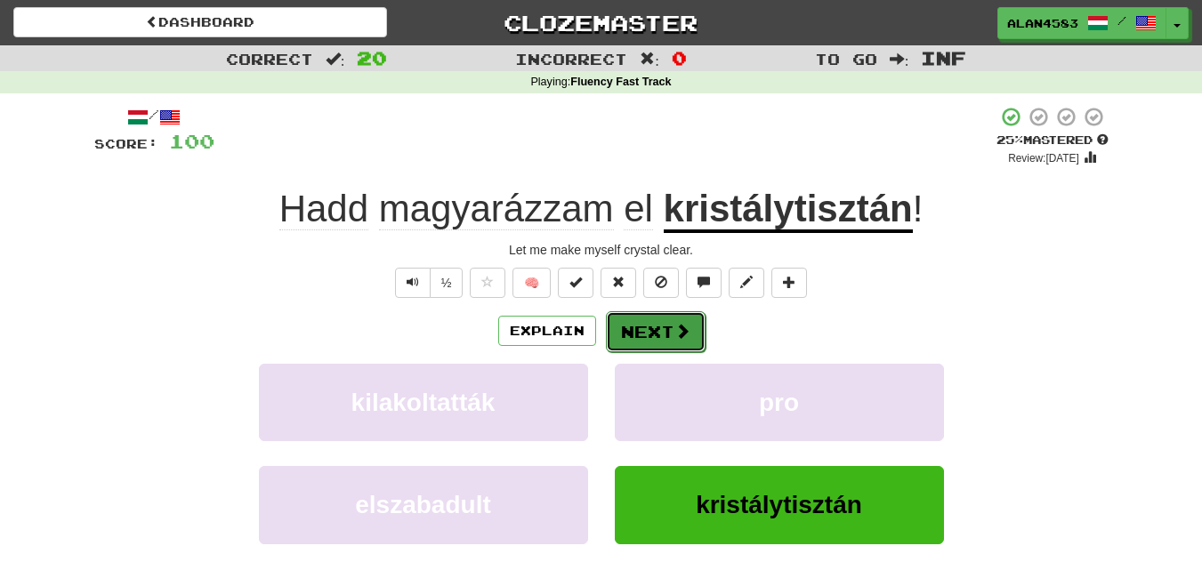
click at [638, 322] on button "Next" at bounding box center [656, 331] width 100 height 41
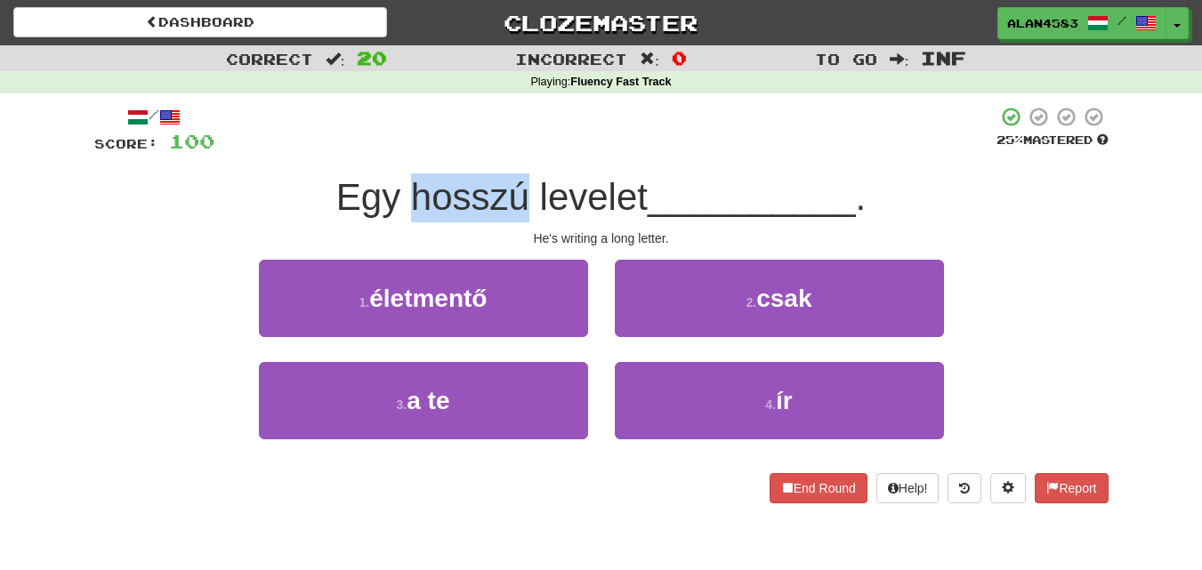
drag, startPoint x: 405, startPoint y: 183, endPoint x: 528, endPoint y: 180, distance: 122.8
click at [528, 180] on span "Egy hosszú levelet" at bounding box center [491, 197] width 311 height 42
click at [516, 151] on div at bounding box center [516, 151] width 0 height 0
click at [579, 175] on div "Egy hosszú levelet __________ ." at bounding box center [601, 198] width 1014 height 49
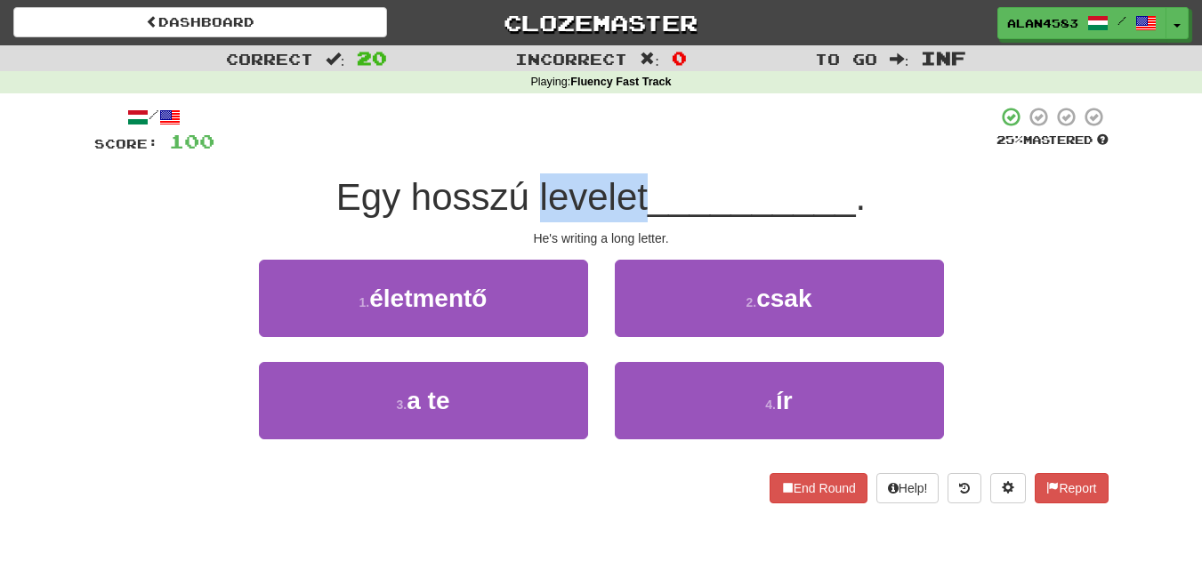
drag, startPoint x: 535, startPoint y: 185, endPoint x: 647, endPoint y: 179, distance: 112.3
click at [647, 179] on span "Egy hosszú levelet" at bounding box center [491, 197] width 311 height 42
click at [635, 151] on div at bounding box center [635, 151] width 0 height 0
click at [692, 155] on div at bounding box center [605, 130] width 782 height 49
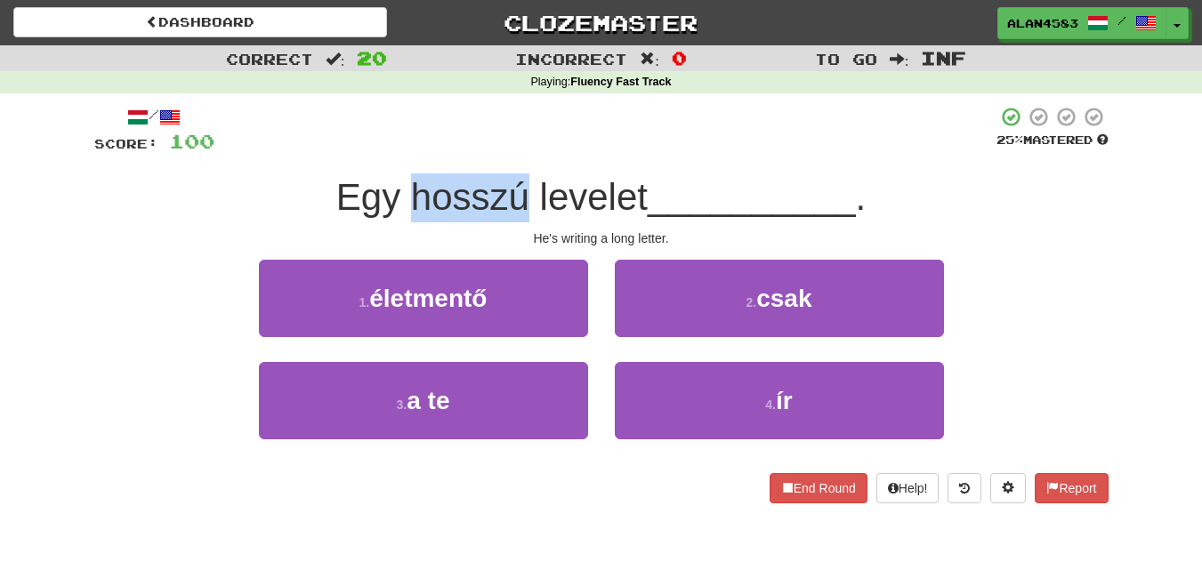
drag, startPoint x: 405, startPoint y: 183, endPoint x: 528, endPoint y: 178, distance: 122.9
click at [528, 178] on span "Egy hosszú levelet" at bounding box center [491, 197] width 311 height 42
click at [516, 151] on div at bounding box center [516, 151] width 0 height 0
click at [580, 174] on div "Egy hosszú levelet __________ ." at bounding box center [601, 198] width 1014 height 49
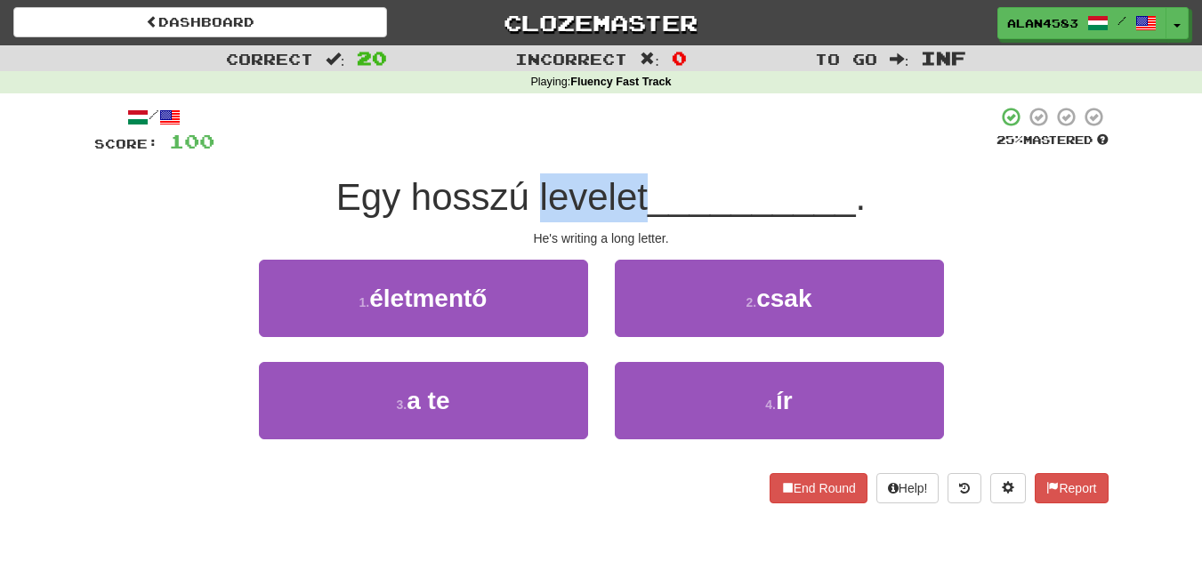
drag, startPoint x: 532, startPoint y: 191, endPoint x: 646, endPoint y: 184, distance: 114.1
click at [646, 184] on span "Egy hosszú levelet" at bounding box center [491, 197] width 311 height 42
click at [634, 151] on div at bounding box center [634, 151] width 0 height 0
click at [686, 171] on div "/ Score: 100 25 % Mastered Egy hosszú levelet __________ . He's writing a long …" at bounding box center [601, 305] width 1014 height 398
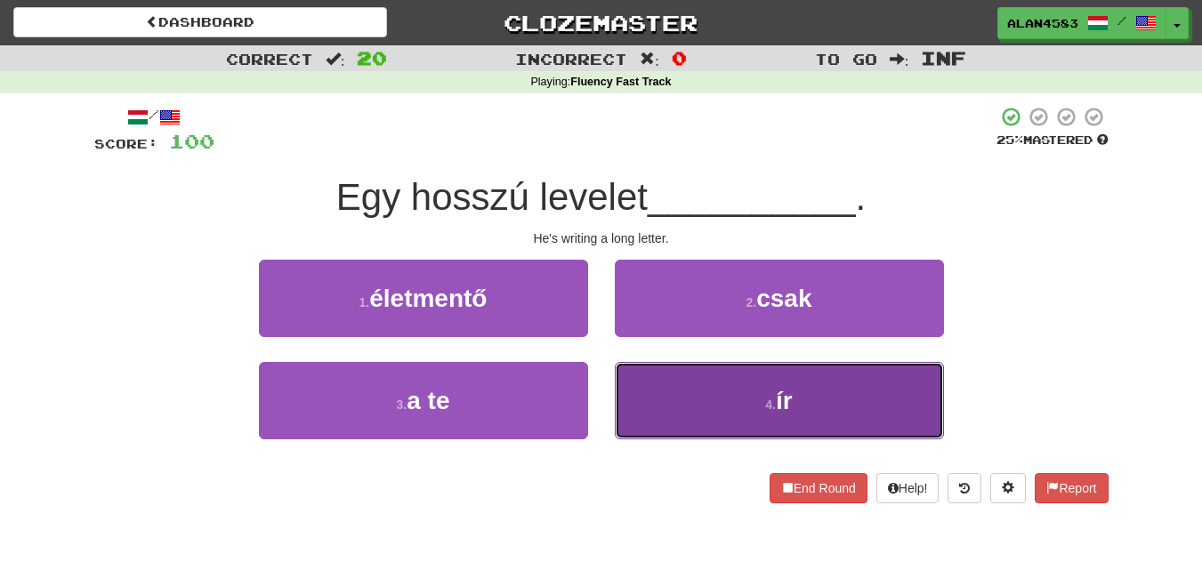
click at [835, 389] on button "4 . ír" at bounding box center [779, 400] width 329 height 77
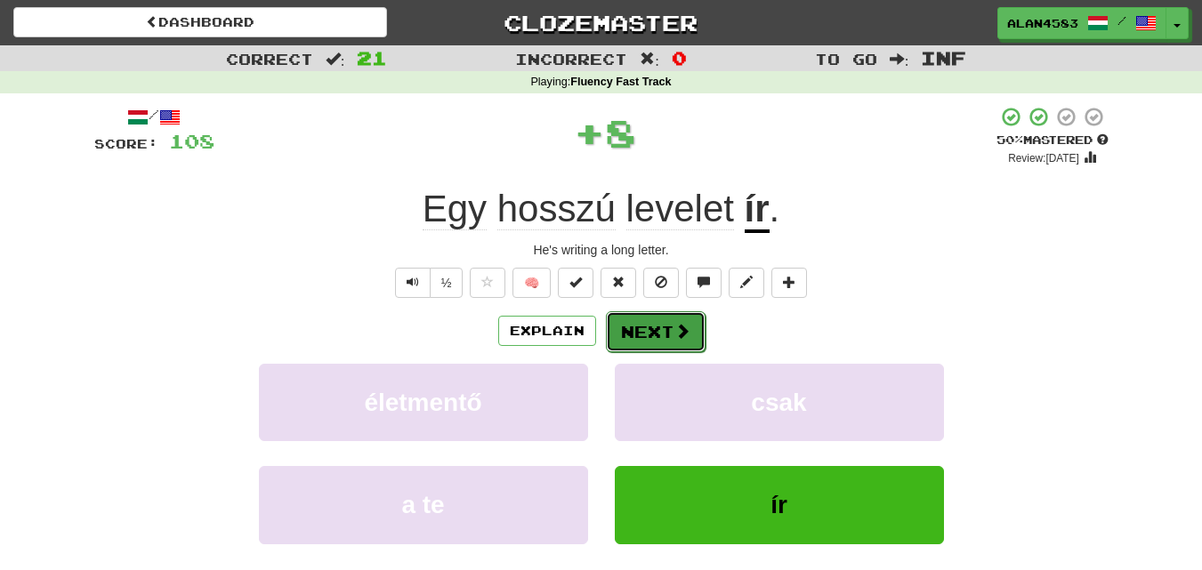
click at [642, 329] on button "Next" at bounding box center [656, 331] width 100 height 41
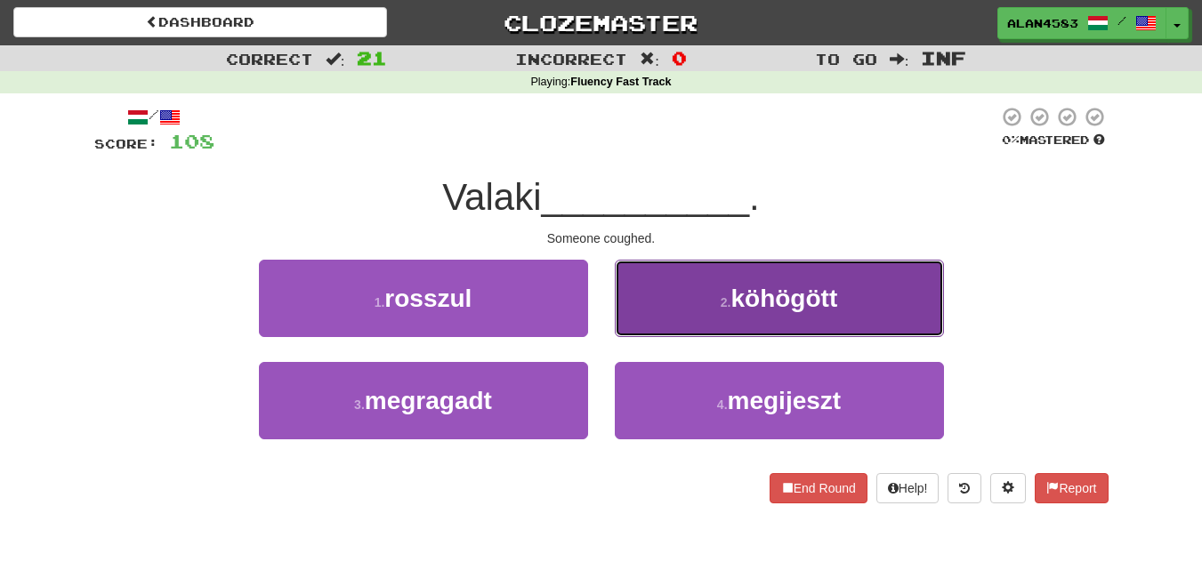
click at [749, 311] on span "köhögött" at bounding box center [784, 299] width 107 height 28
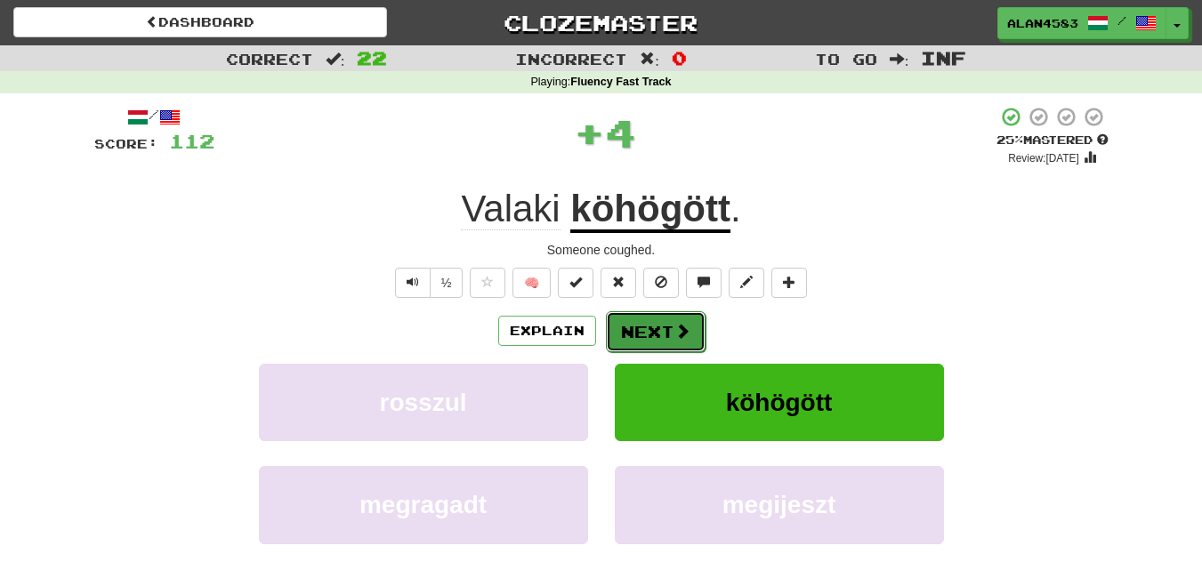
click at [644, 327] on button "Next" at bounding box center [656, 331] width 100 height 41
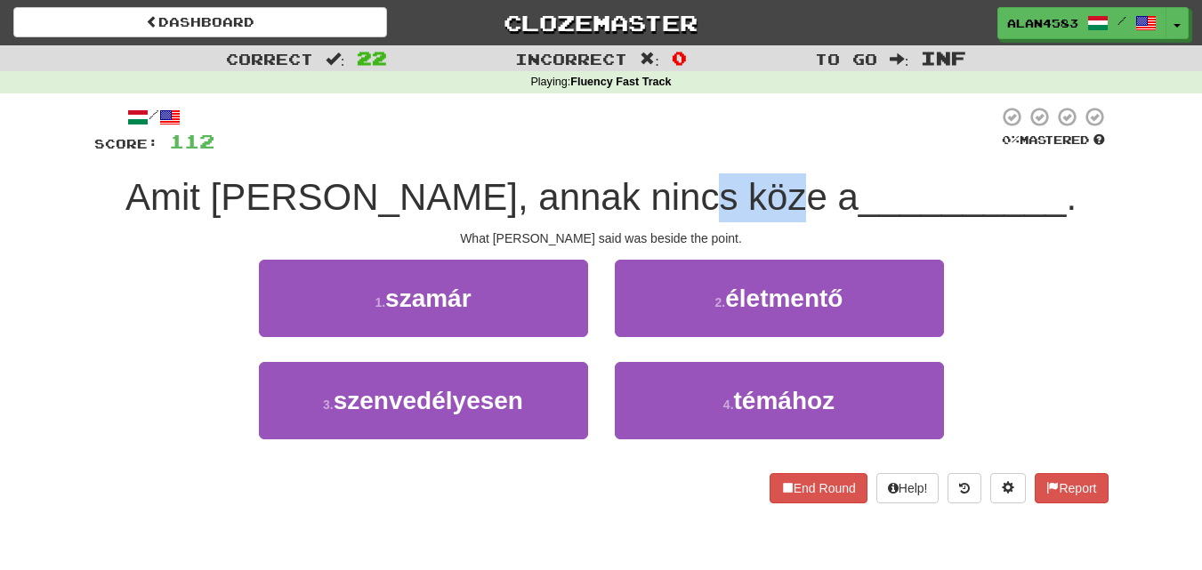
drag, startPoint x: 694, startPoint y: 203, endPoint x: 782, endPoint y: 192, distance: 88.7
click at [782, 192] on span "Amit [PERSON_NAME], annak nincs köze a" at bounding box center [491, 197] width 733 height 42
click at [771, 151] on div at bounding box center [771, 151] width 0 height 0
click at [827, 174] on div "Amit [PERSON_NAME], annak nincs köze a __________ ." at bounding box center [601, 198] width 1014 height 49
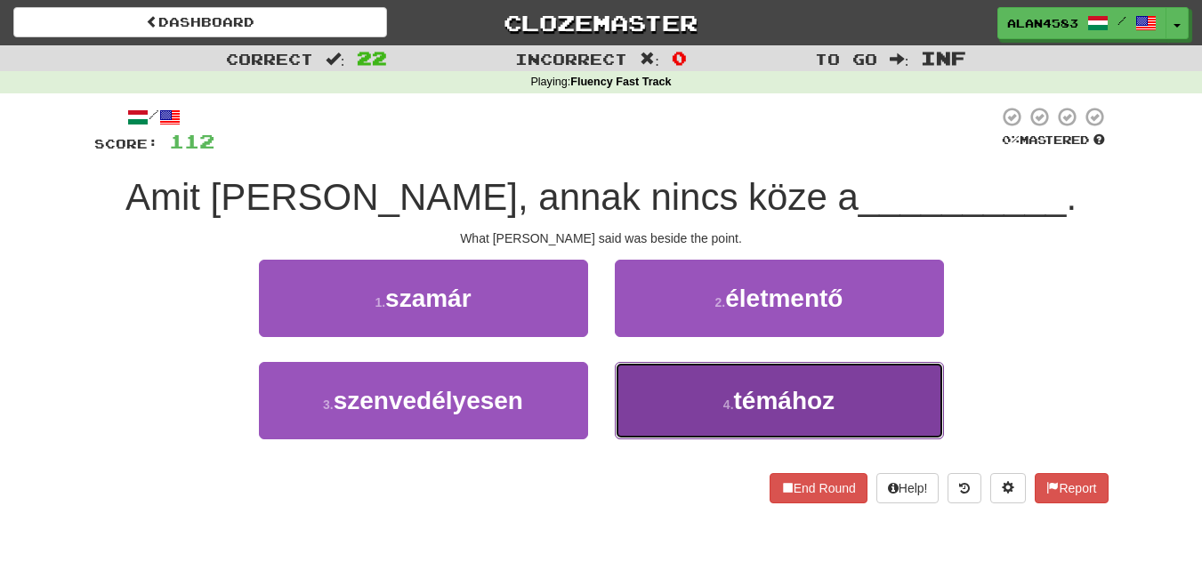
click at [831, 401] on span "témához" at bounding box center [784, 401] width 101 height 28
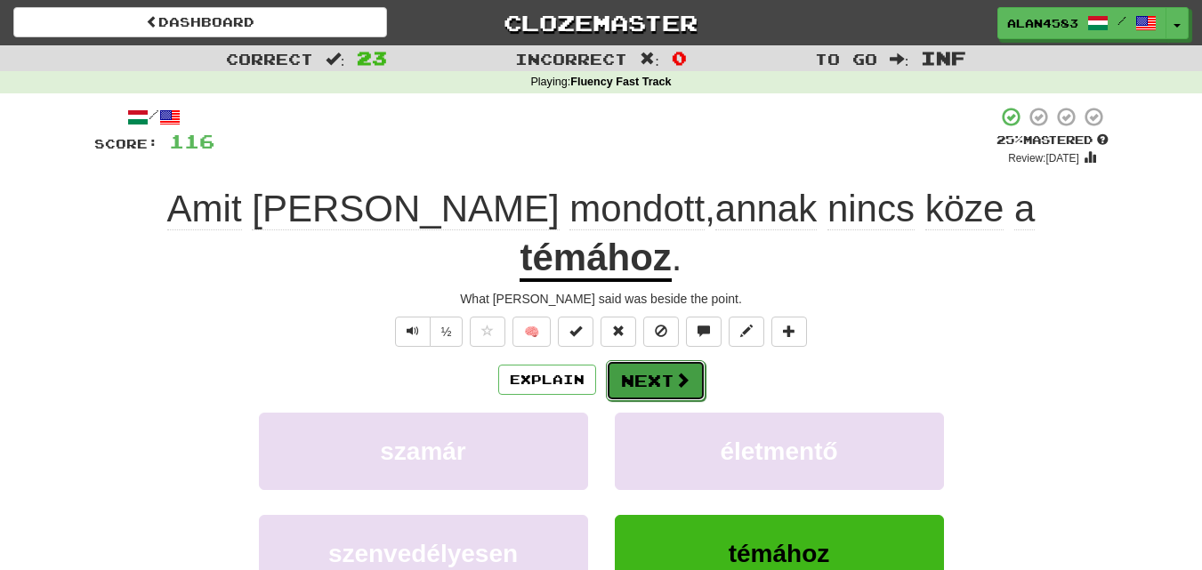
click at [642, 360] on button "Next" at bounding box center [656, 380] width 100 height 41
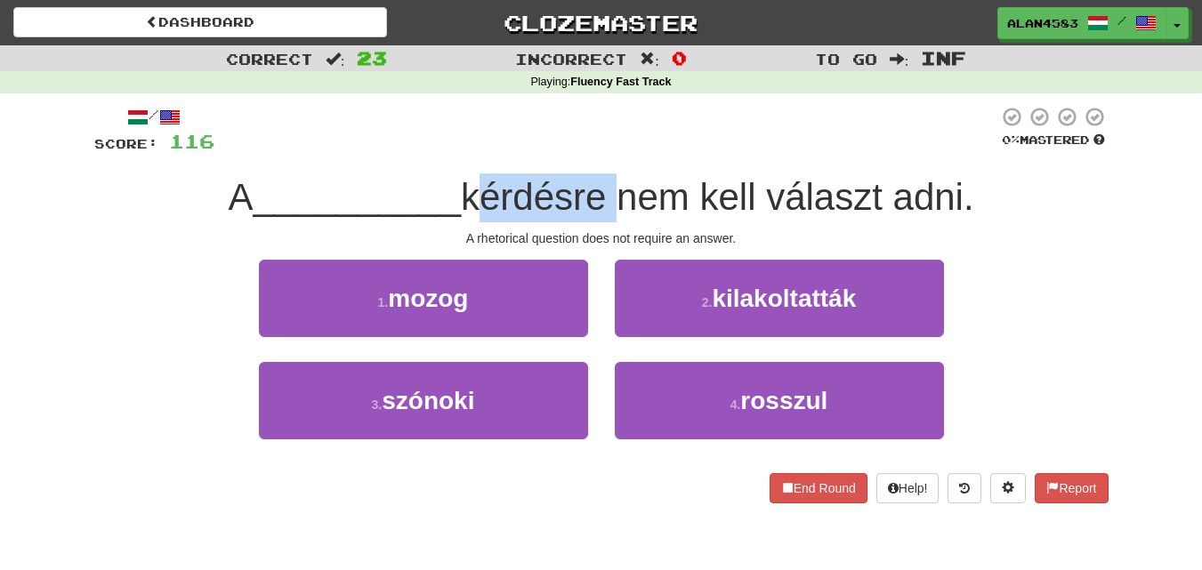
drag, startPoint x: 473, startPoint y: 198, endPoint x: 610, endPoint y: 177, distance: 137.7
click at [610, 177] on span "kérdésre nem kell választ adni." at bounding box center [717, 197] width 513 height 42
click at [598, 151] on div at bounding box center [598, 151] width 0 height 0
click at [644, 145] on div at bounding box center [606, 130] width 784 height 49
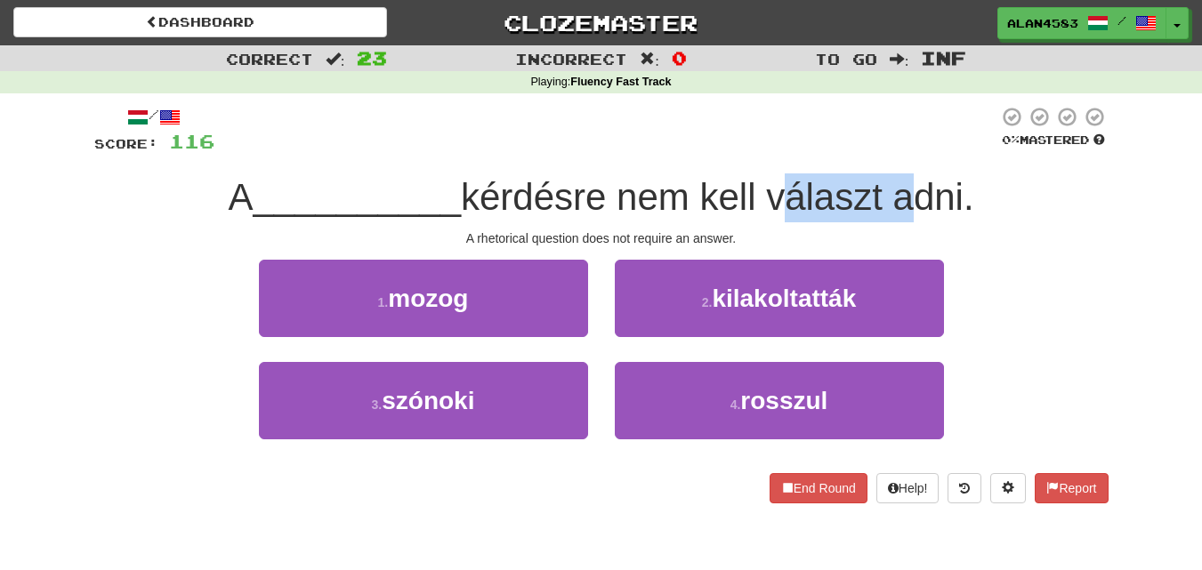
drag, startPoint x: 774, startPoint y: 192, endPoint x: 901, endPoint y: 174, distance: 128.5
click at [901, 174] on div "A __________ kérdésre nem kell választ adni." at bounding box center [601, 198] width 1014 height 49
click at [890, 151] on div at bounding box center [890, 151] width 0 height 0
click at [937, 160] on div "/ Score: 116 0 % Mastered A __________ kérdésre nem kell választ adni. A rhetor…" at bounding box center [601, 305] width 1014 height 398
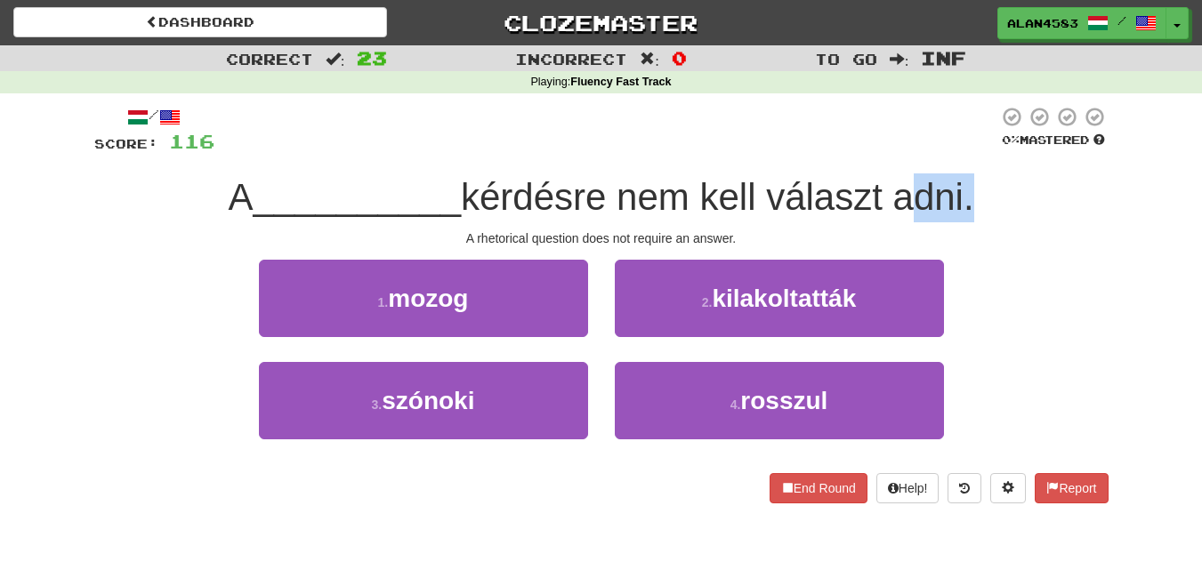
drag, startPoint x: 907, startPoint y: 190, endPoint x: 973, endPoint y: 181, distance: 67.4
click at [973, 181] on span "kérdésre nem kell választ adni." at bounding box center [717, 197] width 513 height 42
click at [962, 151] on div at bounding box center [962, 151] width 0 height 0
click at [1031, 161] on div "/ Score: 116 0 % Mastered A __________ kérdésre nem kell választ adni. A rhetor…" at bounding box center [601, 305] width 1014 height 398
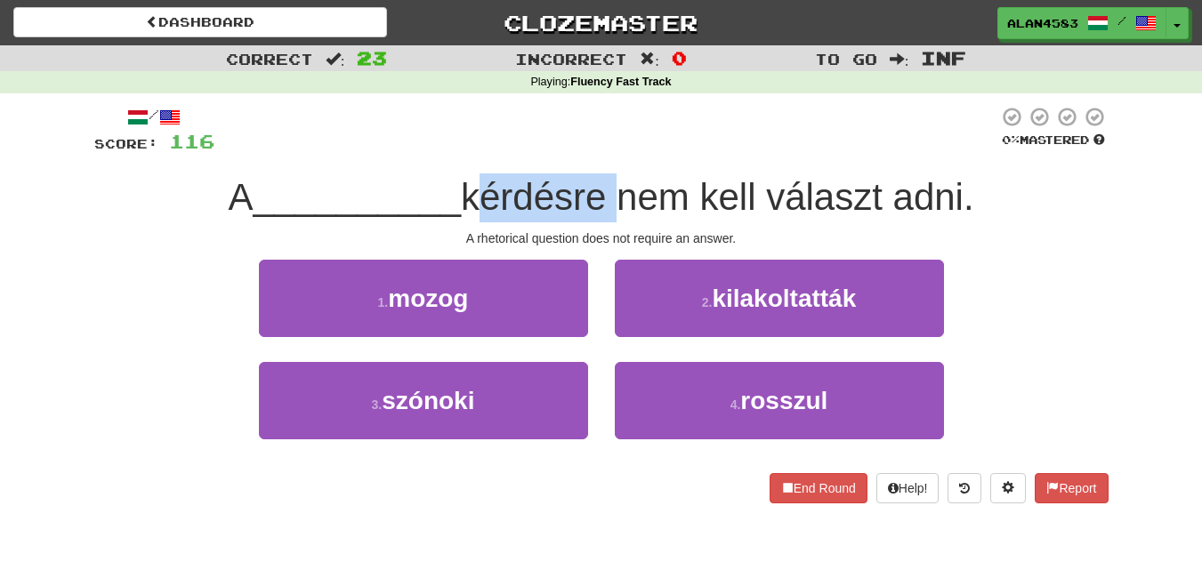
drag, startPoint x: 472, startPoint y: 198, endPoint x: 612, endPoint y: 185, distance: 140.3
click at [612, 185] on span "kérdésre nem kell választ adni." at bounding box center [717, 197] width 513 height 42
click at [601, 151] on div at bounding box center [601, 151] width 0 height 0
click at [655, 180] on span "kérdésre nem kell választ adni." at bounding box center [717, 197] width 513 height 42
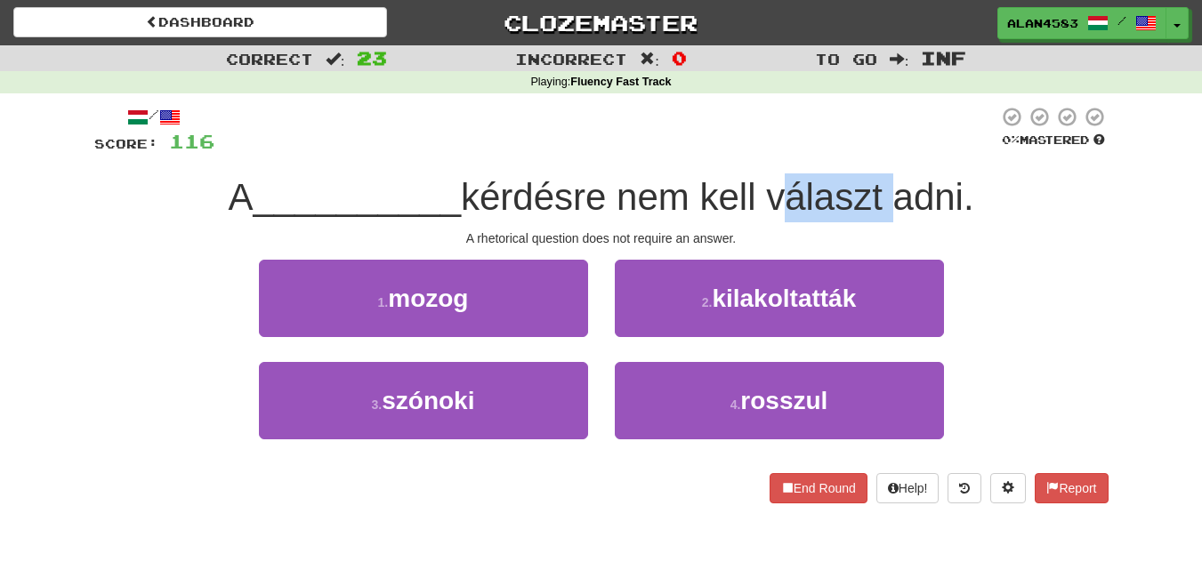
drag, startPoint x: 893, startPoint y: 179, endPoint x: 774, endPoint y: 185, distance: 119.4
click at [774, 185] on span "kérdésre nem kell választ adni." at bounding box center [717, 197] width 513 height 42
click at [763, 151] on div at bounding box center [763, 151] width 0 height 0
click at [717, 166] on div "/ Score: 116 0 % Mastered A __________ kérdésre nem kell választ adni. A rhetor…" at bounding box center [601, 305] width 1014 height 398
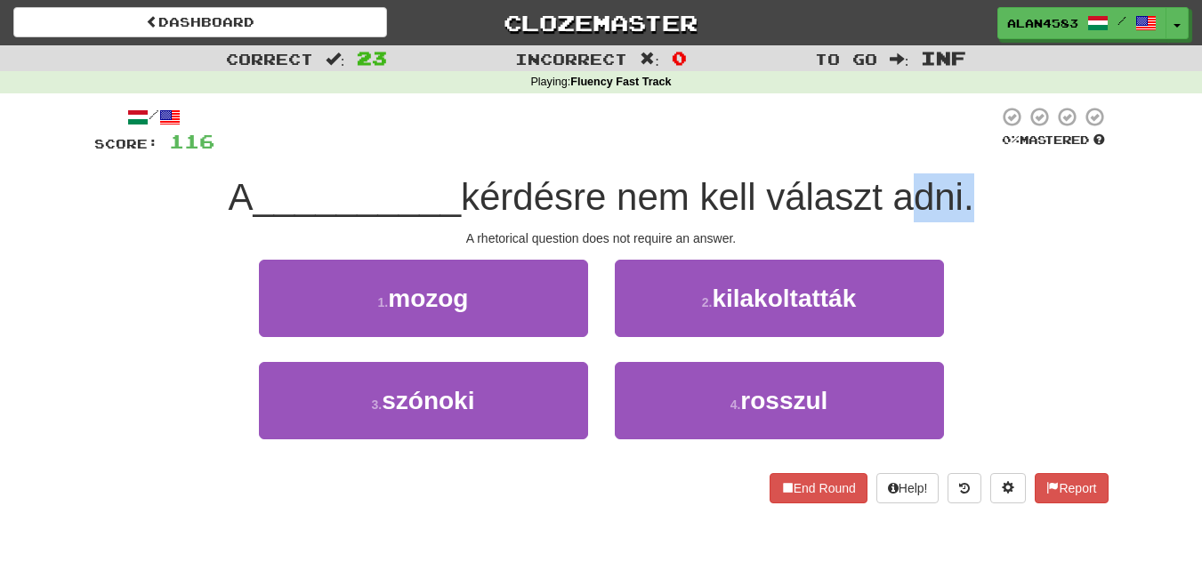
drag, startPoint x: 902, startPoint y: 194, endPoint x: 974, endPoint y: 185, distance: 72.6
click at [974, 185] on span "kérdésre nem kell választ adni." at bounding box center [717, 197] width 513 height 42
click at [963, 151] on div at bounding box center [963, 151] width 0 height 0
click at [1026, 179] on div "A __________ kérdésre nem kell választ adni." at bounding box center [601, 198] width 1014 height 49
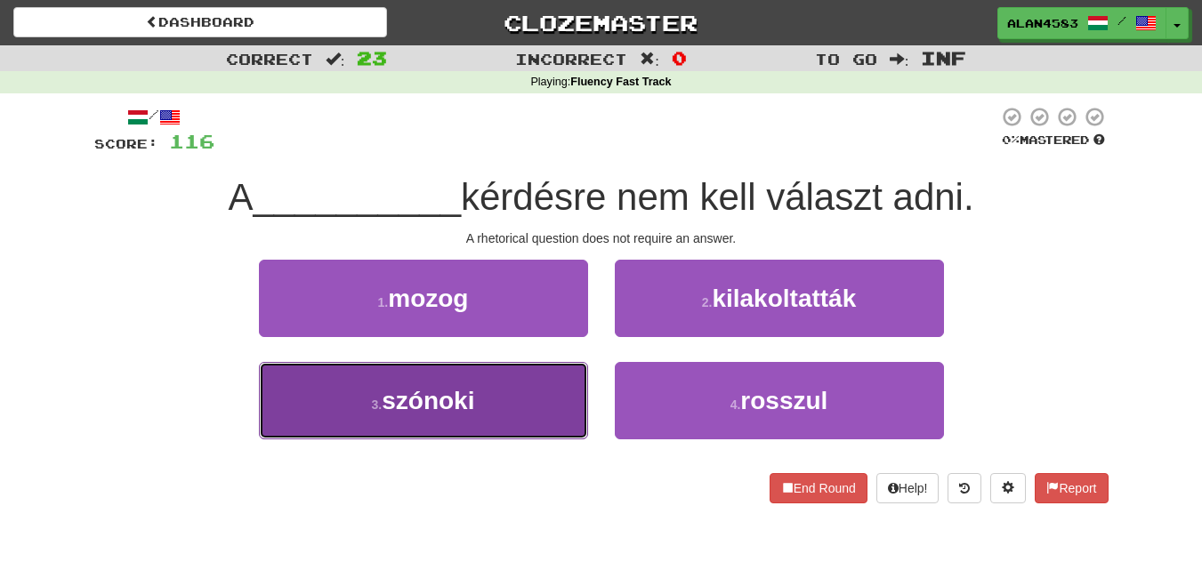
click at [472, 387] on span "szónoki" at bounding box center [428, 401] width 93 height 28
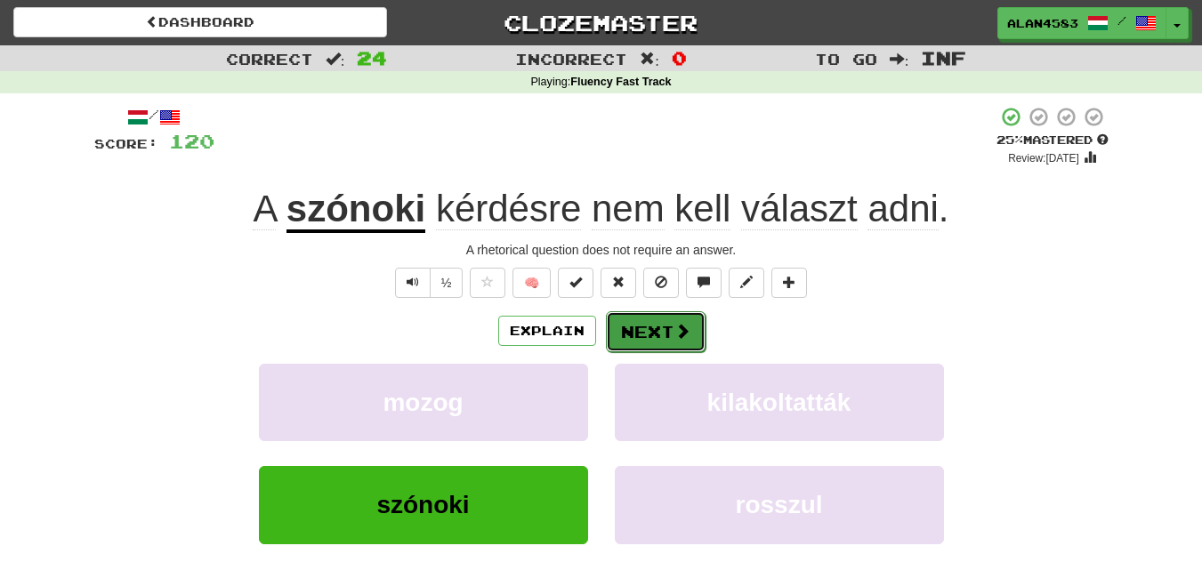
click at [645, 335] on button "Next" at bounding box center [656, 331] width 100 height 41
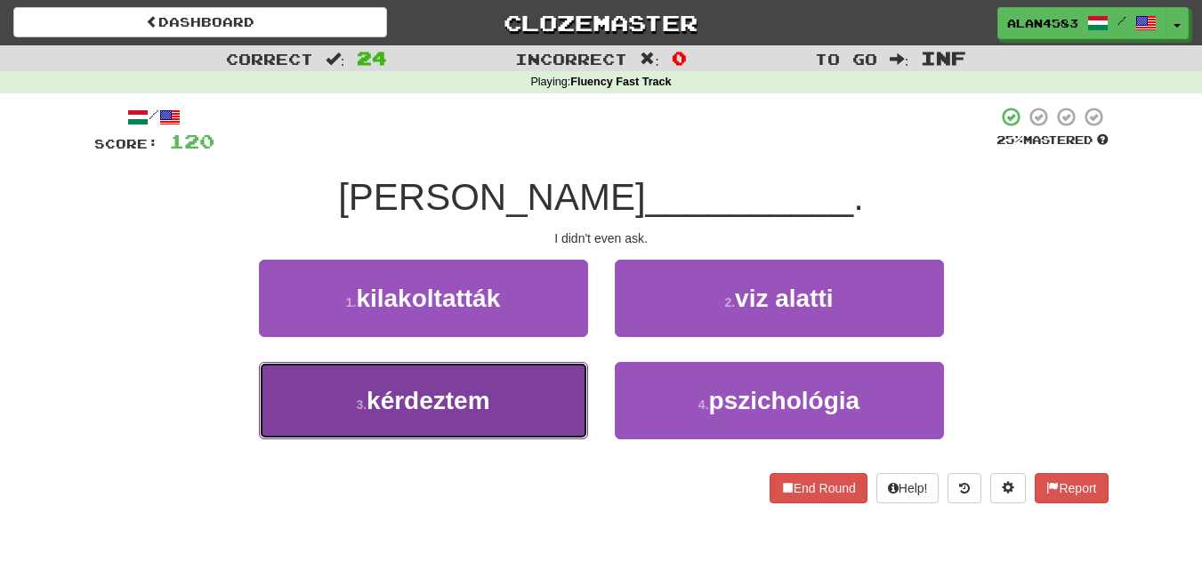
click at [537, 389] on button "3 . kérdeztem" at bounding box center [423, 400] width 329 height 77
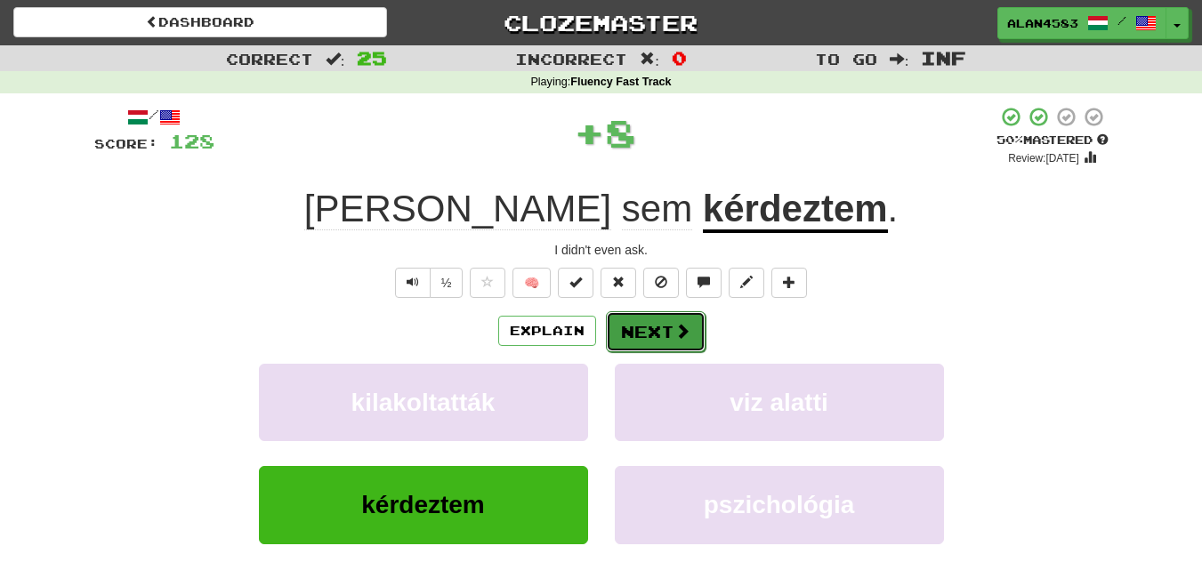
click at [652, 333] on button "Next" at bounding box center [656, 331] width 100 height 41
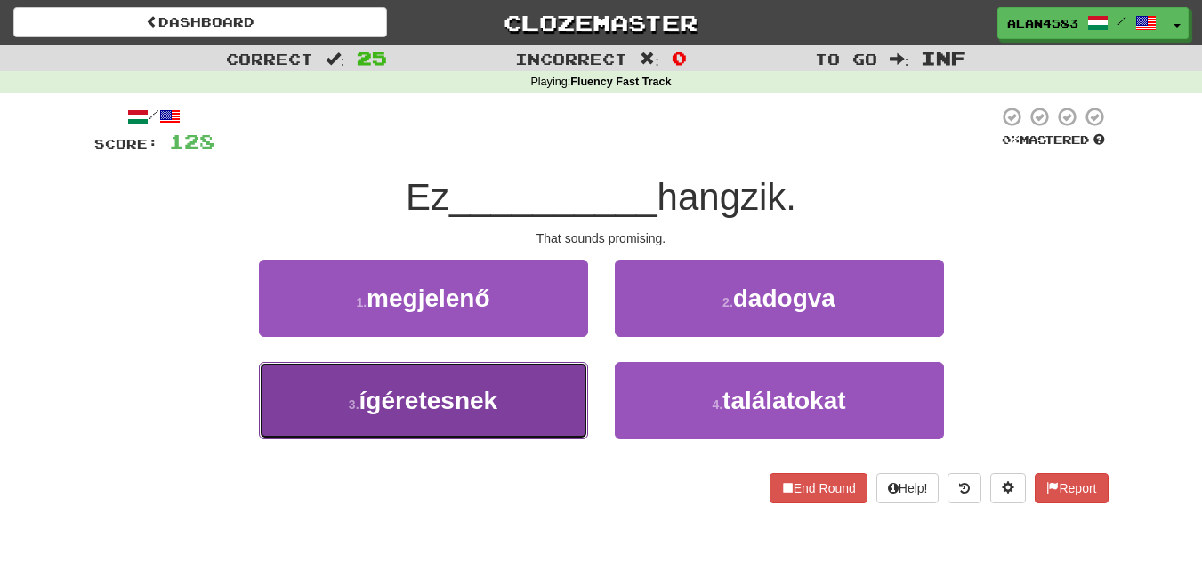
click at [552, 378] on button "3 . ígéretesnek" at bounding box center [423, 400] width 329 height 77
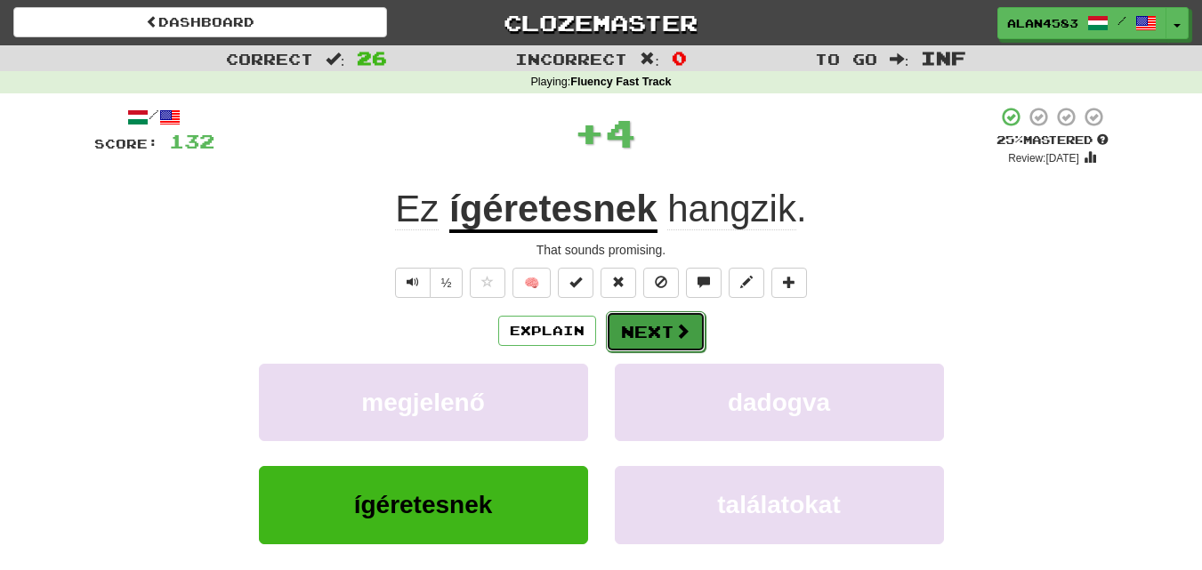
click at [652, 329] on button "Next" at bounding box center [656, 331] width 100 height 41
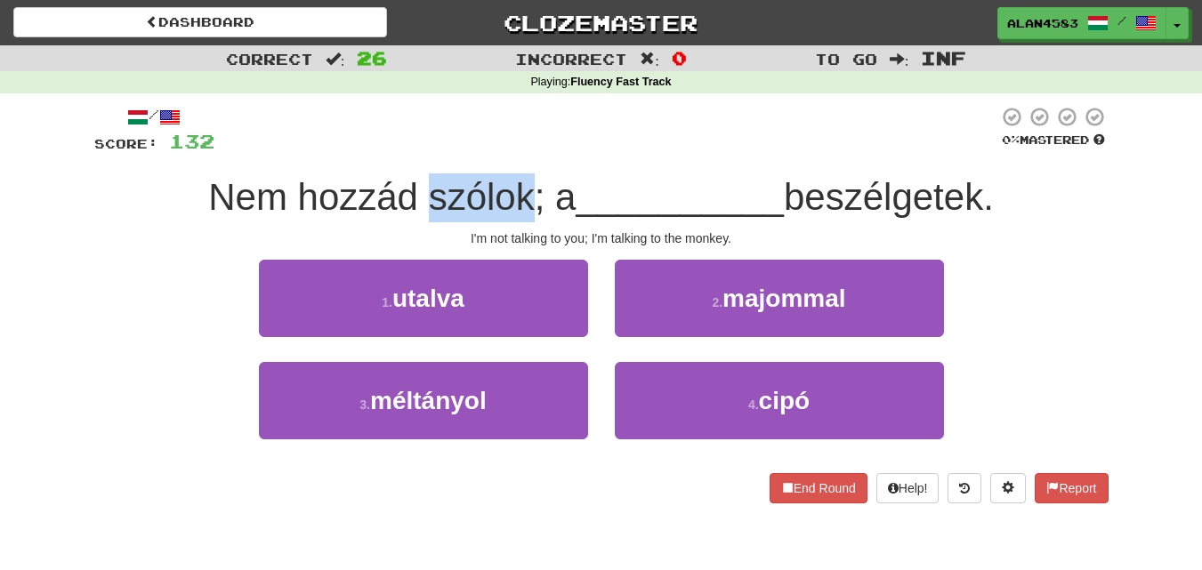
drag, startPoint x: 416, startPoint y: 197, endPoint x: 527, endPoint y: 192, distance: 110.4
click at [527, 192] on span "Nem hozzád szólok; a" at bounding box center [391, 197] width 367 height 42
click at [515, 151] on div at bounding box center [515, 151] width 0 height 0
click at [577, 153] on div at bounding box center [606, 130] width 784 height 49
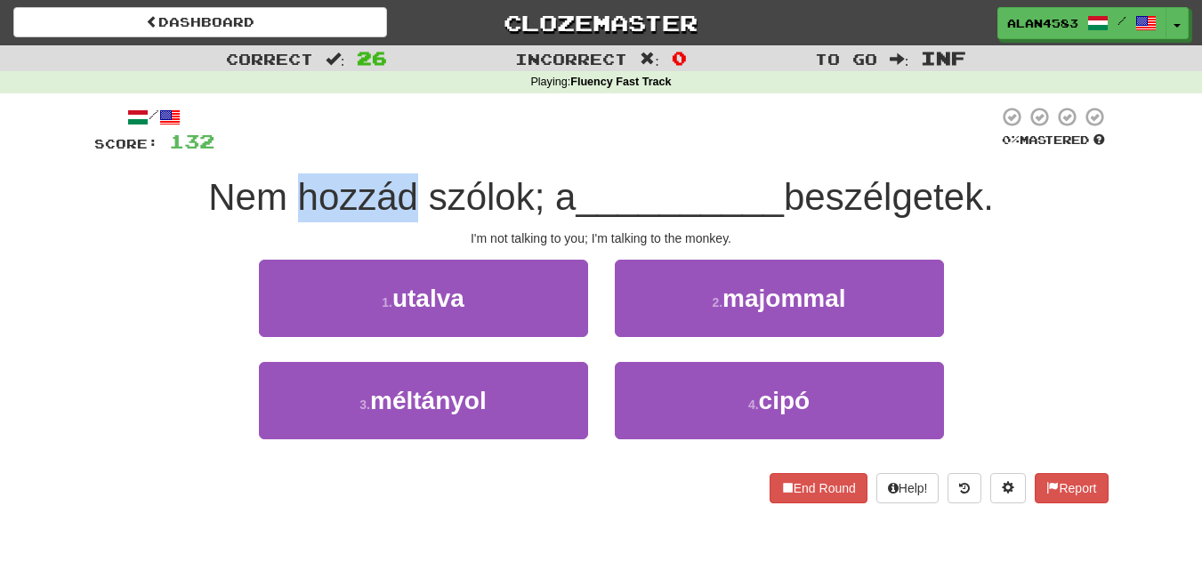
drag, startPoint x: 405, startPoint y: 188, endPoint x: 289, endPoint y: 176, distance: 116.2
click at [289, 176] on span "Nem hozzád szólok; a" at bounding box center [391, 197] width 367 height 42
click at [278, 151] on div at bounding box center [278, 151] width 0 height 0
click at [382, 133] on div at bounding box center [606, 130] width 784 height 49
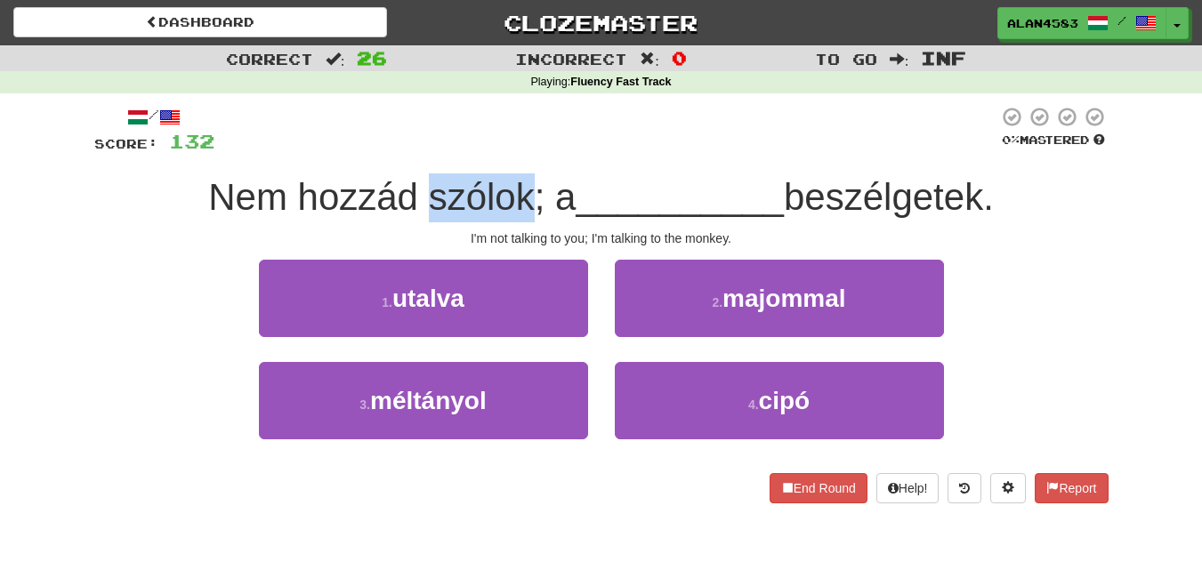
drag, startPoint x: 415, startPoint y: 189, endPoint x: 521, endPoint y: 182, distance: 107.0
click at [521, 182] on span "Nem hozzád szólok; a" at bounding box center [391, 197] width 367 height 42
click at [510, 151] on div at bounding box center [510, 151] width 0 height 0
click at [605, 145] on div at bounding box center [606, 130] width 784 height 49
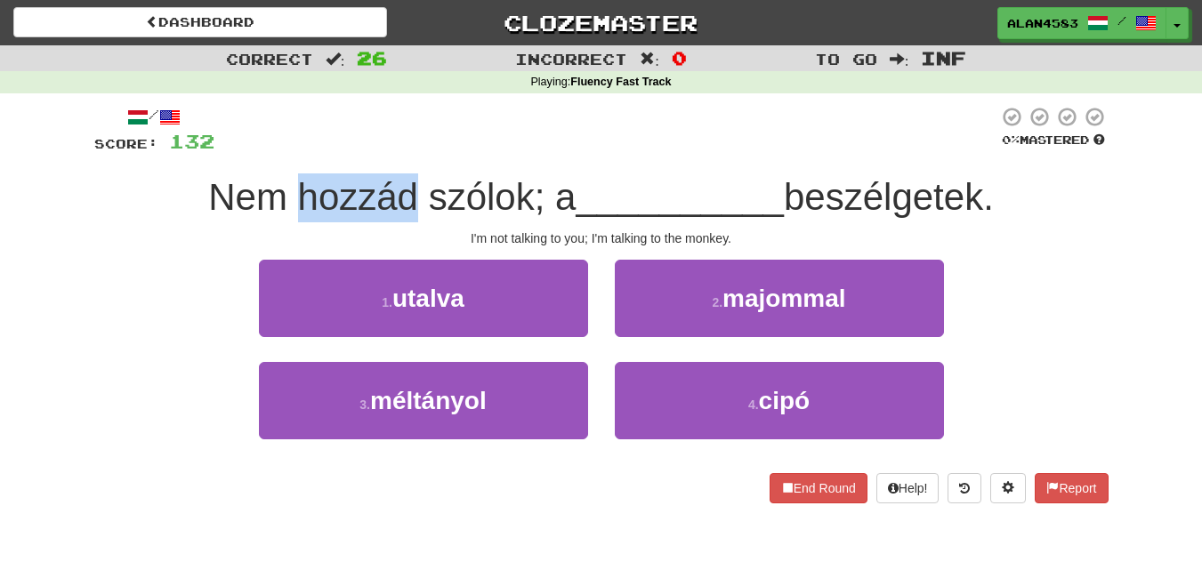
drag, startPoint x: 410, startPoint y: 190, endPoint x: 288, endPoint y: 186, distance: 122.0
click at [288, 186] on span "Nem hozzád szólok; a" at bounding box center [391, 197] width 367 height 42
click at [277, 151] on div at bounding box center [277, 151] width 0 height 0
click at [334, 146] on div at bounding box center [606, 130] width 784 height 49
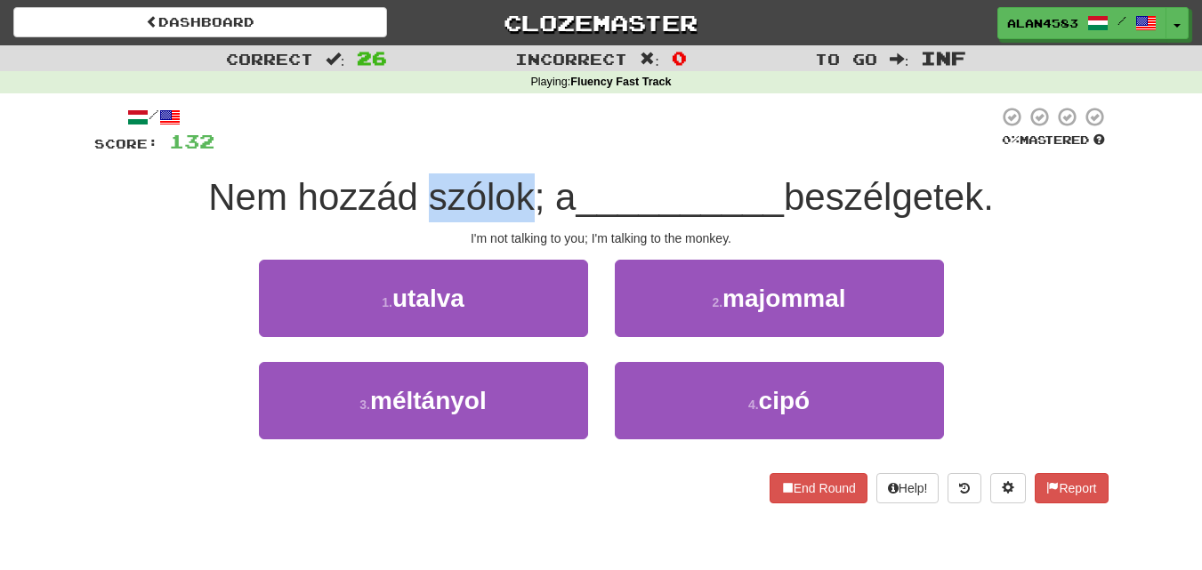
drag, startPoint x: 416, startPoint y: 194, endPoint x: 525, endPoint y: 182, distance: 109.3
click at [525, 182] on span "Nem hozzád szólok; a" at bounding box center [391, 197] width 367 height 42
click at [513, 151] on div at bounding box center [513, 151] width 0 height 0
click at [595, 166] on div "/ Score: 132 0 % Mastered Nem hozzád szólok; a __________ beszélgetek. I'm not …" at bounding box center [601, 305] width 1014 height 398
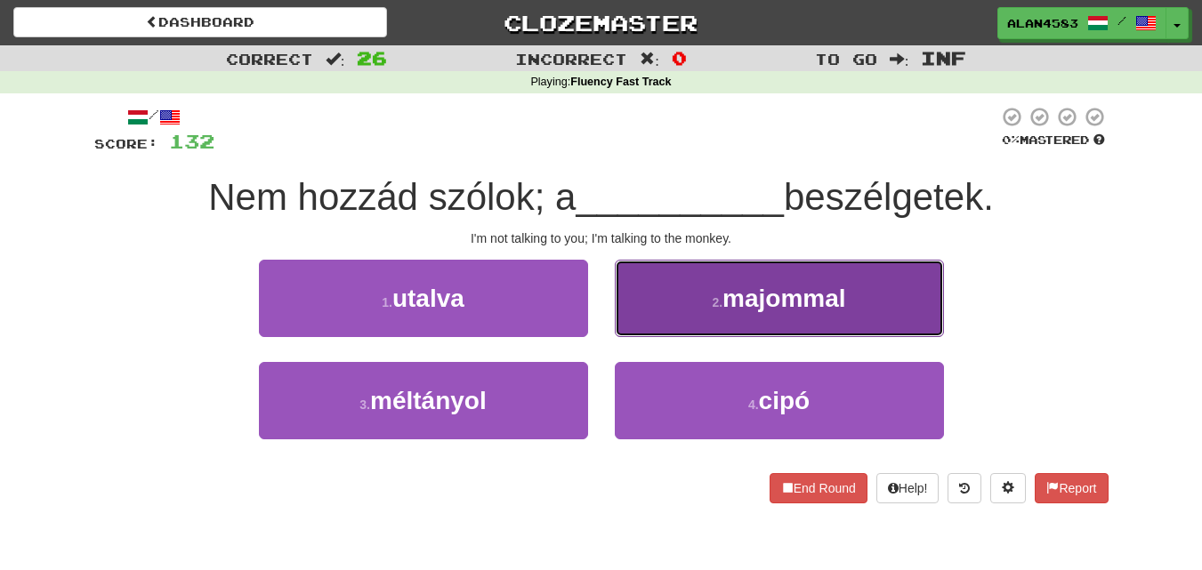
click at [811, 278] on button "2 . majommal" at bounding box center [779, 298] width 329 height 77
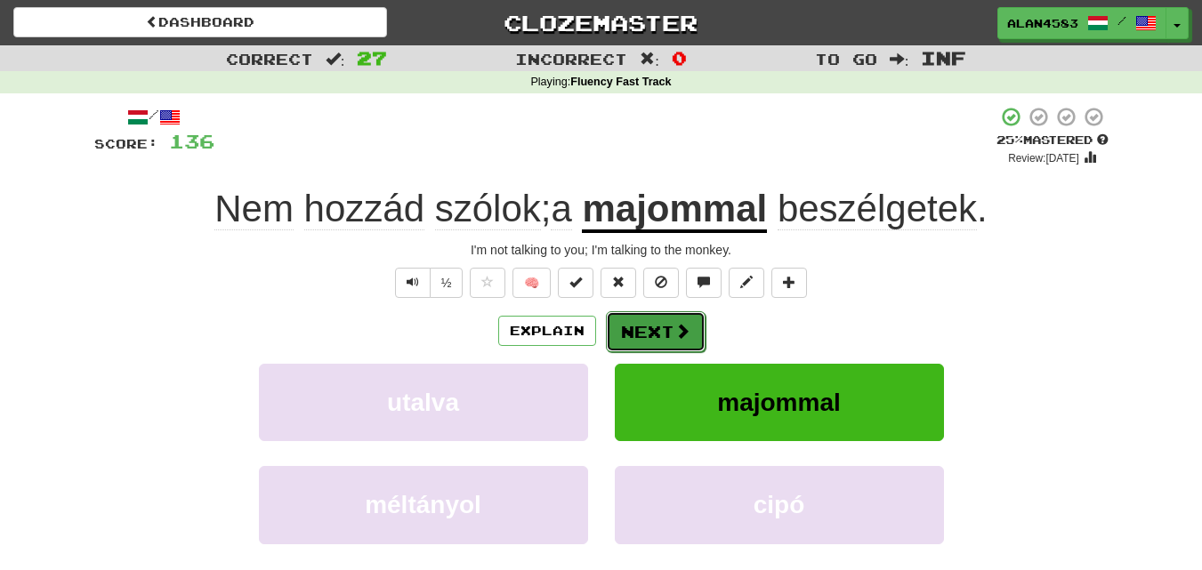
click at [641, 327] on button "Next" at bounding box center [656, 331] width 100 height 41
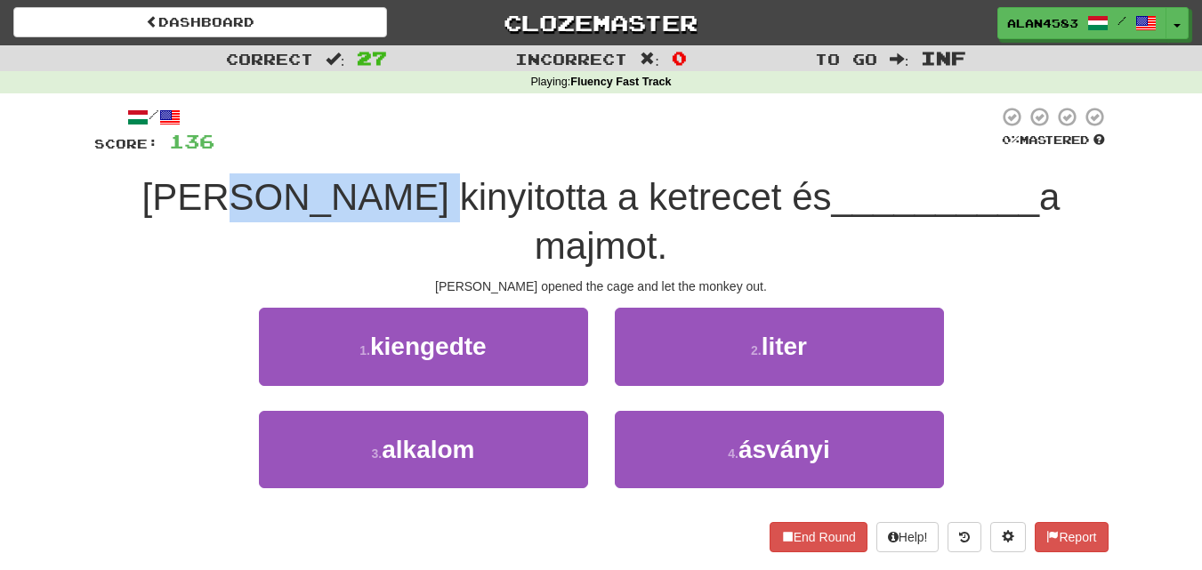
drag, startPoint x: 408, startPoint y: 191, endPoint x: 257, endPoint y: 193, distance: 151.3
click at [257, 193] on span "[PERSON_NAME] kinyitotta a ketrecet és" at bounding box center [487, 197] width 690 height 42
click at [246, 151] on div at bounding box center [246, 151] width 0 height 0
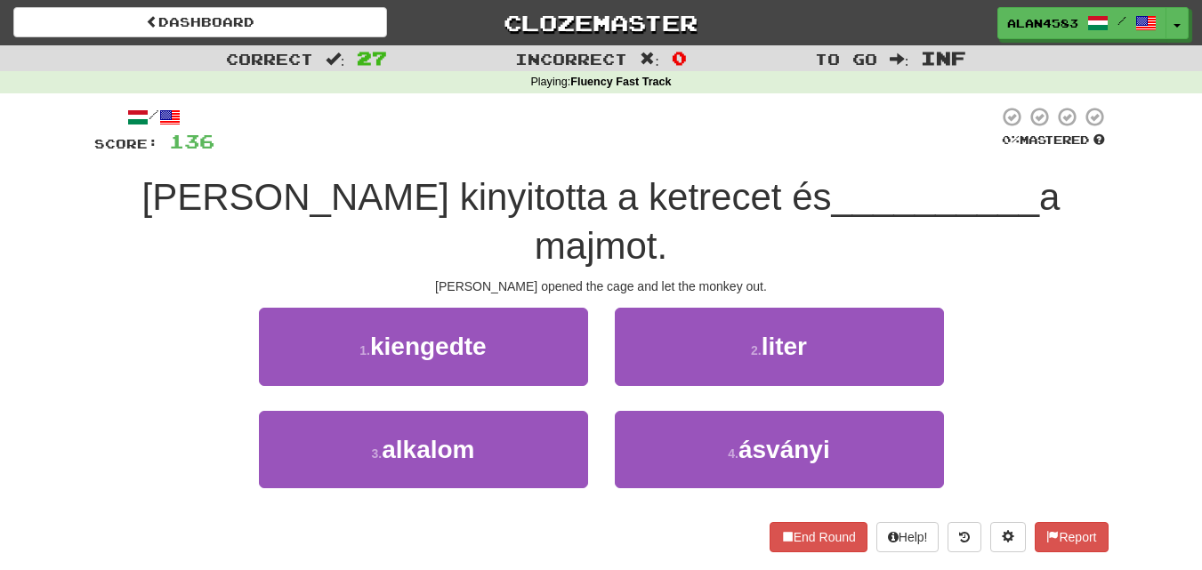
click at [367, 138] on div at bounding box center [606, 130] width 784 height 49
drag, startPoint x: 446, startPoint y: 186, endPoint x: 585, endPoint y: 176, distance: 140.0
click at [585, 176] on span "[PERSON_NAME] kinyitotta a ketrecet és" at bounding box center [487, 197] width 690 height 42
click at [574, 151] on div at bounding box center [574, 151] width 0 height 0
click at [627, 151] on div at bounding box center [606, 130] width 784 height 49
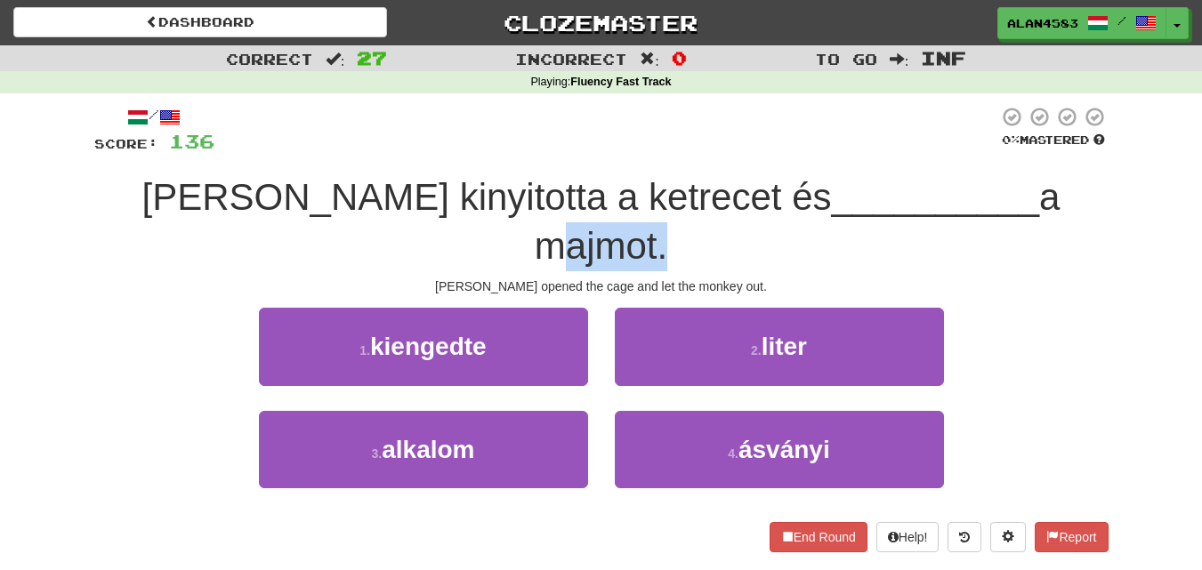
drag, startPoint x: 892, startPoint y: 189, endPoint x: 1016, endPoint y: 181, distance: 124.8
click at [1016, 181] on span "a majmot." at bounding box center [798, 221] width 526 height 91
click at [1005, 151] on div at bounding box center [1005, 151] width 0 height 0
click at [1087, 168] on div "/ Score: 136 0 % Mastered [PERSON_NAME] kinyitotta a ketrecet és __________ a m…" at bounding box center [601, 329] width 1014 height 446
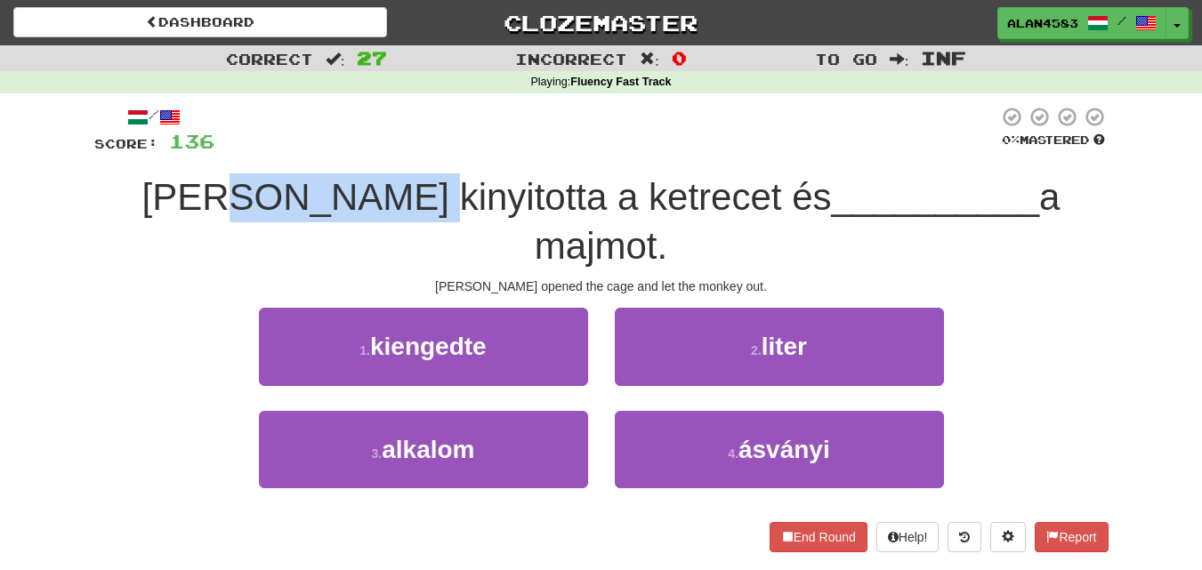
drag, startPoint x: 406, startPoint y: 193, endPoint x: 256, endPoint y: 177, distance: 150.3
click at [256, 177] on span "[PERSON_NAME] kinyitotta a ketrecet és" at bounding box center [487, 197] width 690 height 42
click at [245, 151] on div at bounding box center [245, 151] width 0 height 0
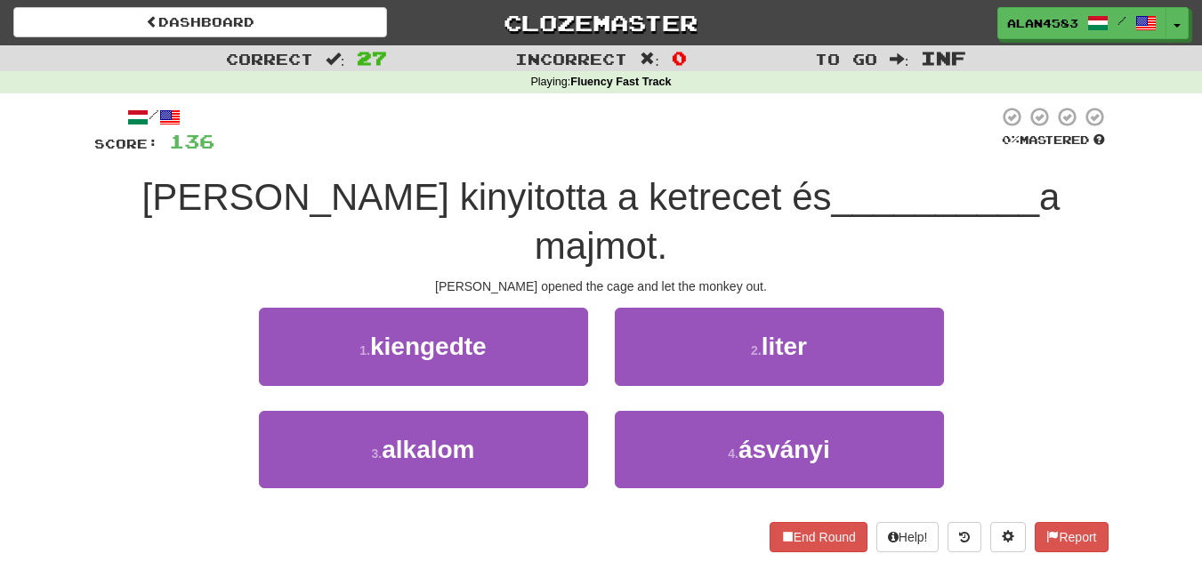
click at [424, 143] on div at bounding box center [606, 130] width 784 height 49
drag, startPoint x: 445, startPoint y: 190, endPoint x: 579, endPoint y: 180, distance: 134.7
click at [579, 180] on span "[PERSON_NAME] kinyitotta a ketrecet és" at bounding box center [487, 197] width 690 height 42
click at [568, 151] on div at bounding box center [568, 151] width 0 height 0
click at [608, 154] on div at bounding box center [606, 130] width 784 height 49
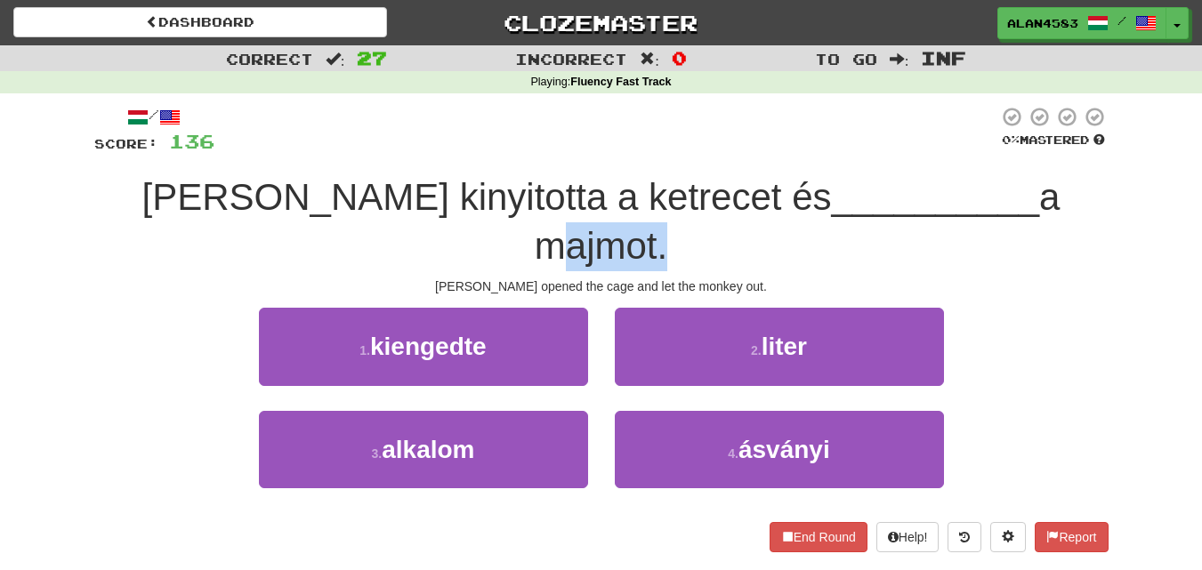
drag, startPoint x: 889, startPoint y: 189, endPoint x: 1013, endPoint y: 180, distance: 124.9
click at [1013, 180] on span "a majmot." at bounding box center [798, 221] width 526 height 91
click at [1002, 151] on div at bounding box center [1002, 151] width 0 height 0
click at [1064, 168] on div "/ Score: 136 0 % Mastered [PERSON_NAME] kinyitotta a ketrecet és __________ a m…" at bounding box center [601, 329] width 1014 height 446
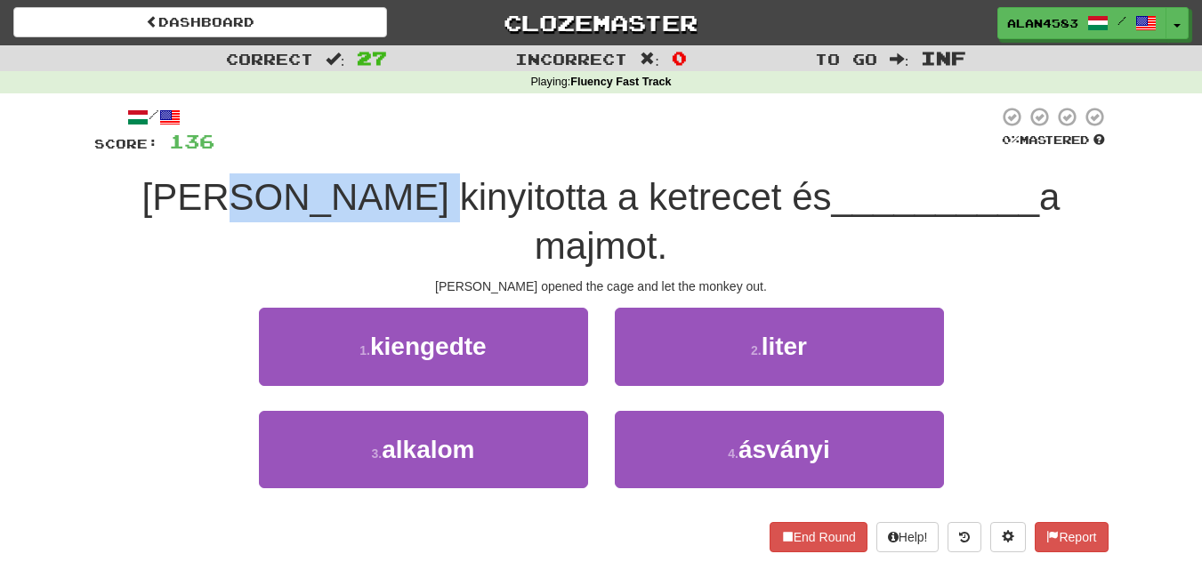
drag, startPoint x: 407, startPoint y: 194, endPoint x: 264, endPoint y: 191, distance: 142.4
click at [264, 191] on span "[PERSON_NAME] kinyitotta a ketrecet és" at bounding box center [487, 197] width 690 height 42
click at [253, 151] on div at bounding box center [253, 151] width 0 height 0
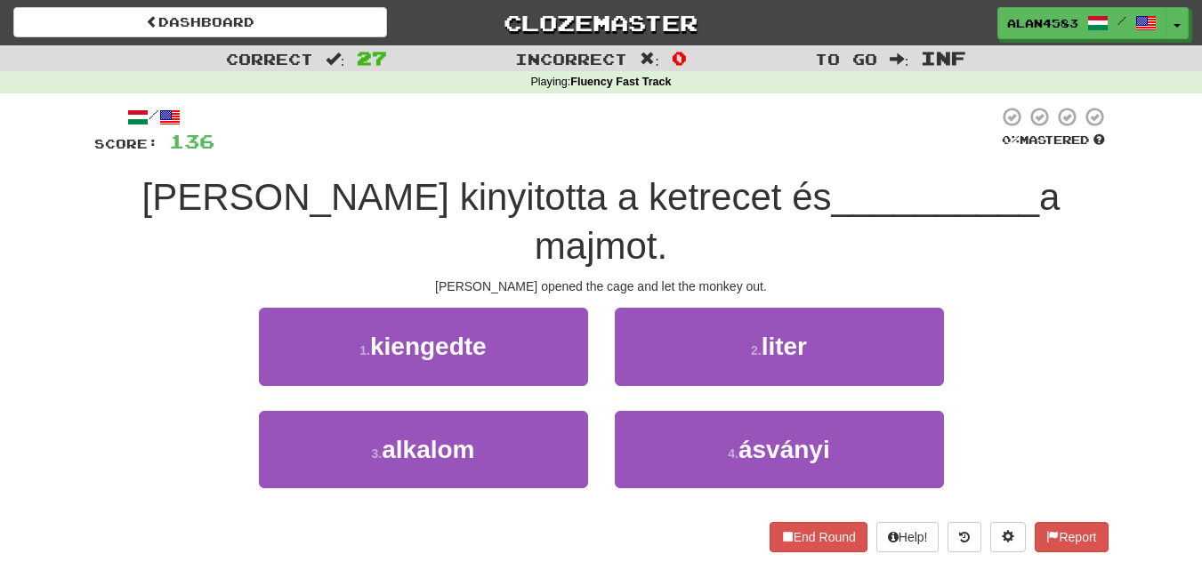
click at [368, 139] on div at bounding box center [606, 130] width 784 height 49
drag, startPoint x: 448, startPoint y: 189, endPoint x: 583, endPoint y: 183, distance: 134.5
click at [583, 183] on span "[PERSON_NAME] kinyitotta a ketrecet és" at bounding box center [487, 197] width 690 height 42
click at [571, 151] on div at bounding box center [571, 151] width 0 height 0
click at [636, 153] on div at bounding box center [606, 130] width 784 height 49
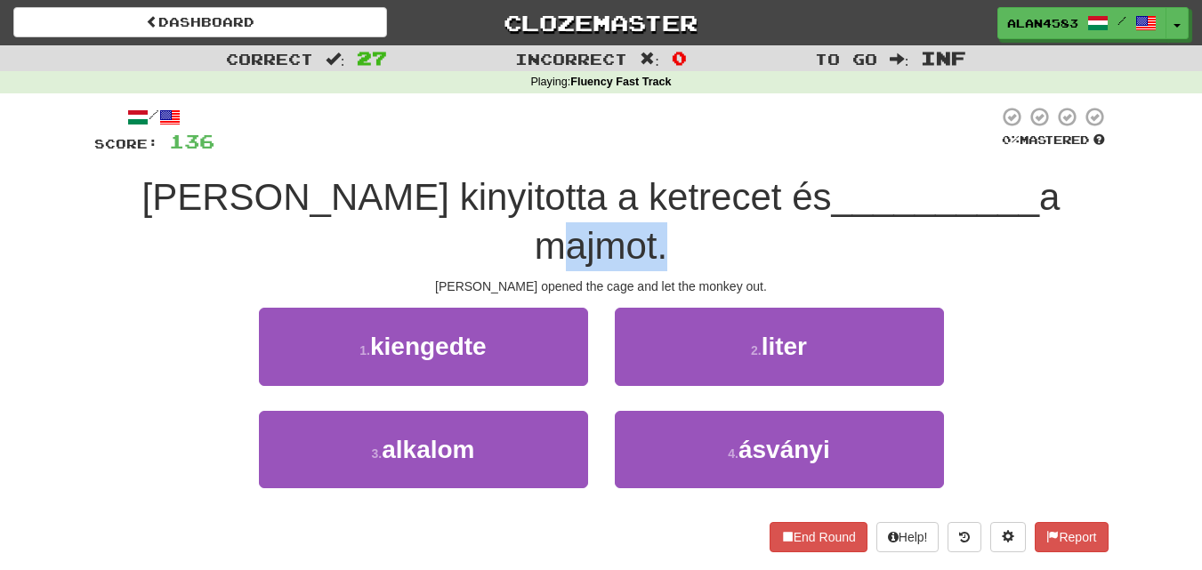
drag, startPoint x: 893, startPoint y: 190, endPoint x: 1013, endPoint y: 179, distance: 119.7
click at [1013, 179] on span "a majmot." at bounding box center [798, 221] width 526 height 91
click at [1001, 151] on div at bounding box center [1001, 151] width 0 height 0
click at [1057, 188] on div "[PERSON_NAME] kinyitotta a ketrecet és __________ a majmot." at bounding box center [601, 222] width 1014 height 97
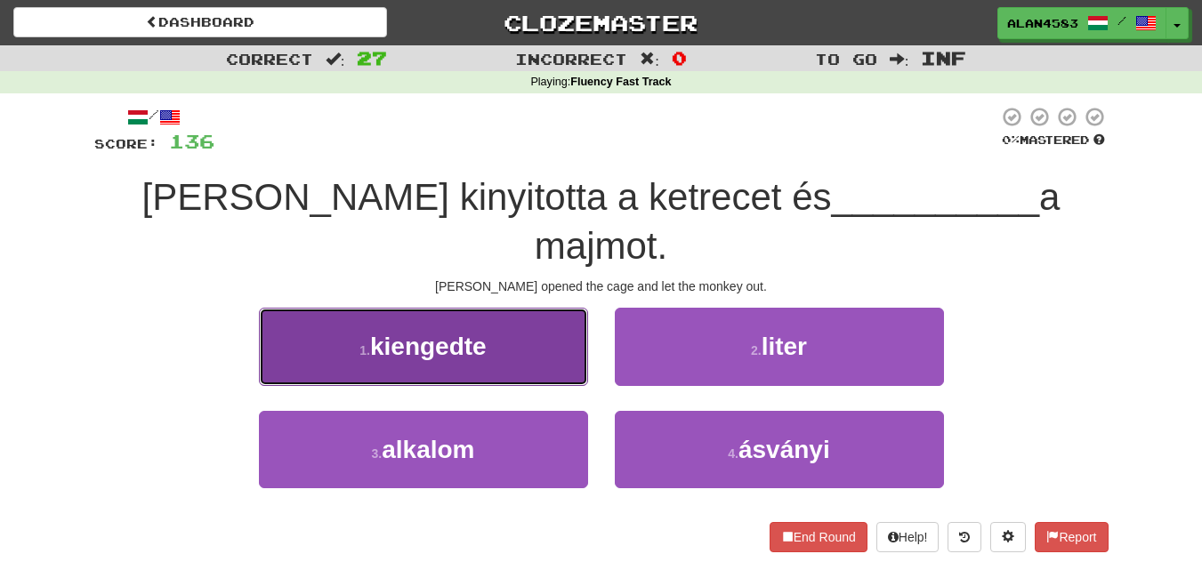
click at [432, 333] on span "kiengedte" at bounding box center [428, 347] width 117 height 28
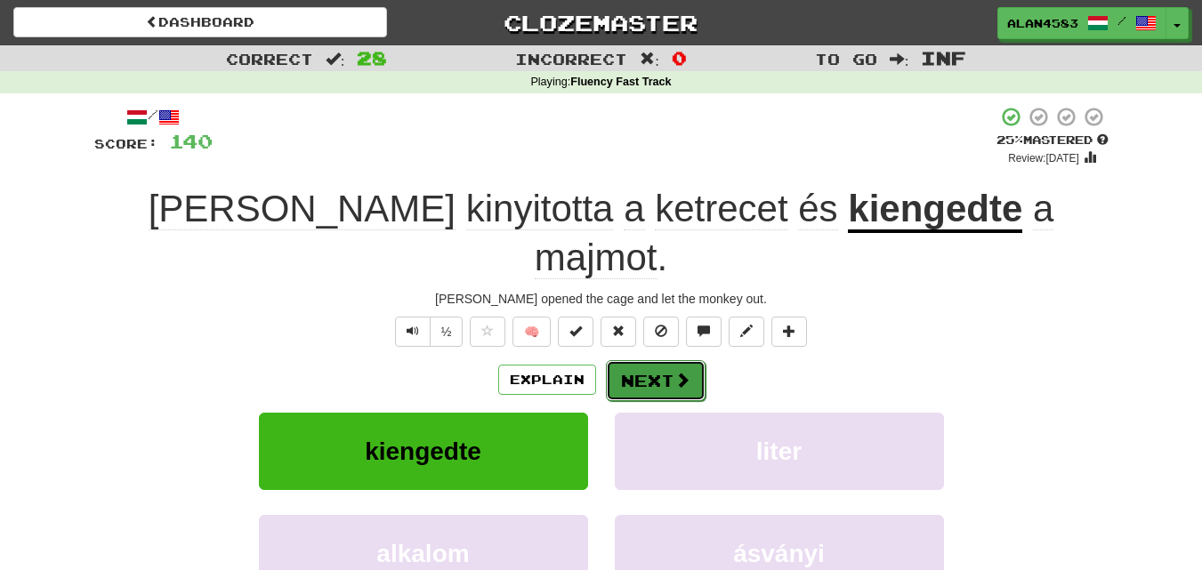
click at [637, 360] on button "Next" at bounding box center [656, 380] width 100 height 41
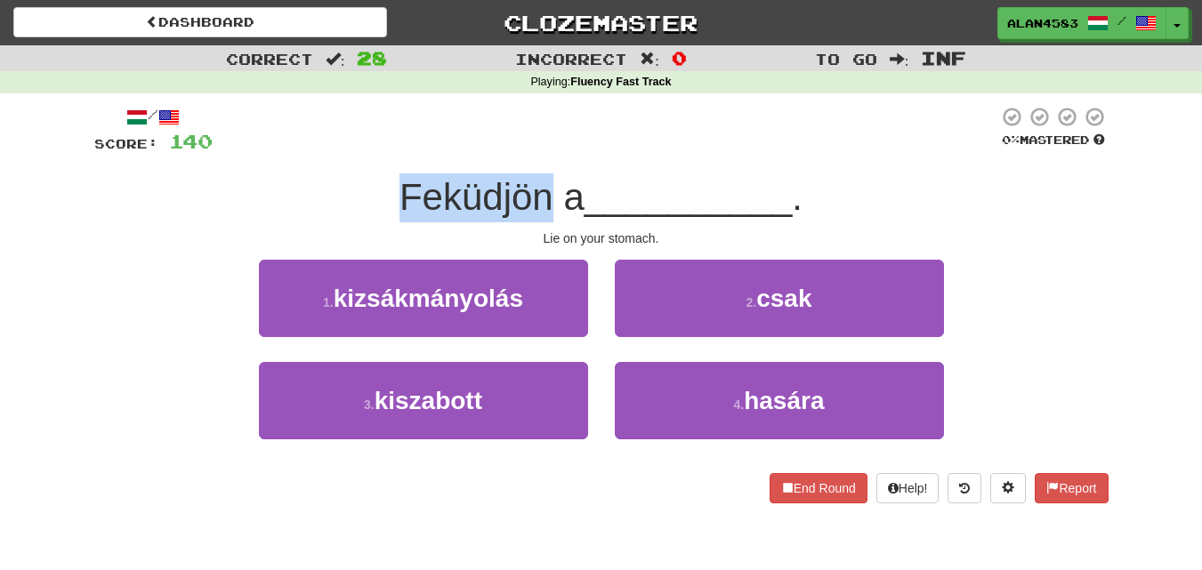
drag, startPoint x: 546, startPoint y: 196, endPoint x: 294, endPoint y: 190, distance: 252.8
click at [294, 190] on div "Feküdjön a __________ ." at bounding box center [601, 198] width 1014 height 49
click at [282, 151] on div at bounding box center [282, 151] width 0 height 0
click at [186, 235] on div "Lie on your stomach." at bounding box center [601, 239] width 1014 height 18
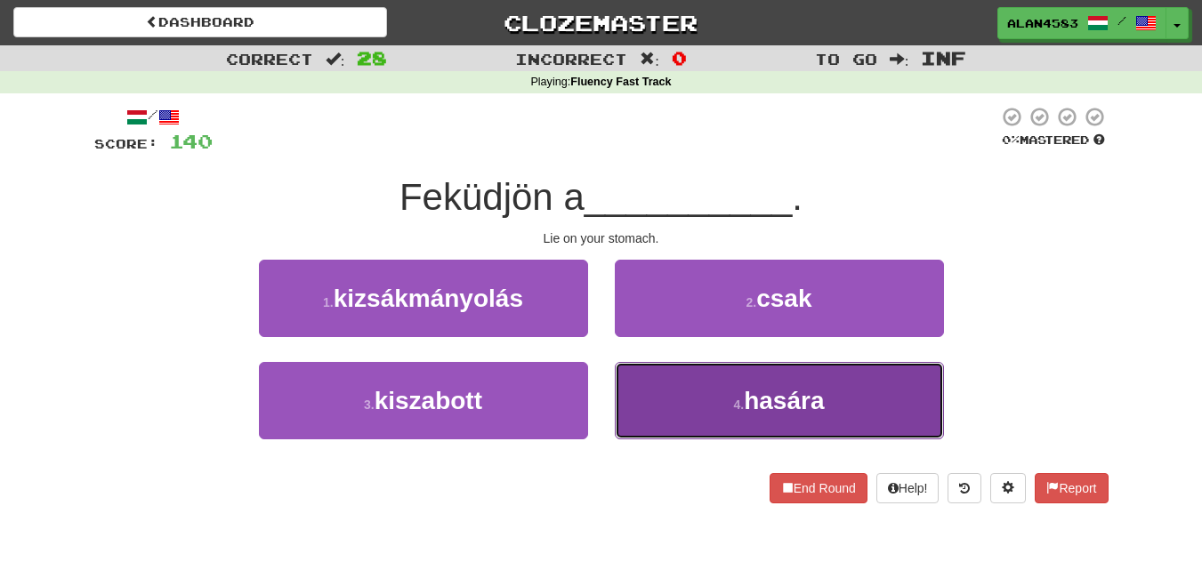
click at [714, 397] on button "4 . hasára" at bounding box center [779, 400] width 329 height 77
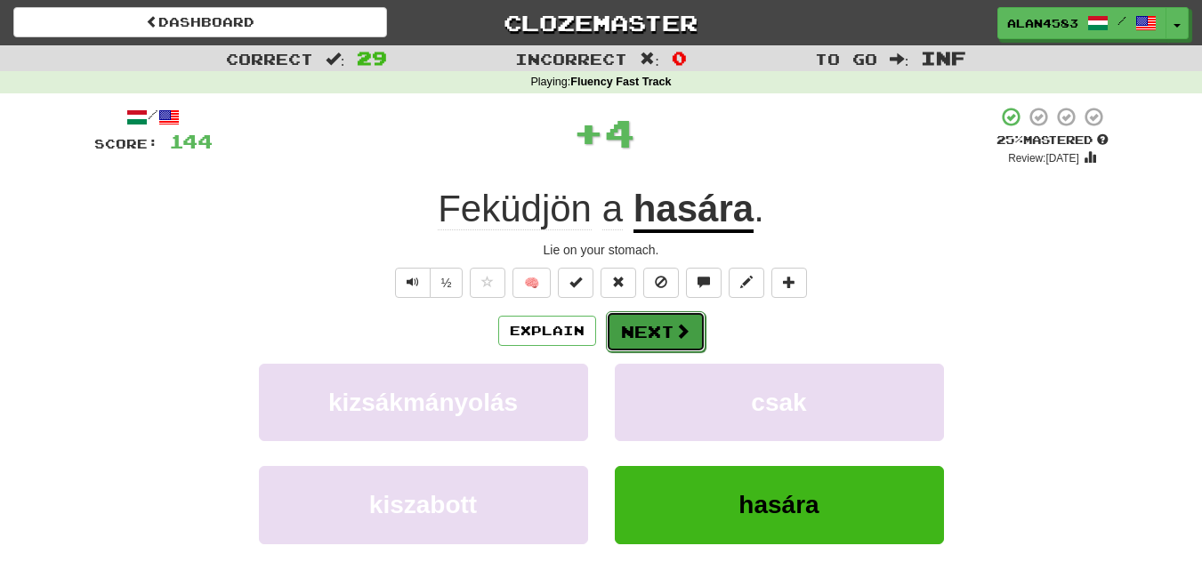
click at [641, 327] on button "Next" at bounding box center [656, 331] width 100 height 41
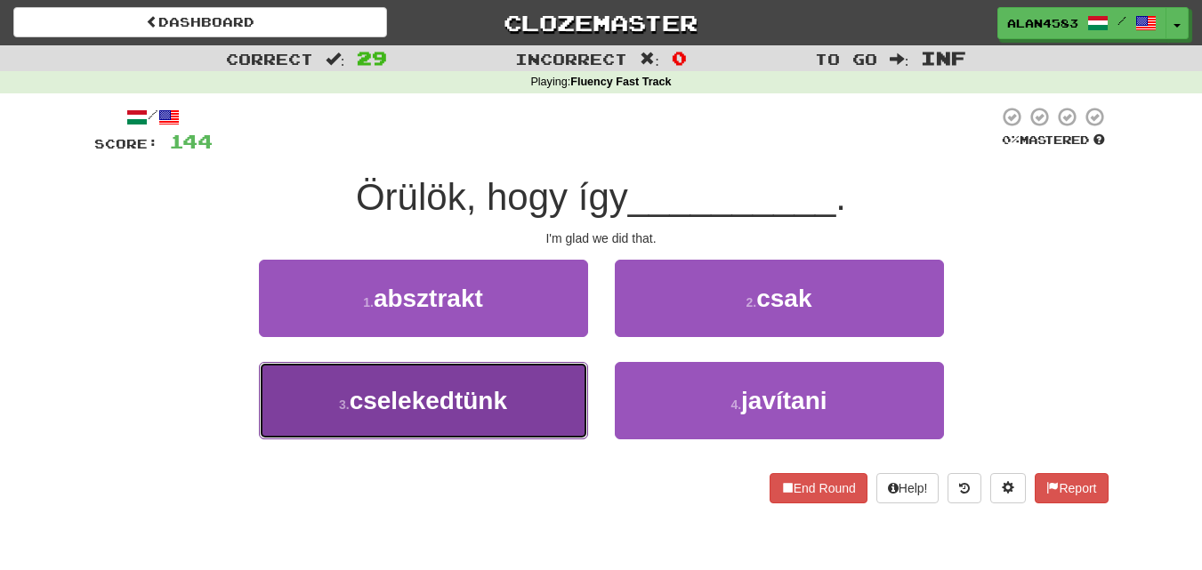
click at [548, 414] on button "3 . cselekedtünk" at bounding box center [423, 400] width 329 height 77
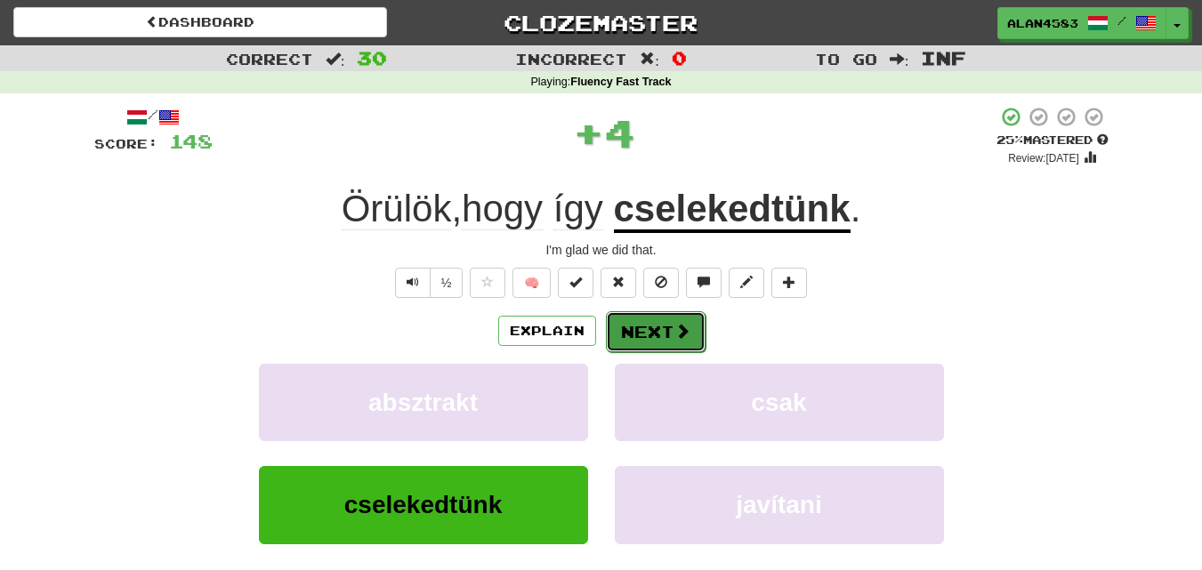
click at [648, 330] on button "Next" at bounding box center [656, 331] width 100 height 41
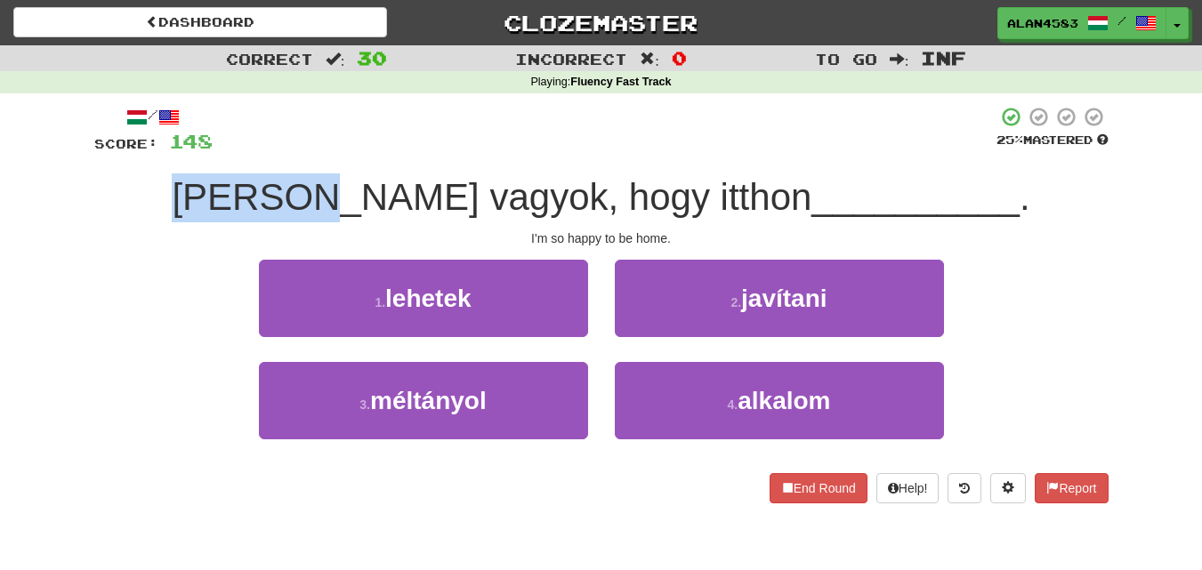
drag, startPoint x: 319, startPoint y: 194, endPoint x: 192, endPoint y: 192, distance: 126.4
click at [192, 192] on div "[PERSON_NAME] vagyok, hogy itthon __________ ." at bounding box center [601, 198] width 1014 height 49
click at [181, 151] on div at bounding box center [181, 151] width 0 height 0
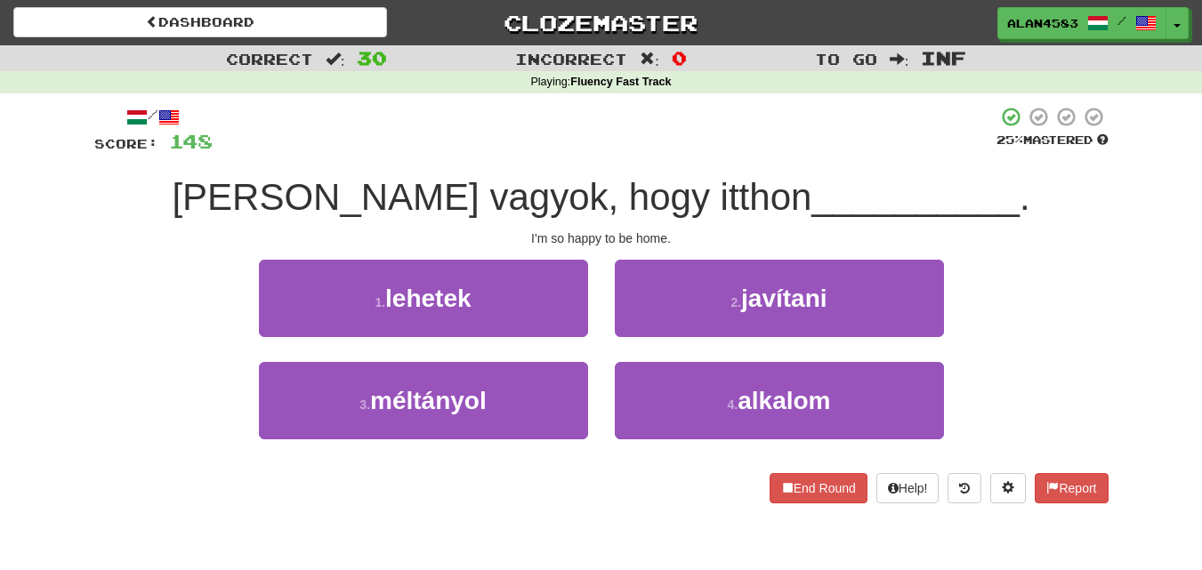
click at [96, 226] on div "/ Score: 148 25 % Mastered [PERSON_NAME] vagyok, hogy itthon __________ . I'm s…" at bounding box center [601, 305] width 1014 height 398
drag, startPoint x: 686, startPoint y: 188, endPoint x: 784, endPoint y: 183, distance: 98.0
click at [784, 183] on span "[PERSON_NAME] vagyok, hogy itthon" at bounding box center [492, 197] width 640 height 42
click at [772, 151] on div at bounding box center [772, 151] width 0 height 0
click at [820, 175] on div "[PERSON_NAME] vagyok, hogy itthon __________ ." at bounding box center [601, 198] width 1014 height 49
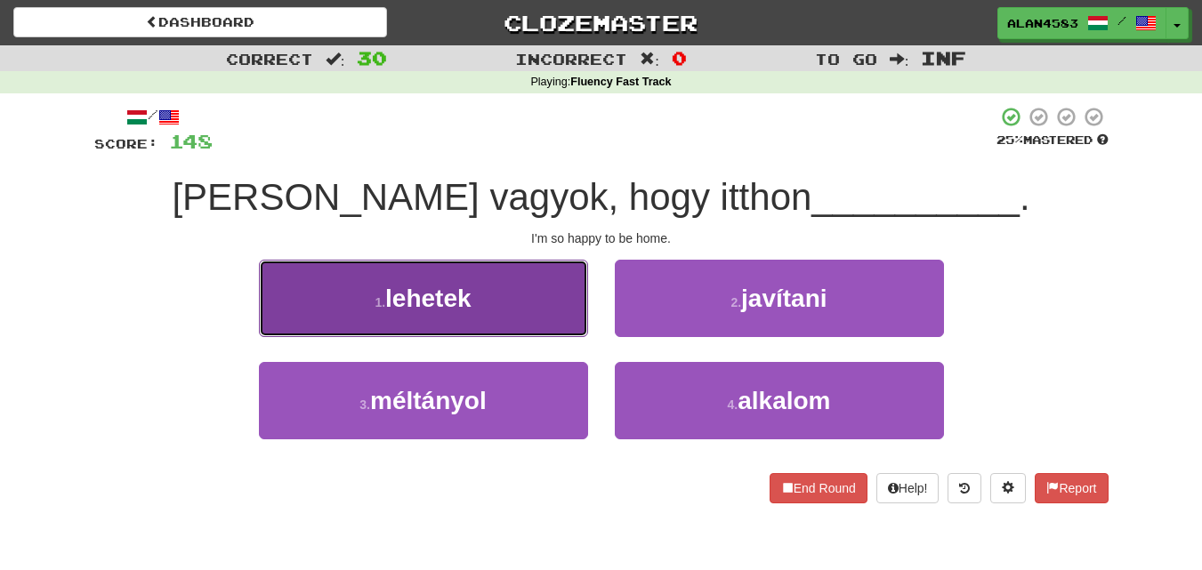
click at [422, 294] on span "lehetek" at bounding box center [428, 299] width 86 height 28
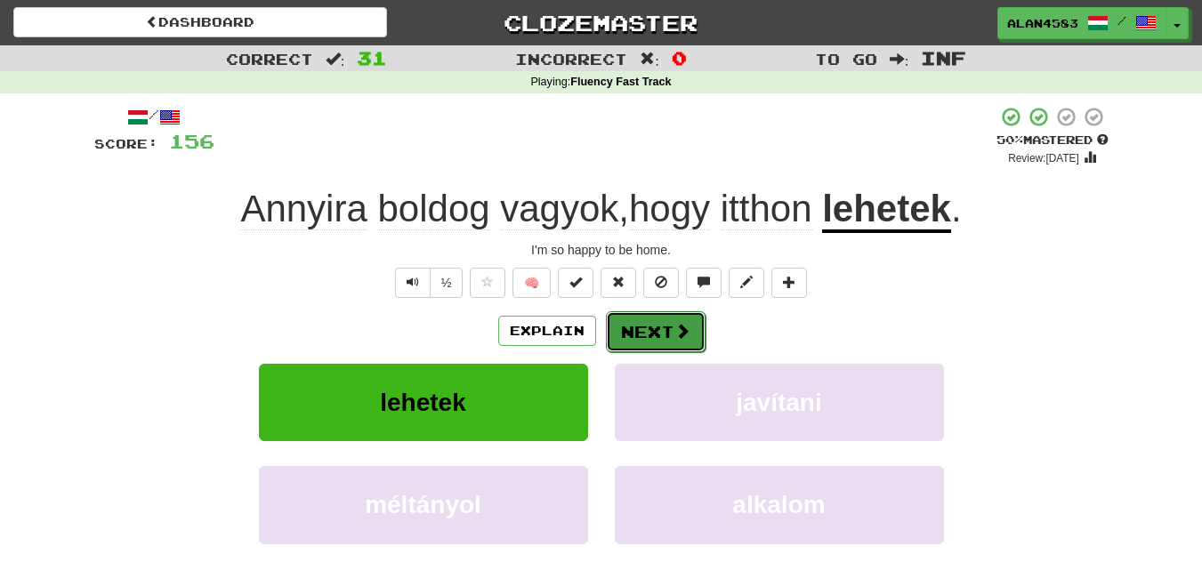
click at [625, 319] on button "Next" at bounding box center [656, 331] width 100 height 41
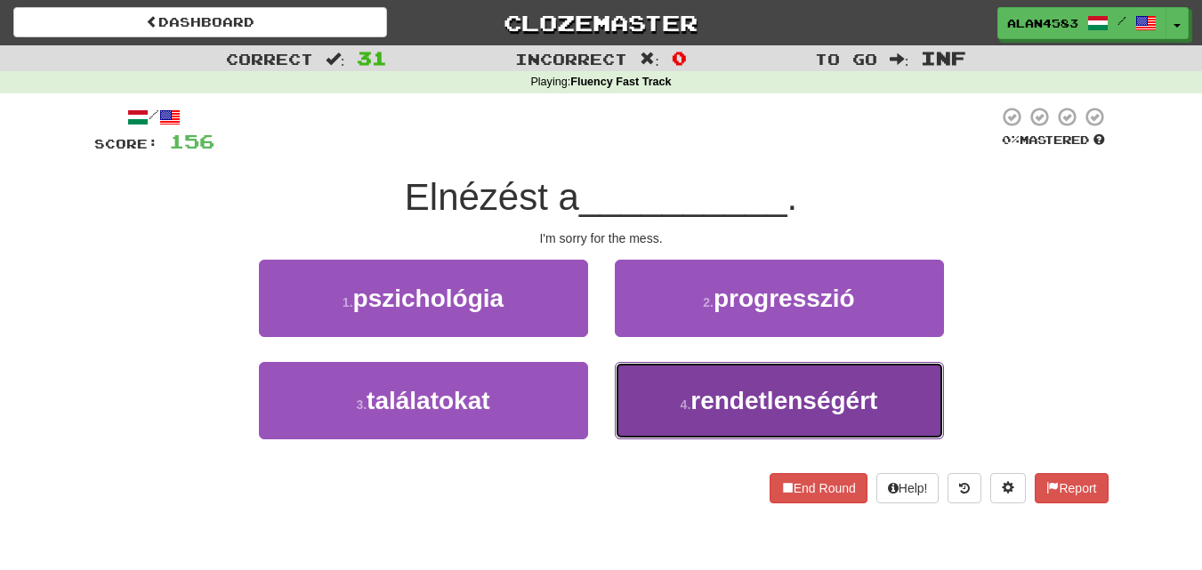
click at [761, 416] on button "4 . rendetlenségért" at bounding box center [779, 400] width 329 height 77
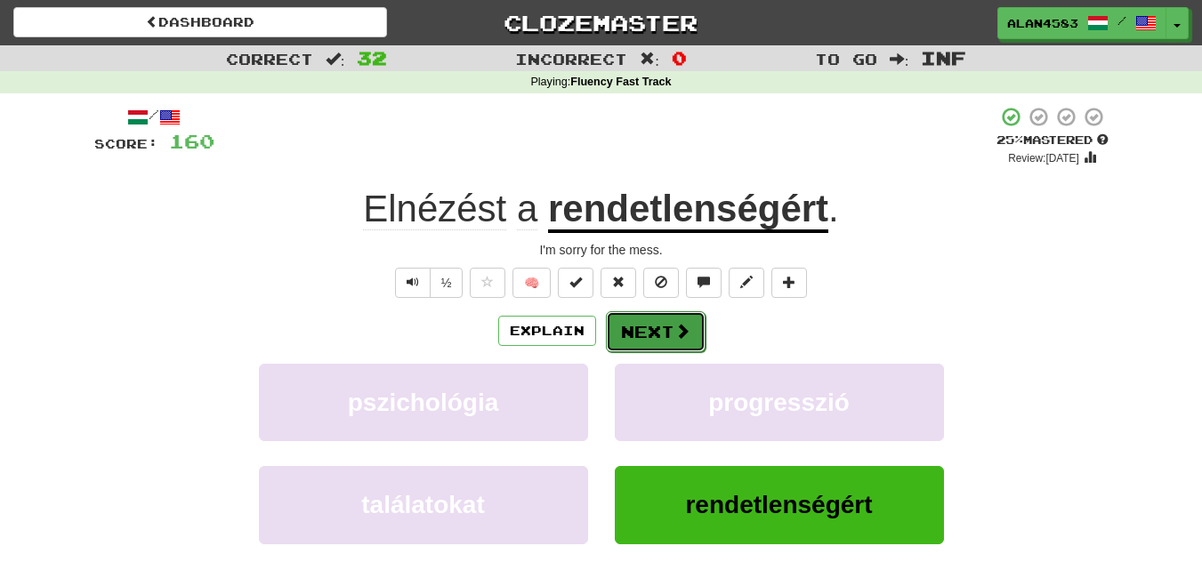
click at [658, 320] on button "Next" at bounding box center [656, 331] width 100 height 41
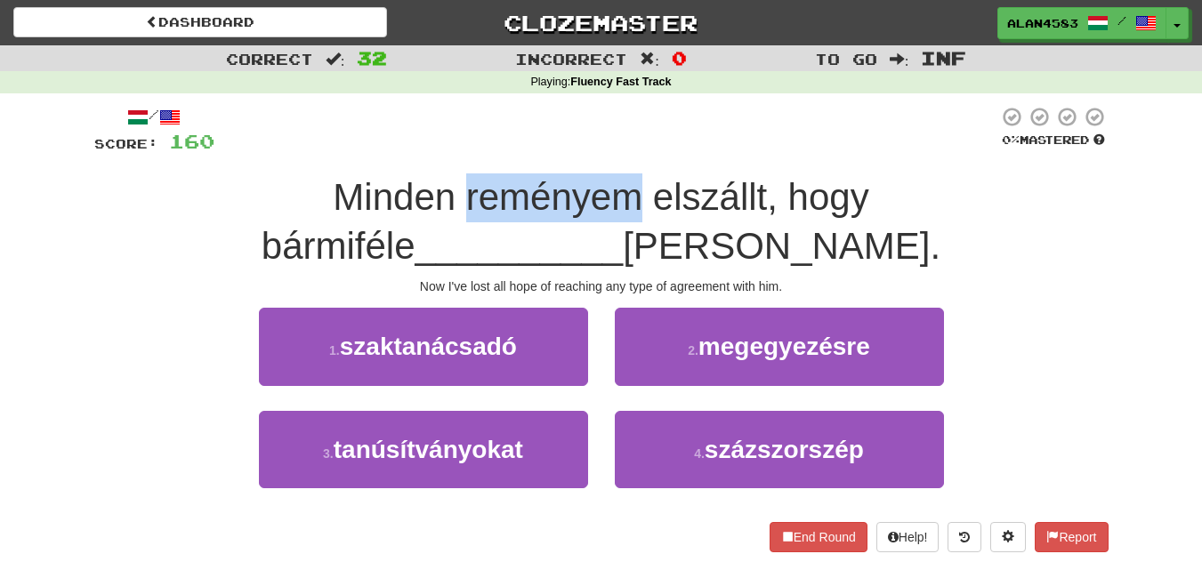
drag, startPoint x: 276, startPoint y: 194, endPoint x: 449, endPoint y: 183, distance: 173.8
click at [449, 183] on span "Minden reményem elszállt, hogy bármiféle" at bounding box center [566, 221] width 608 height 91
click at [438, 151] on div at bounding box center [438, 151] width 0 height 0
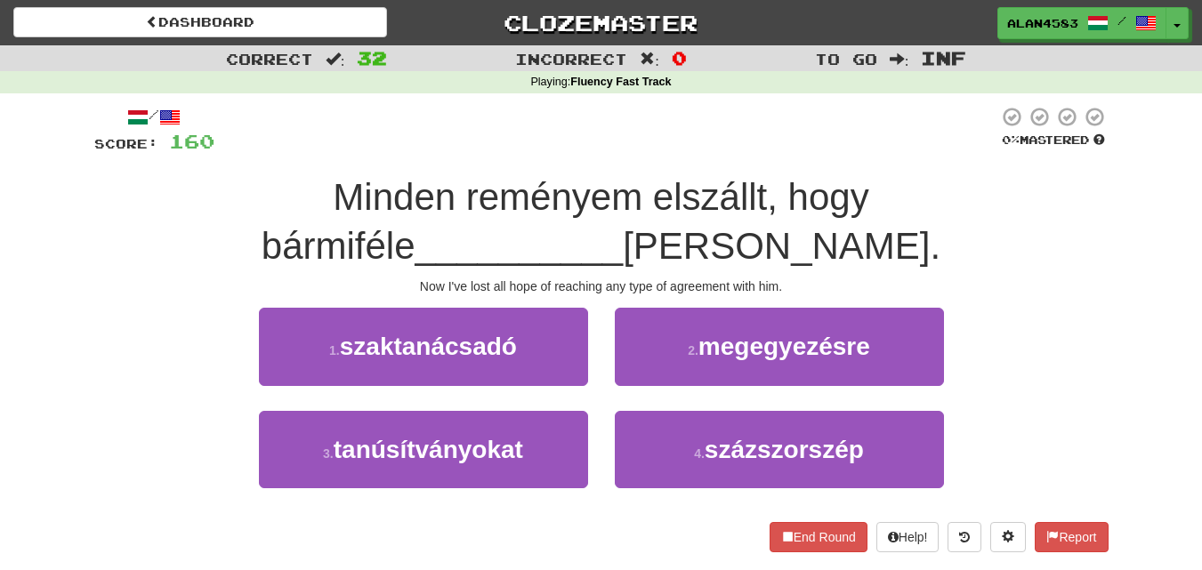
click at [469, 150] on div at bounding box center [606, 130] width 784 height 49
drag, startPoint x: 457, startPoint y: 193, endPoint x: 577, endPoint y: 182, distance: 120.6
click at [577, 182] on span "Minden reményem elszállt, hogy bármiféle" at bounding box center [566, 221] width 608 height 91
click at [566, 151] on div at bounding box center [566, 151] width 0 height 0
click at [605, 143] on div at bounding box center [606, 130] width 784 height 49
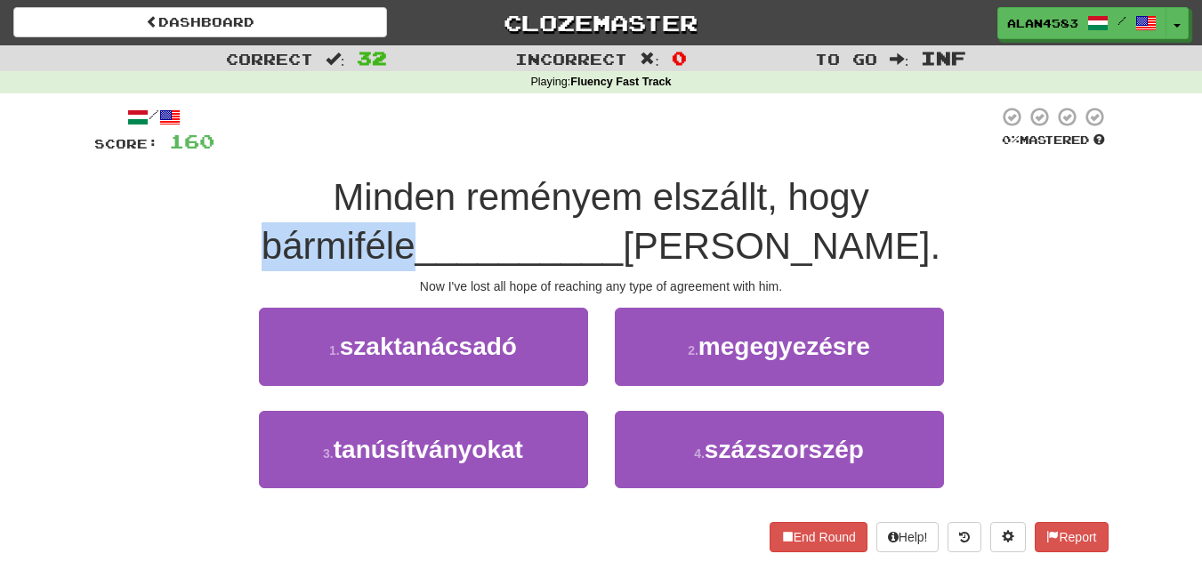
drag, startPoint x: 684, startPoint y: 185, endPoint x: 840, endPoint y: 183, distance: 155.7
click at [840, 183] on span "Minden reményem elszállt, hogy bármiféle" at bounding box center [566, 221] width 608 height 91
click at [828, 151] on div at bounding box center [828, 151] width 0 height 0
click at [882, 145] on div at bounding box center [606, 130] width 784 height 49
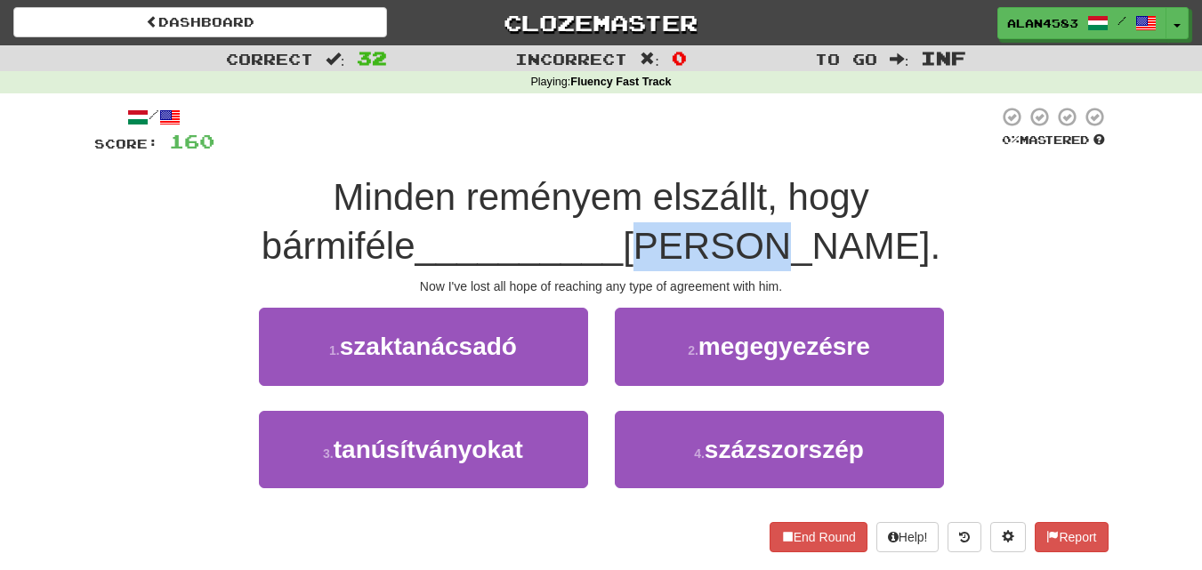
drag, startPoint x: 504, startPoint y: 242, endPoint x: 612, endPoint y: 235, distance: 108.8
click at [623, 235] on span "[PERSON_NAME]." at bounding box center [782, 246] width 318 height 42
click at [601, 200] on div at bounding box center [601, 200] width 0 height 0
click at [686, 210] on span "Minden reményem elszállt, hogy bármiféle" at bounding box center [566, 221] width 608 height 91
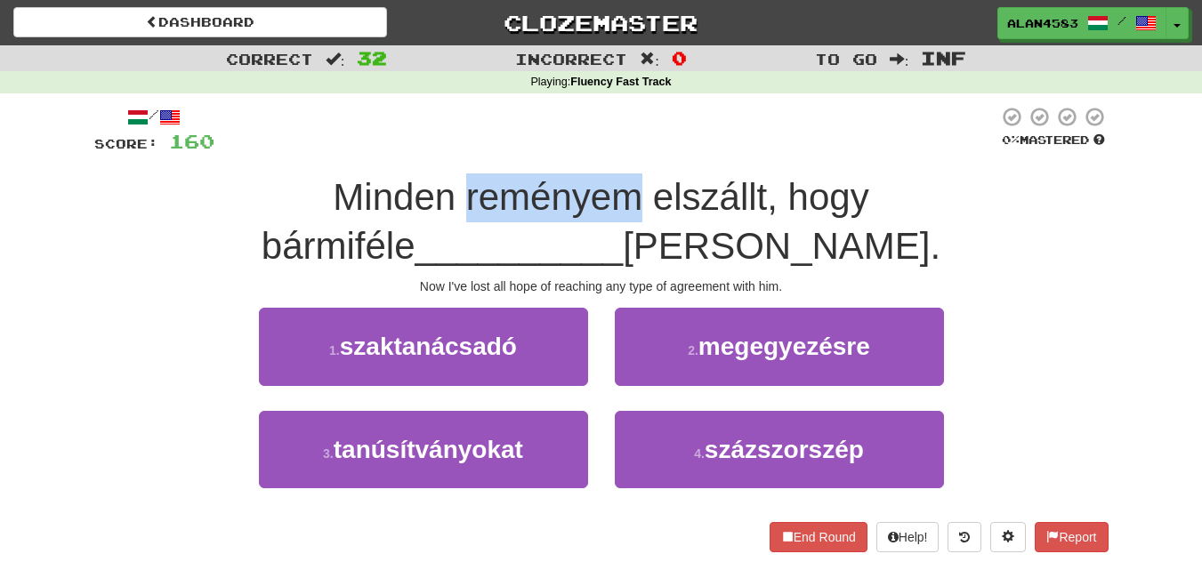
drag, startPoint x: 272, startPoint y: 197, endPoint x: 453, endPoint y: 189, distance: 180.8
click at [453, 189] on span "Minden reményem elszállt, hogy bármiféle" at bounding box center [566, 221] width 608 height 91
click at [441, 151] on div at bounding box center [441, 151] width 0 height 0
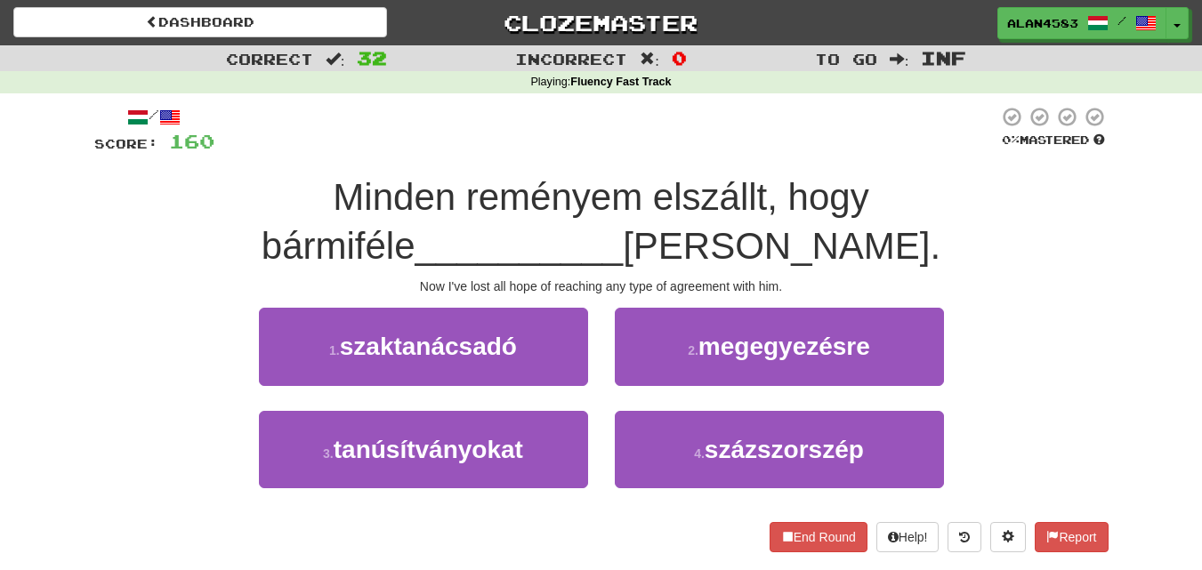
click at [482, 147] on div at bounding box center [606, 130] width 784 height 49
drag, startPoint x: 461, startPoint y: 195, endPoint x: 579, endPoint y: 186, distance: 118.7
click at [579, 186] on span "Minden reményem elszállt, hogy bármiféle" at bounding box center [566, 221] width 608 height 91
click at [568, 151] on div at bounding box center [568, 151] width 0 height 0
click at [624, 149] on div at bounding box center [606, 130] width 784 height 49
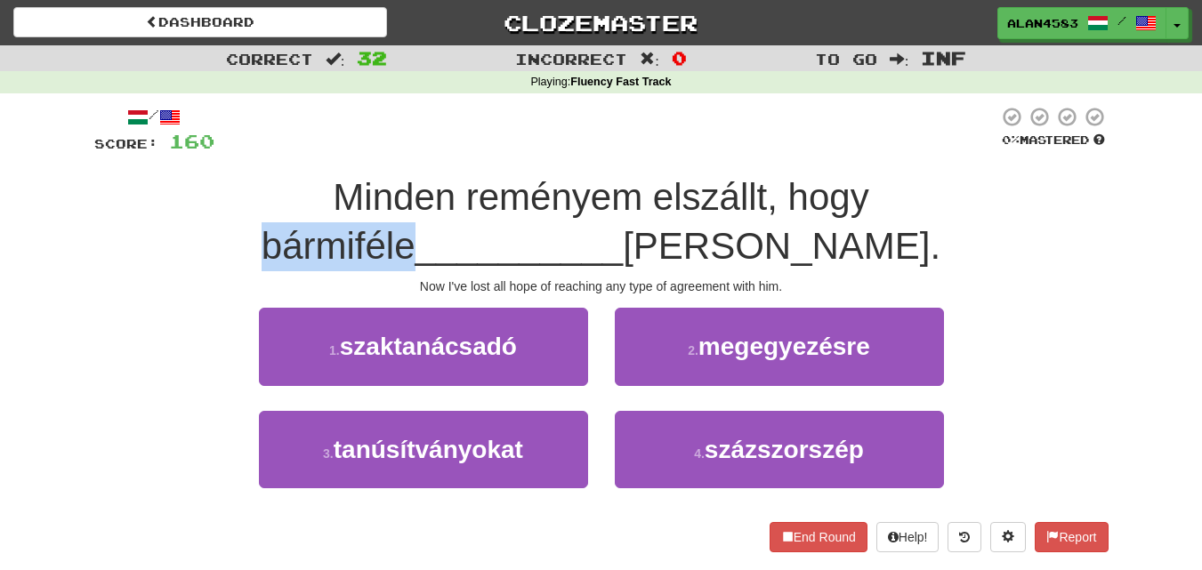
drag, startPoint x: 689, startPoint y: 188, endPoint x: 837, endPoint y: 176, distance: 149.0
click at [837, 176] on span "Minden reményem elszállt, hogy bármiféle" at bounding box center [566, 221] width 608 height 91
click at [826, 151] on div at bounding box center [826, 151] width 0 height 0
click at [880, 153] on div at bounding box center [606, 130] width 784 height 49
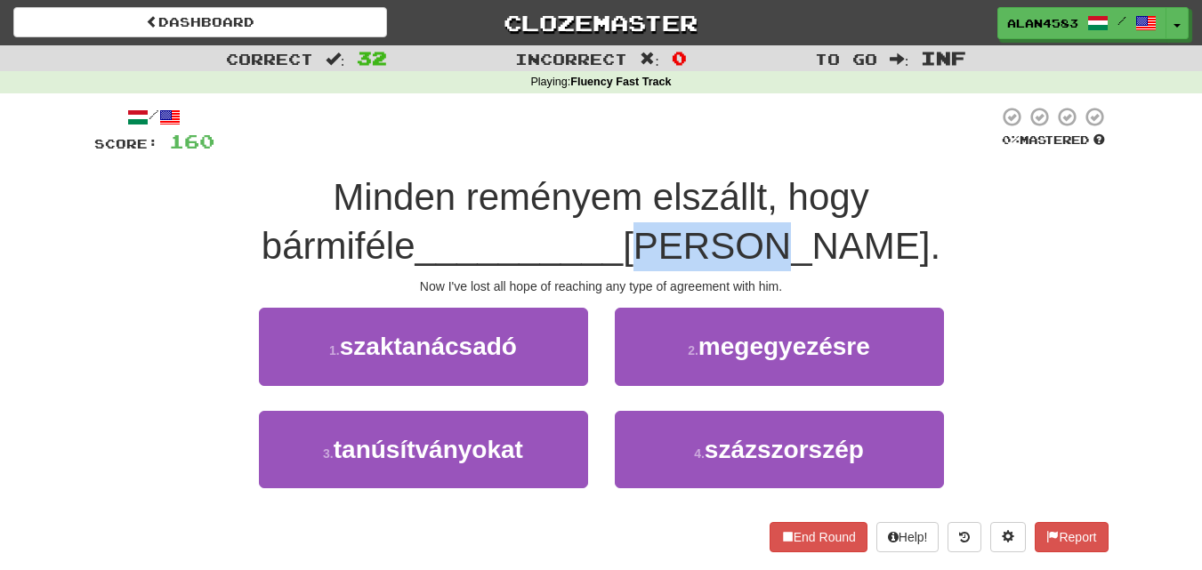
drag, startPoint x: 506, startPoint y: 243, endPoint x: 611, endPoint y: 233, distance: 105.5
click at [623, 233] on span "[PERSON_NAME]." at bounding box center [782, 246] width 318 height 42
click at [600, 200] on div at bounding box center [600, 200] width 0 height 0
click at [664, 226] on span "[PERSON_NAME]." at bounding box center [782, 246] width 318 height 42
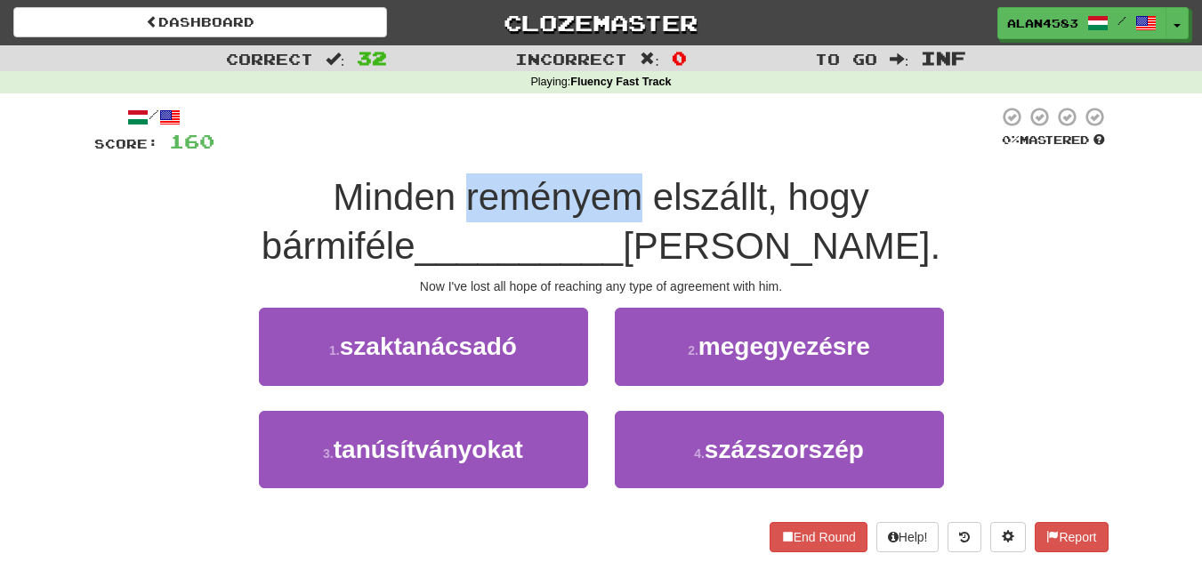
drag, startPoint x: 273, startPoint y: 200, endPoint x: 442, endPoint y: 190, distance: 169.4
click at [442, 190] on span "Minden reményem elszállt, hogy bármiféle" at bounding box center [566, 221] width 608 height 91
click at [431, 151] on div at bounding box center [431, 151] width 0 height 0
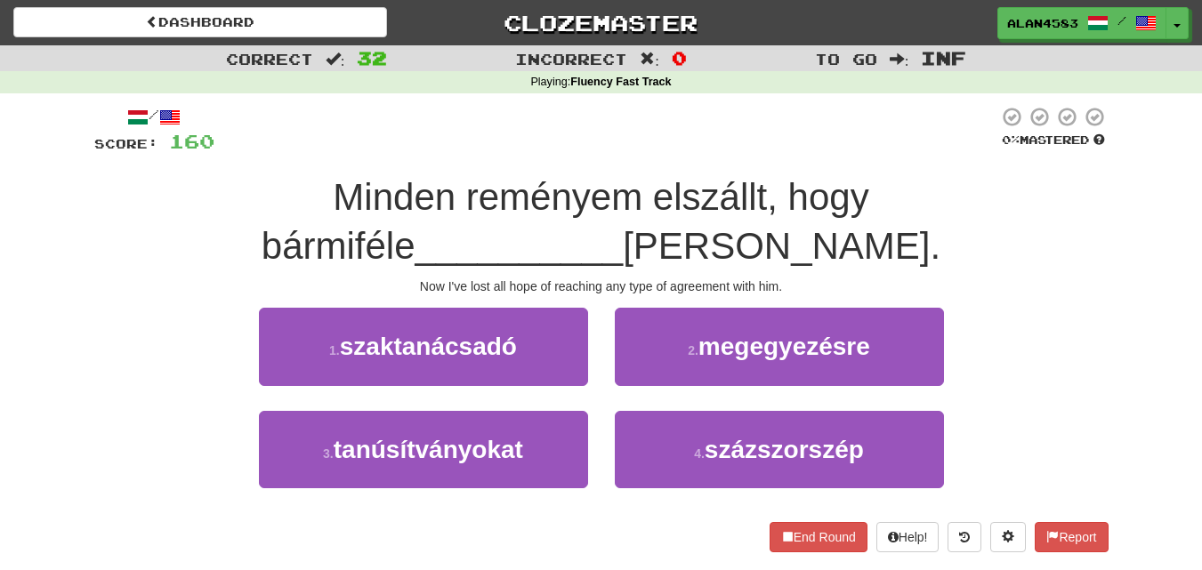
click at [464, 148] on div at bounding box center [606, 130] width 784 height 49
drag, startPoint x: 464, startPoint y: 186, endPoint x: 577, endPoint y: 179, distance: 114.1
click at [577, 179] on span "Minden reményem elszállt, hogy bármiféle" at bounding box center [566, 221] width 608 height 91
click at [566, 151] on div at bounding box center [566, 151] width 0 height 0
click at [604, 158] on div "/ Score: 160 0 % Mastered Minden reményem elszállt, hogy bármiféle __________ j…" at bounding box center [601, 329] width 1014 height 446
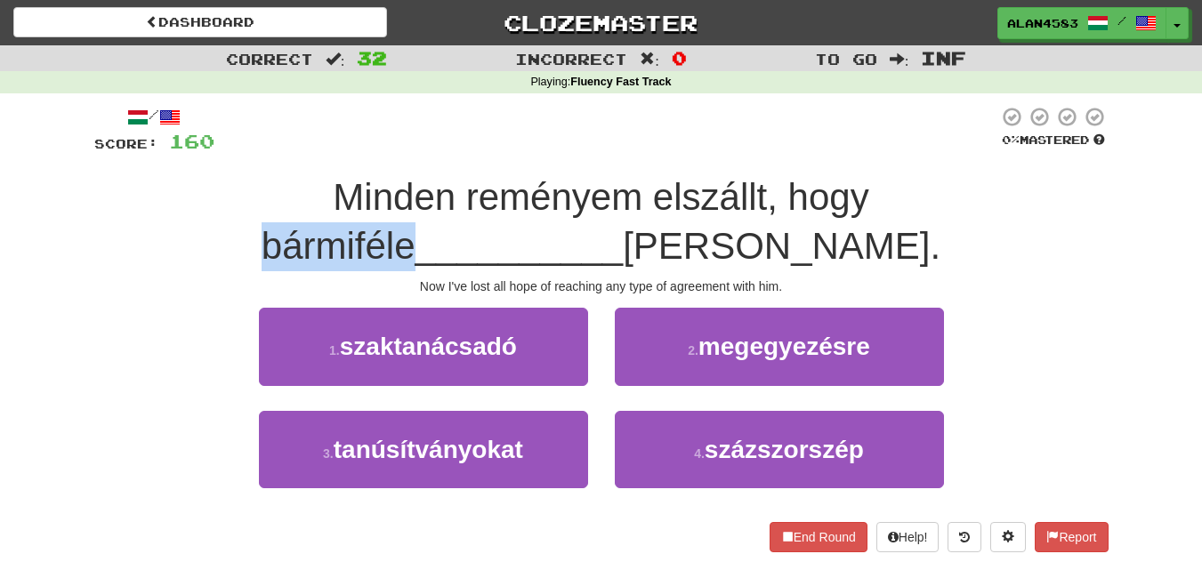
drag, startPoint x: 684, startPoint y: 190, endPoint x: 846, endPoint y: 179, distance: 162.3
click at [846, 179] on span "Minden reményem elszállt, hogy bármiféle" at bounding box center [566, 221] width 608 height 91
click at [835, 151] on div at bounding box center [835, 151] width 0 height 0
click at [869, 162] on div "/ Score: 160 0 % Mastered Minden reményem elszállt, hogy bármiféle __________ j…" at bounding box center [601, 329] width 1014 height 446
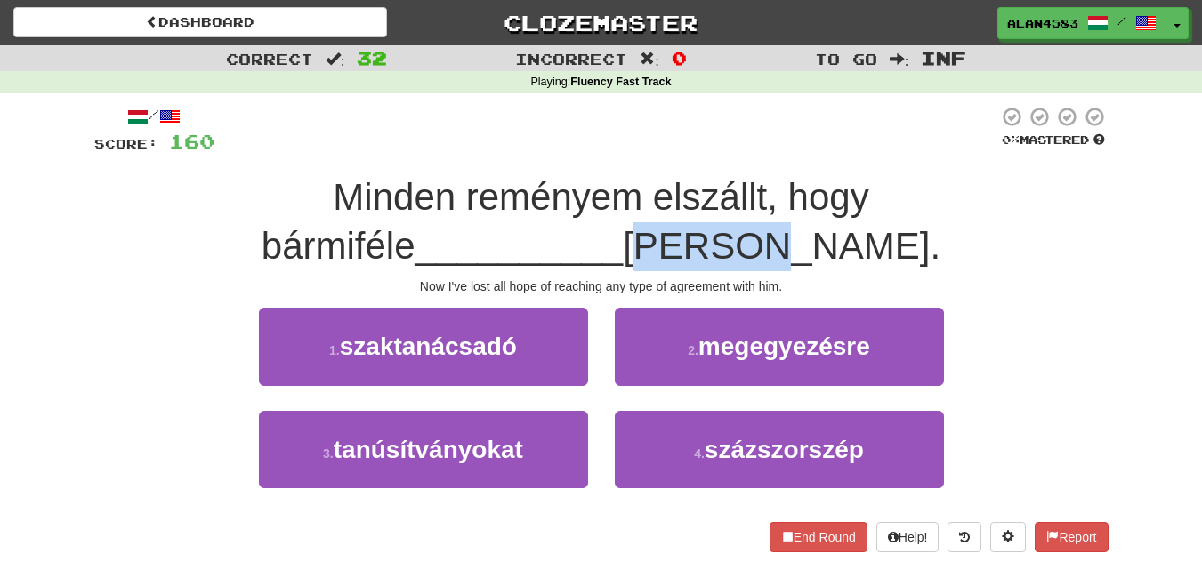
drag, startPoint x: 610, startPoint y: 241, endPoint x: 491, endPoint y: 246, distance: 118.4
click at [491, 246] on div "Minden reményem elszállt, hogy bármiféle __________ jussak vele." at bounding box center [601, 222] width 1014 height 97
click at [480, 200] on div at bounding box center [480, 200] width 0 height 0
click at [697, 258] on span "[PERSON_NAME]." at bounding box center [782, 246] width 318 height 42
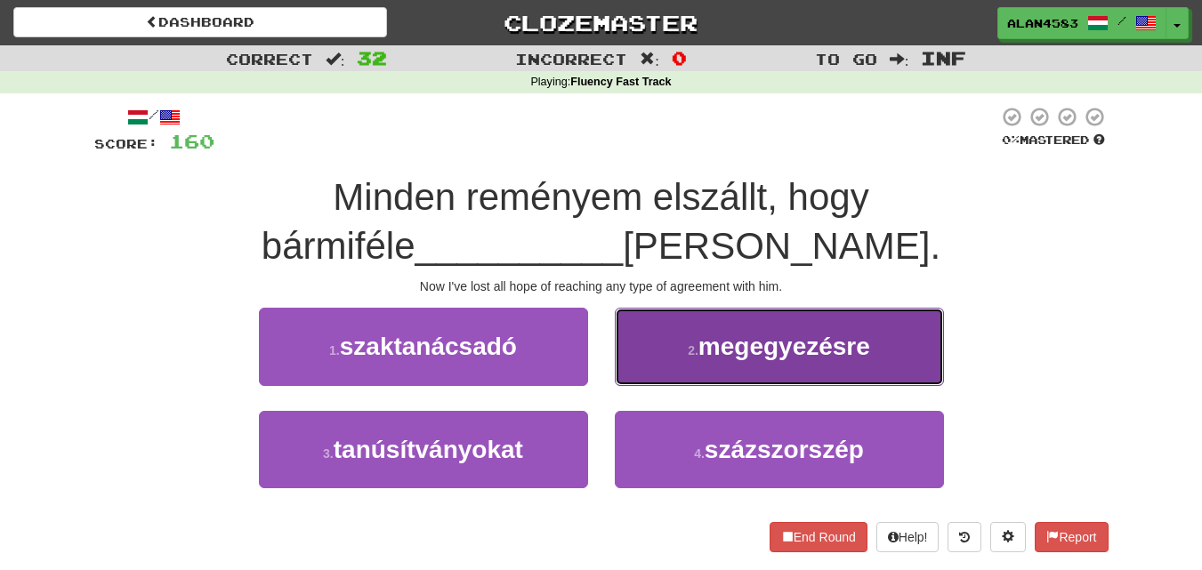
click at [855, 320] on button "2 . megegyezésre" at bounding box center [779, 346] width 329 height 77
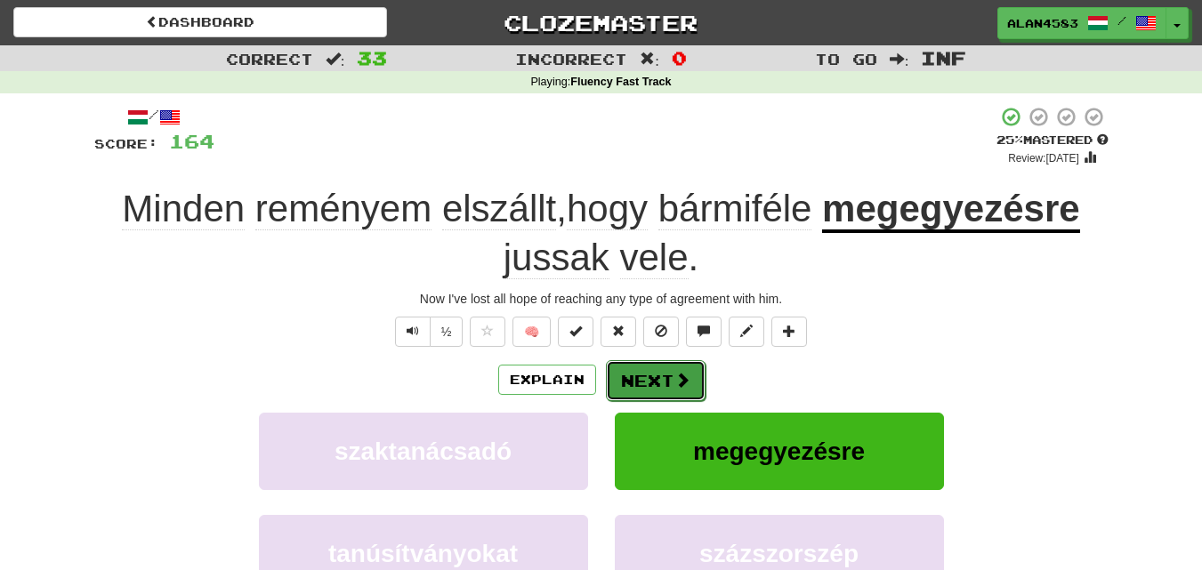
click at [642, 374] on button "Next" at bounding box center [656, 380] width 100 height 41
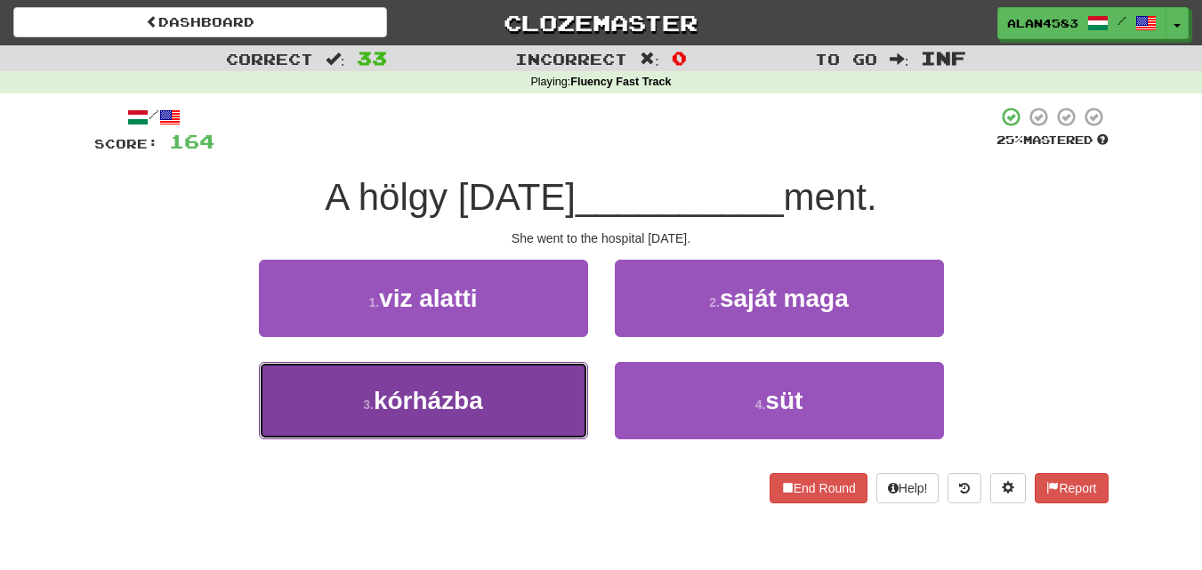
click at [483, 420] on button "3 . kórházba" at bounding box center [423, 400] width 329 height 77
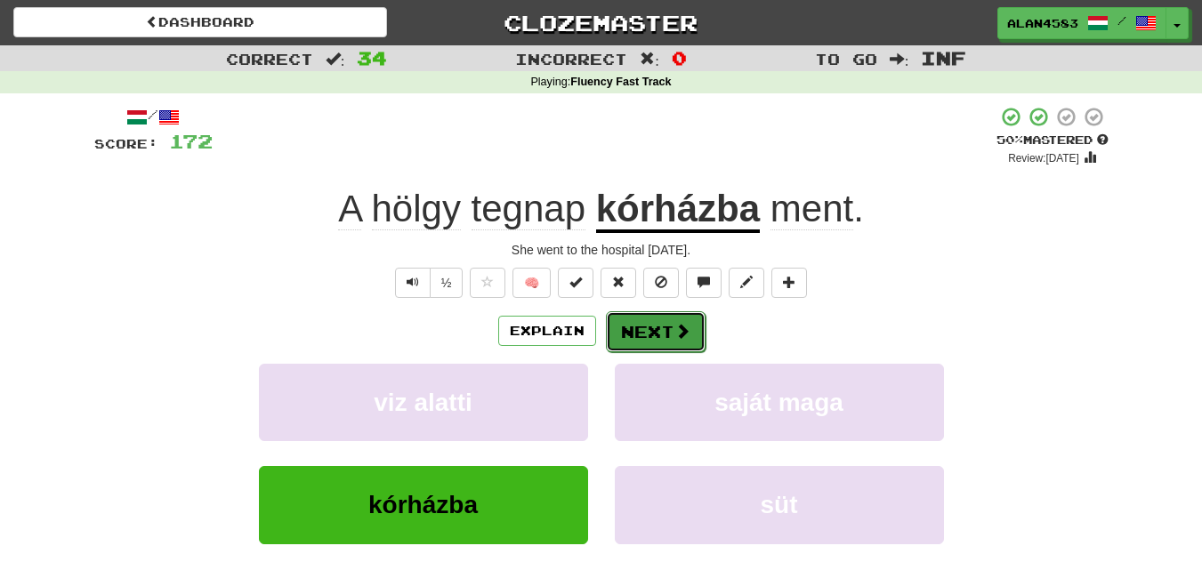
click at [650, 318] on button "Next" at bounding box center [656, 331] width 100 height 41
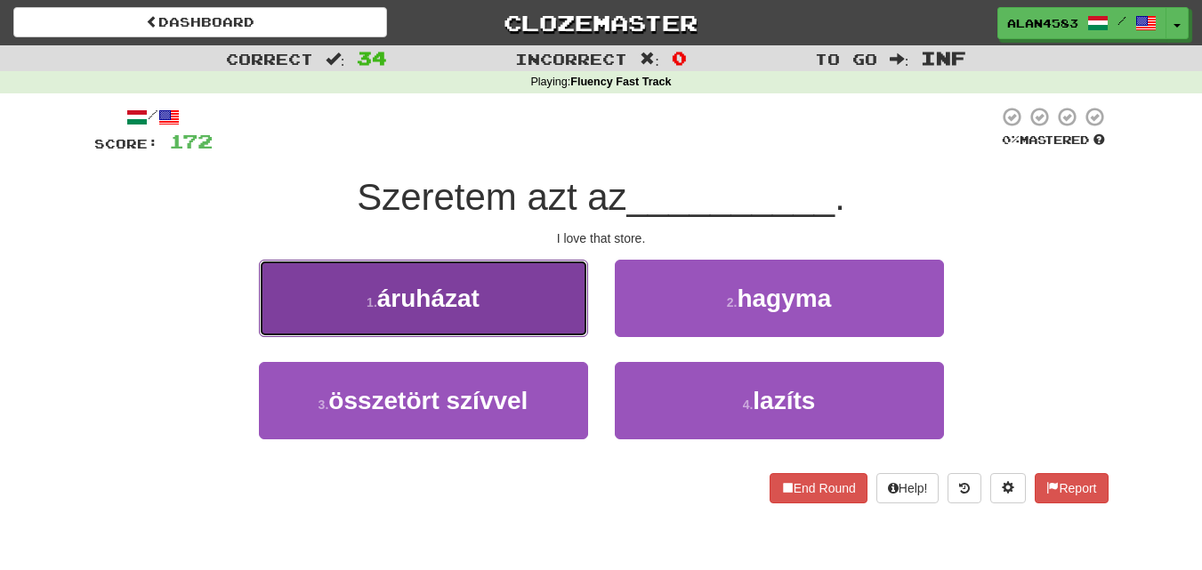
click at [460, 303] on span "áruházat" at bounding box center [428, 299] width 102 height 28
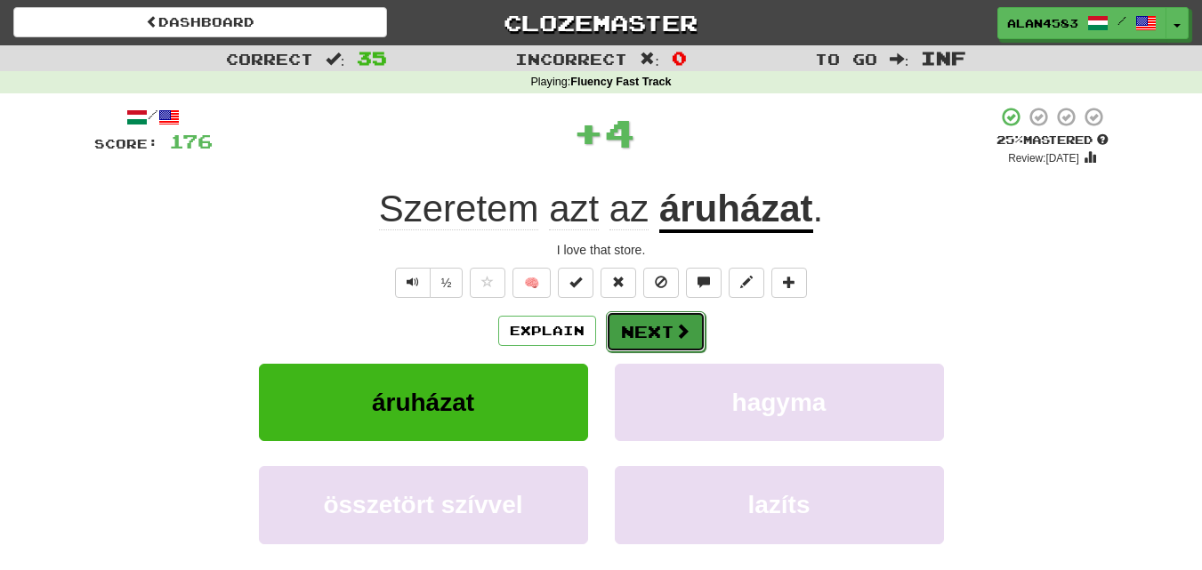
click at [645, 327] on button "Next" at bounding box center [656, 331] width 100 height 41
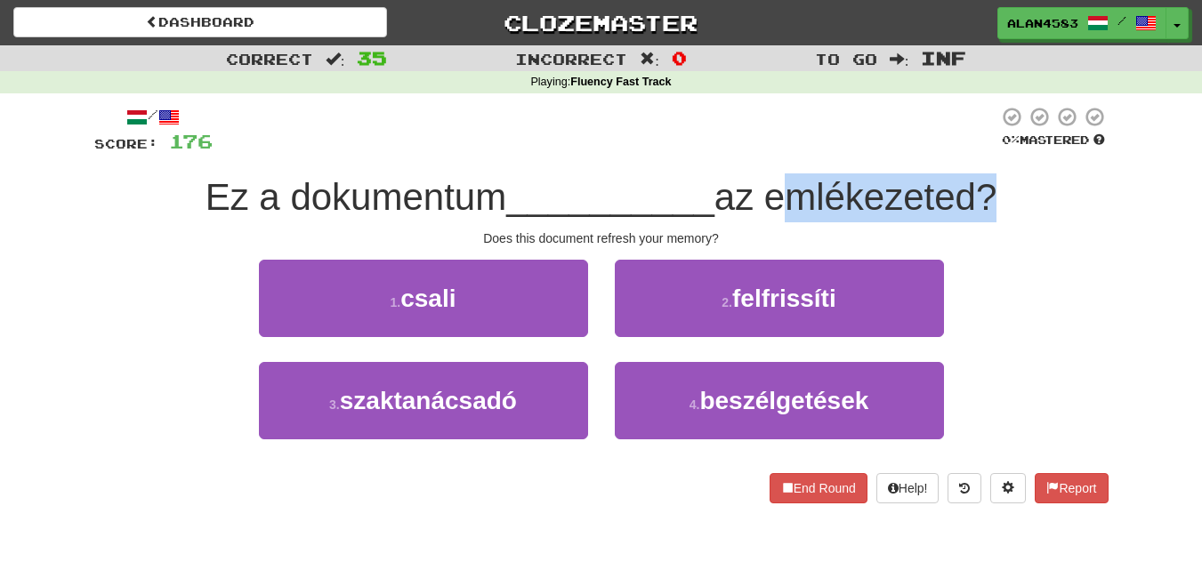
drag, startPoint x: 771, startPoint y: 201, endPoint x: 988, endPoint y: 185, distance: 216.8
click at [988, 185] on span "az emlékezeted?" at bounding box center [855, 197] width 283 height 42
click at [976, 151] on div at bounding box center [976, 151] width 0 height 0
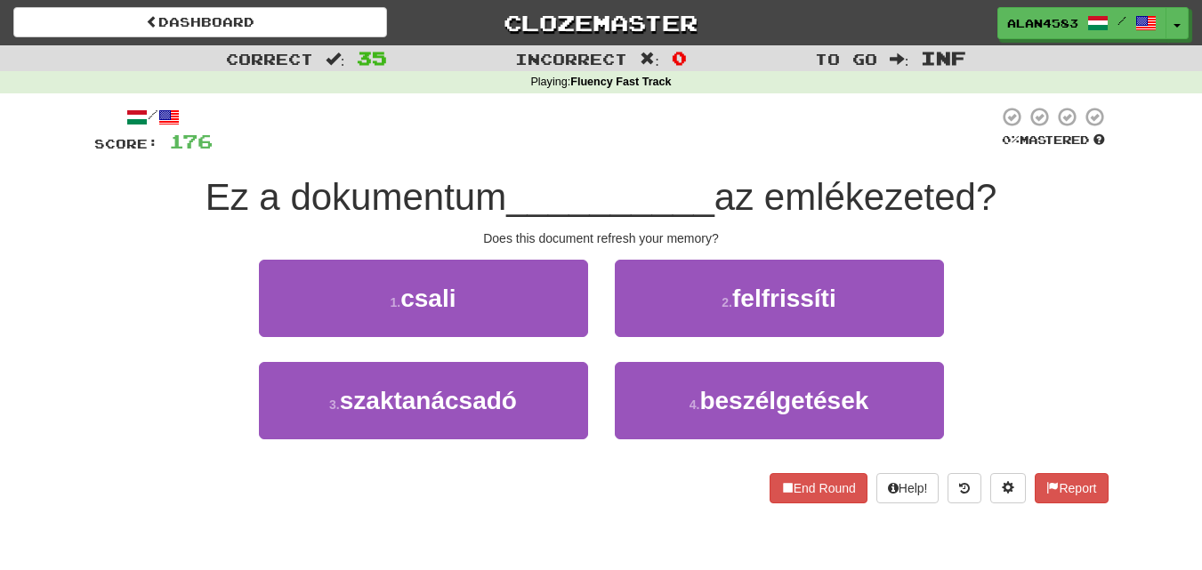
click at [1036, 199] on div "Ez a dokumentum __________ az emlékezeted?" at bounding box center [601, 198] width 1014 height 49
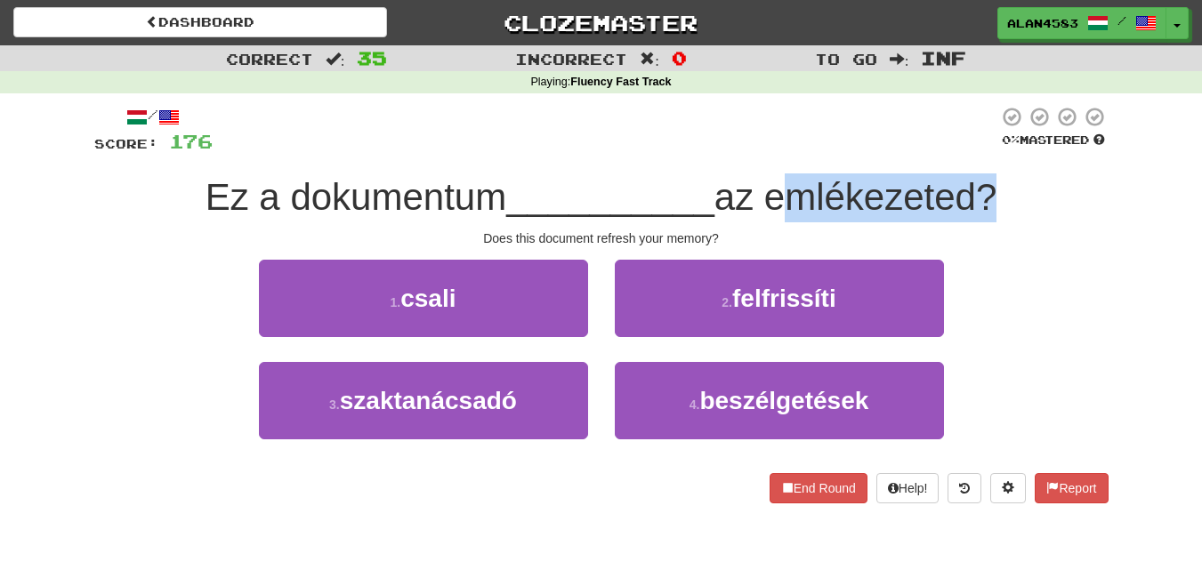
drag, startPoint x: 772, startPoint y: 198, endPoint x: 983, endPoint y: 174, distance: 212.2
click at [983, 174] on div "Ez a dokumentum __________ az emlékezeted?" at bounding box center [601, 198] width 1014 height 49
click at [972, 151] on div at bounding box center [972, 151] width 0 height 0
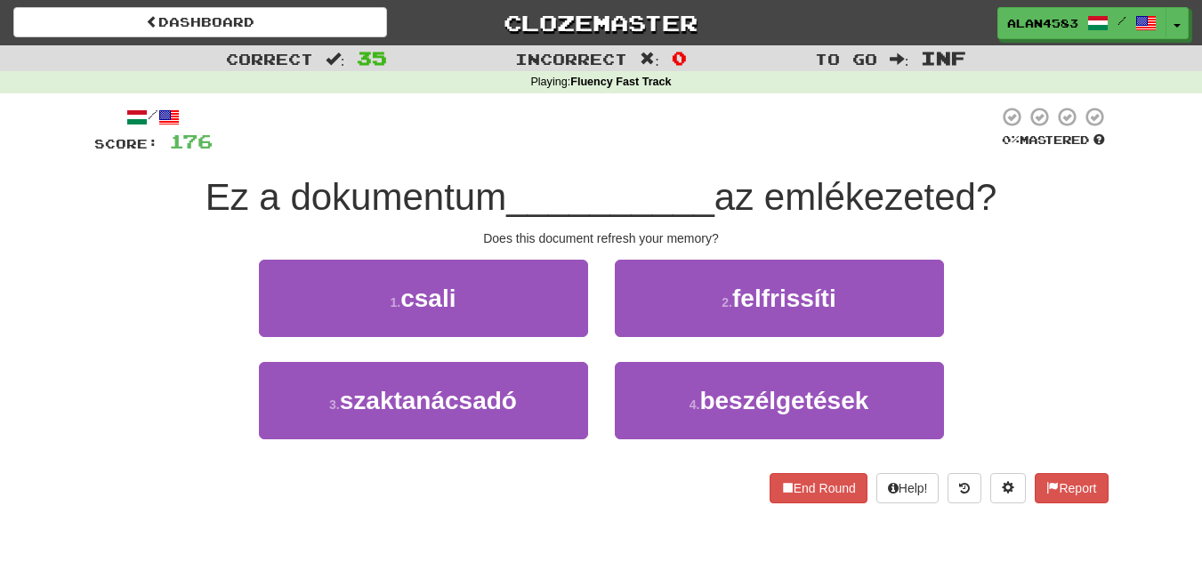
click at [1014, 239] on div "Does this document refresh your memory?" at bounding box center [601, 239] width 1014 height 18
